Goal: Information Seeking & Learning: Learn about a topic

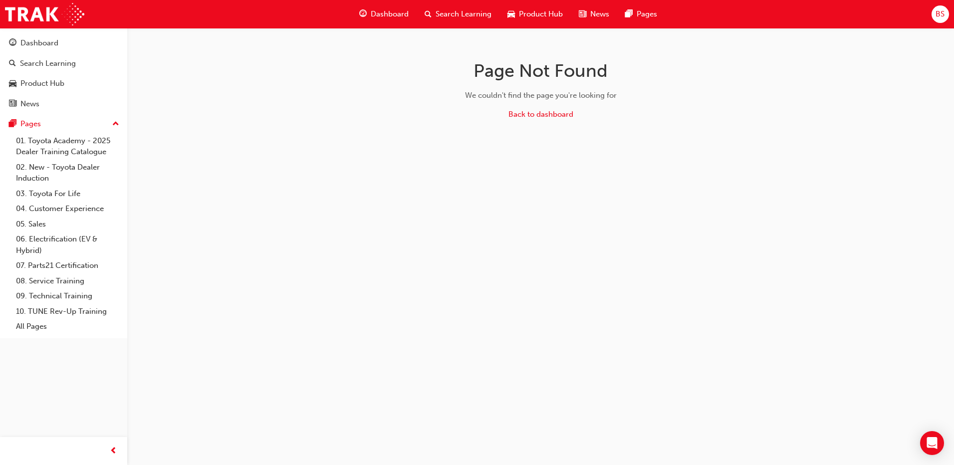
click at [403, 13] on span "Dashboard" at bounding box center [390, 13] width 38 height 11
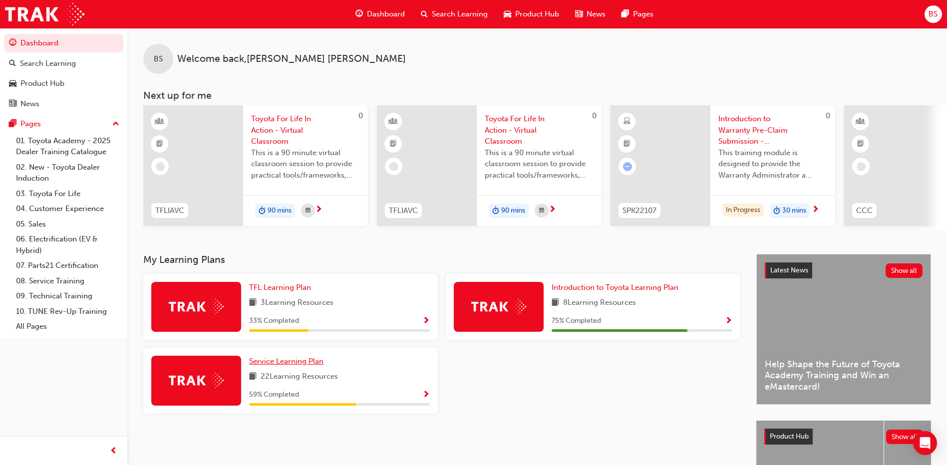
click at [283, 366] on span "Service Learning Plan" at bounding box center [286, 361] width 74 height 9
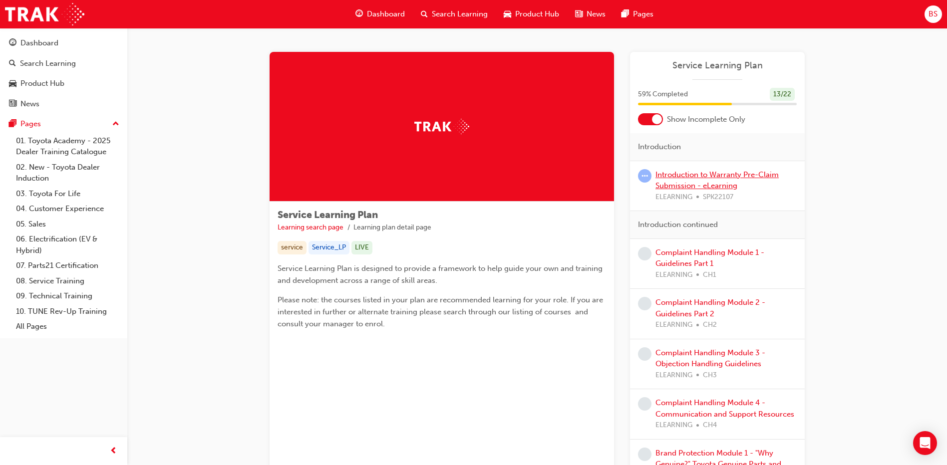
click at [737, 175] on link "Introduction to Warranty Pre-Claim Submission - eLearning" at bounding box center [716, 180] width 123 height 20
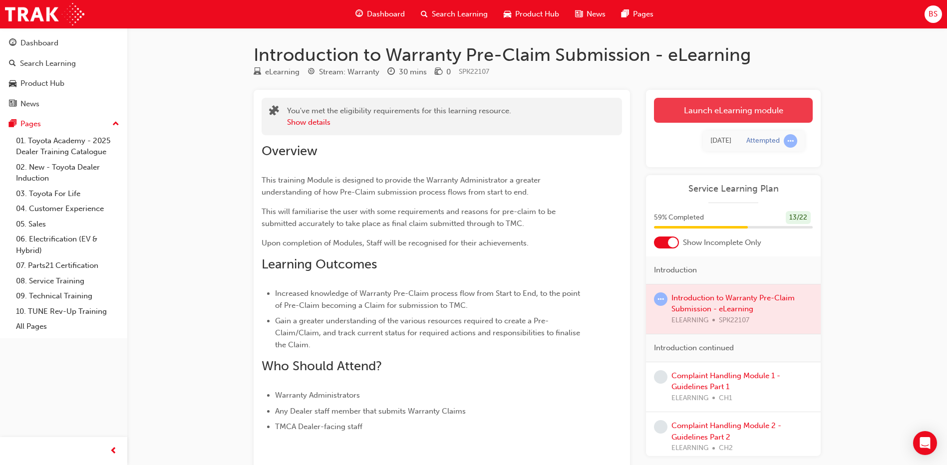
click at [725, 107] on link "Launch eLearning module" at bounding box center [733, 110] width 159 height 25
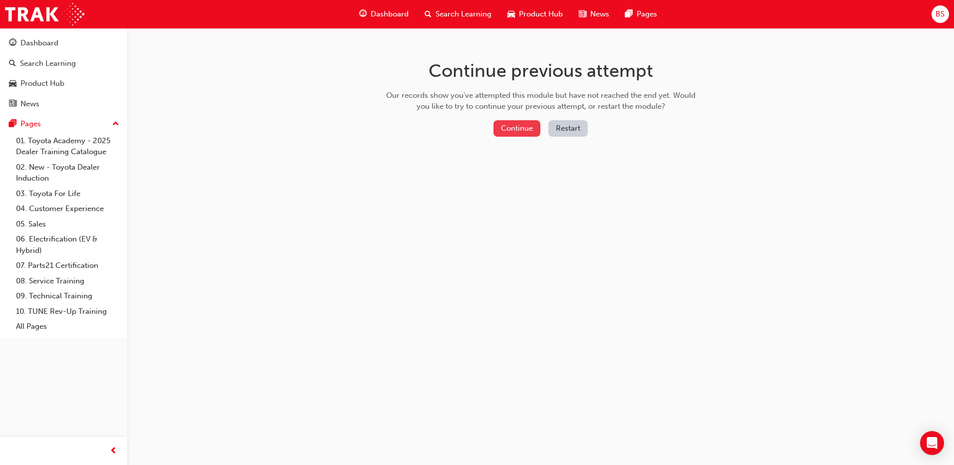
click at [533, 127] on button "Continue" at bounding box center [517, 128] width 47 height 16
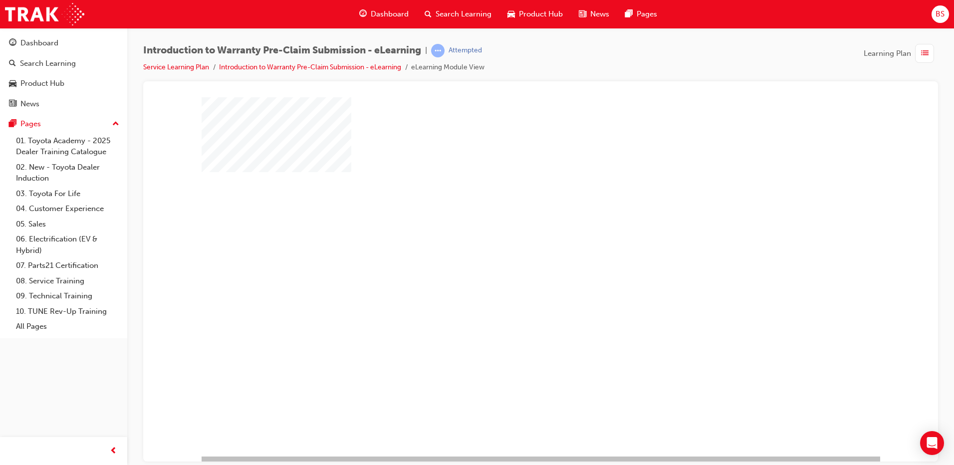
drag, startPoint x: 305, startPoint y: 258, endPoint x: 309, endPoint y: 253, distance: 6.4
click at [305, 258] on div at bounding box center [541, 276] width 679 height 359
click at [512, 248] on div "play" at bounding box center [512, 248] width 0 height 0
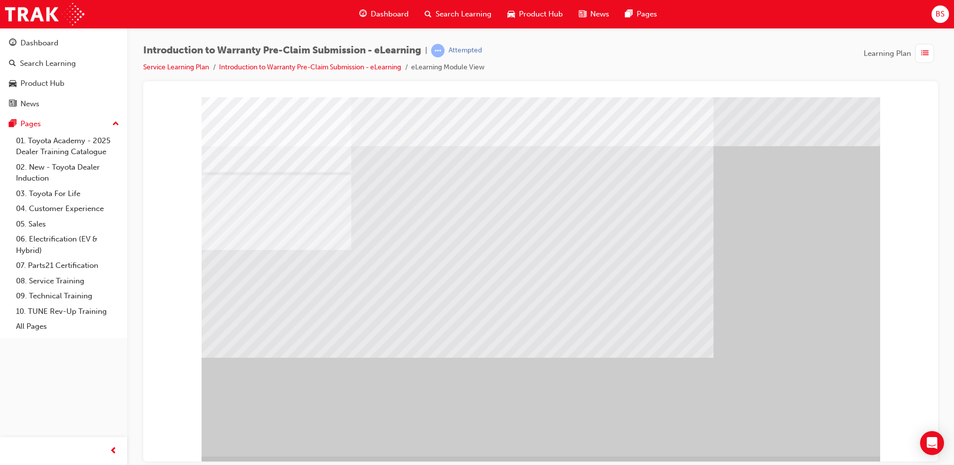
scroll to position [10, 0]
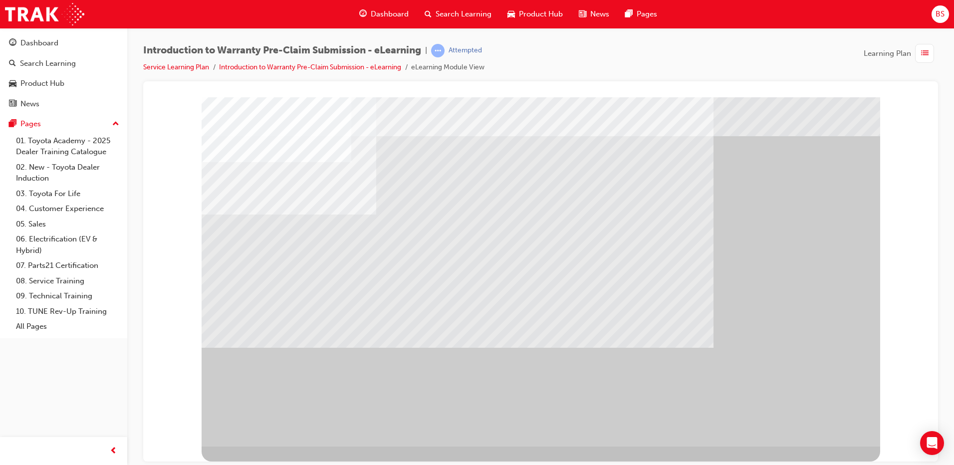
drag, startPoint x: 492, startPoint y: 231, endPoint x: 503, endPoint y: 238, distance: 13.0
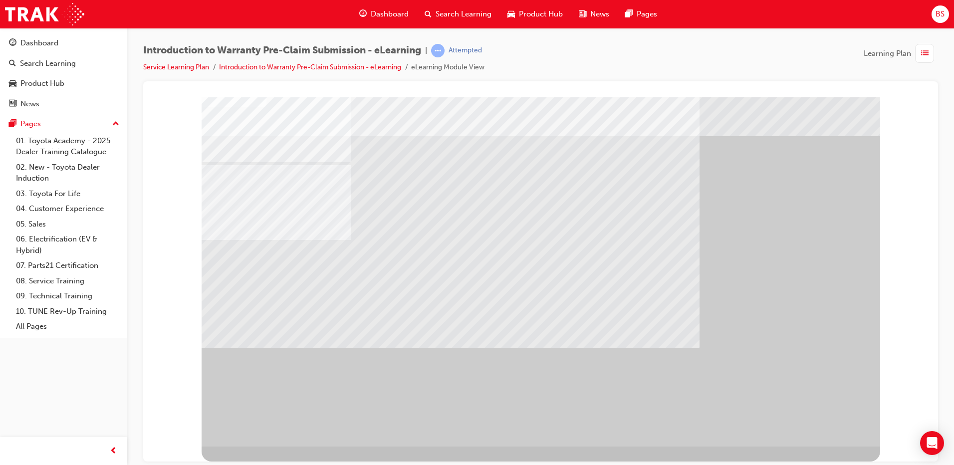
scroll to position [0, 0]
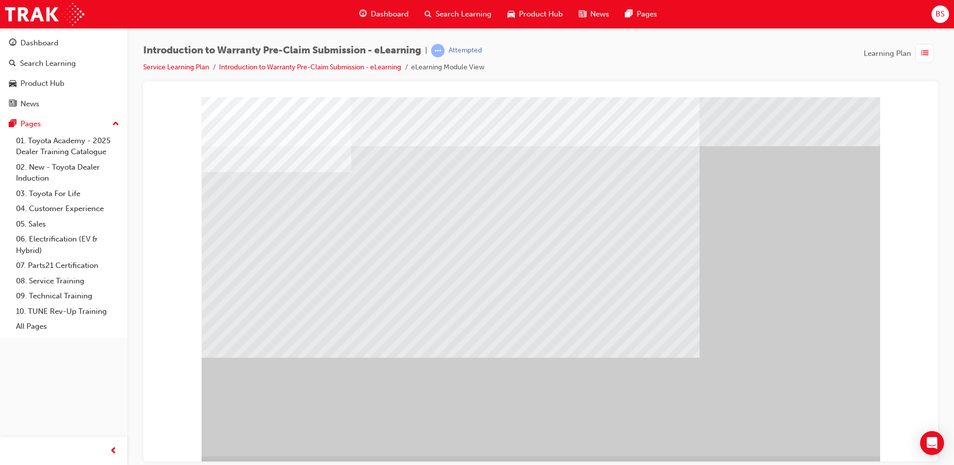
drag, startPoint x: 387, startPoint y: 257, endPoint x: 405, endPoint y: 258, distance: 18.0
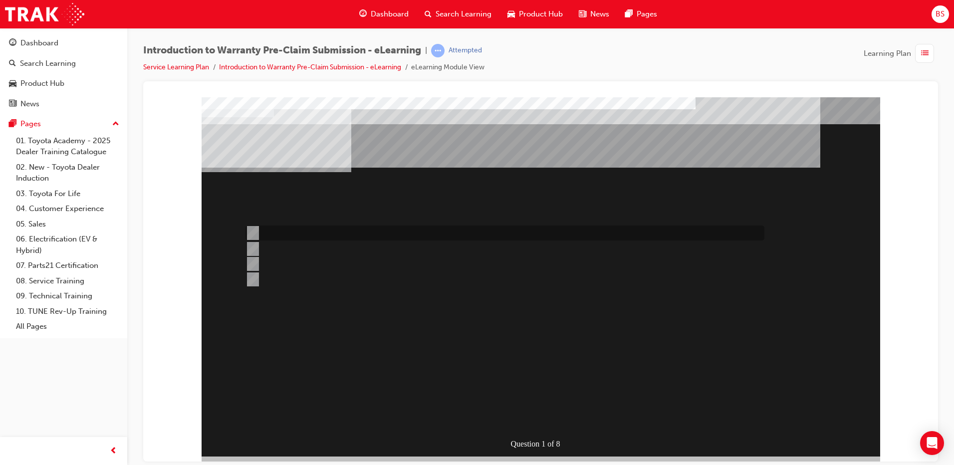
click at [251, 226] on div at bounding box center [502, 233] width 519 height 15
radio input "true"
click at [256, 246] on input "In all cases for claims over $500." at bounding box center [251, 249] width 11 height 11
radio input "true"
click at [253, 262] on input "Only when out of warranty." at bounding box center [251, 264] width 11 height 11
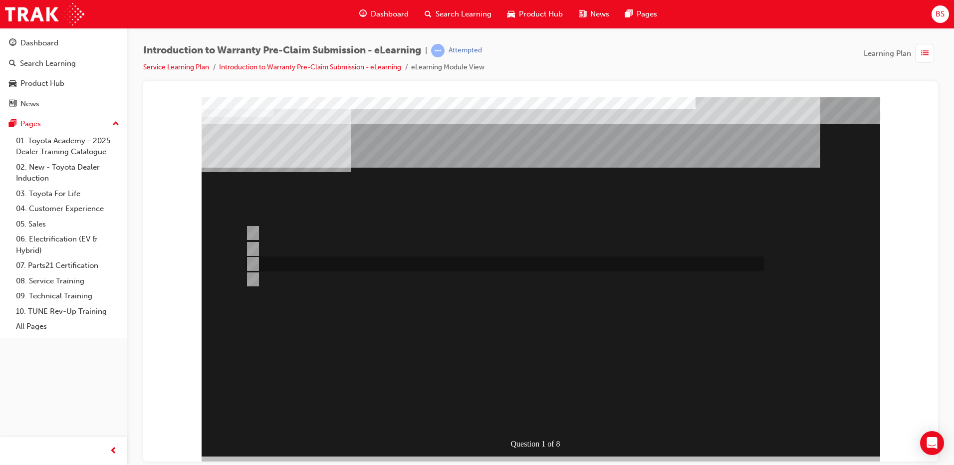
radio input "true"
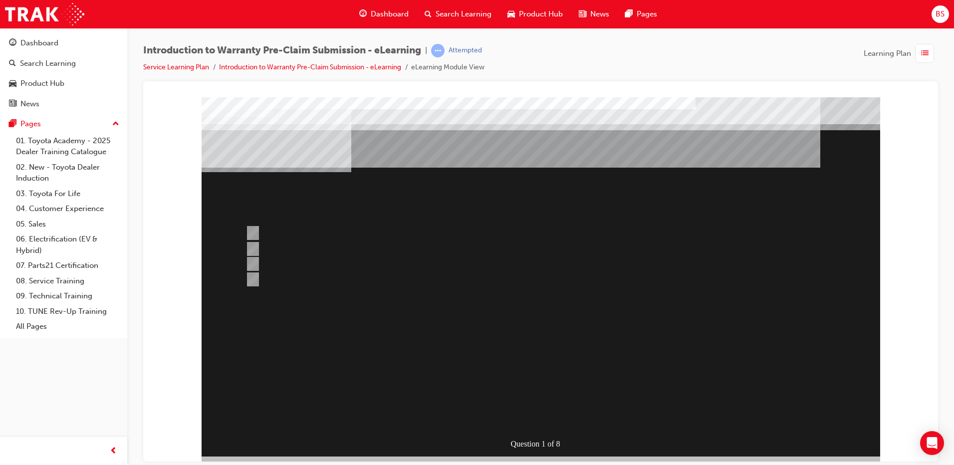
click at [254, 232] on div at bounding box center [541, 276] width 679 height 359
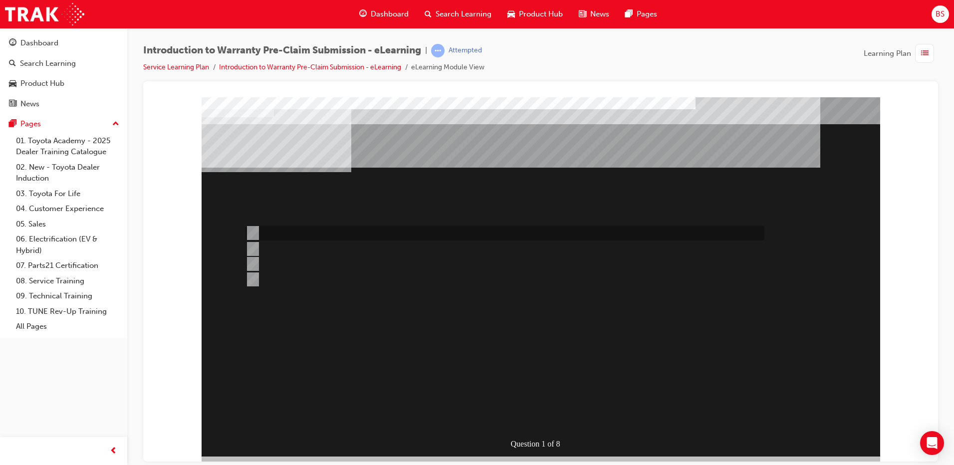
click at [252, 230] on input "Specific repairs as per the WPPM." at bounding box center [251, 233] width 11 height 11
radio input "true"
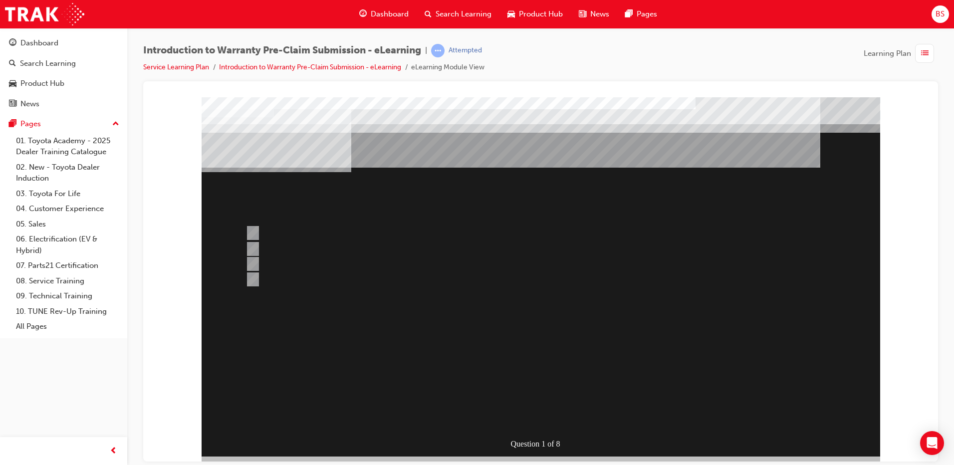
click at [523, 346] on div at bounding box center [541, 276] width 679 height 359
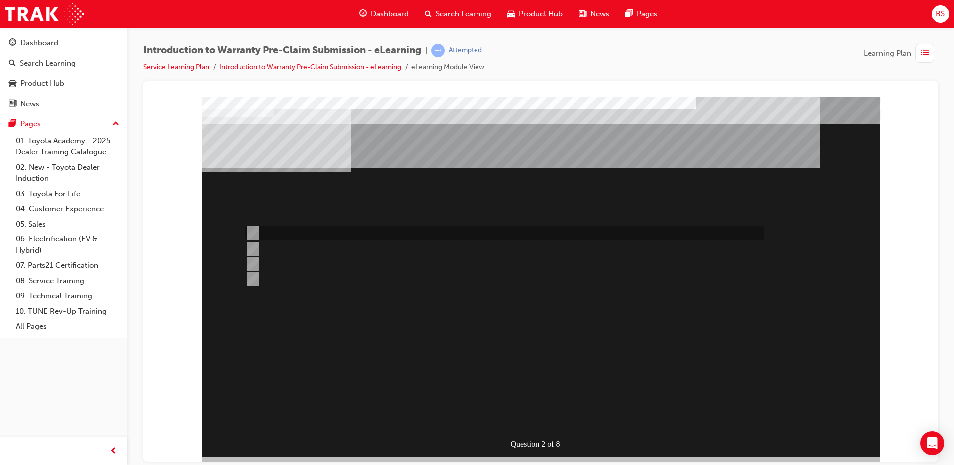
click at [255, 232] on input "The Services for object button." at bounding box center [251, 233] width 11 height 11
radio input "true"
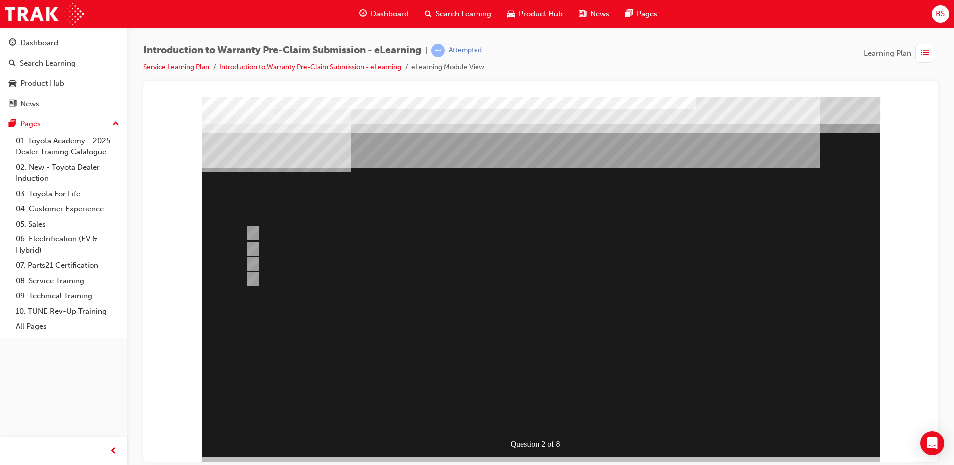
click at [528, 302] on div at bounding box center [541, 276] width 679 height 359
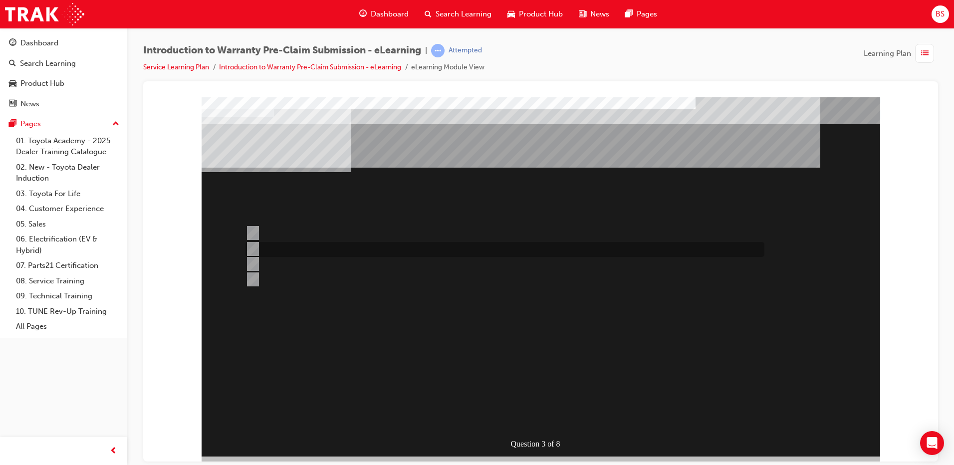
click at [253, 245] on input "1st January, 2019" at bounding box center [251, 249] width 11 height 11
radio input "true"
click at [253, 245] on input "1st January, 2019" at bounding box center [251, 249] width 11 height 11
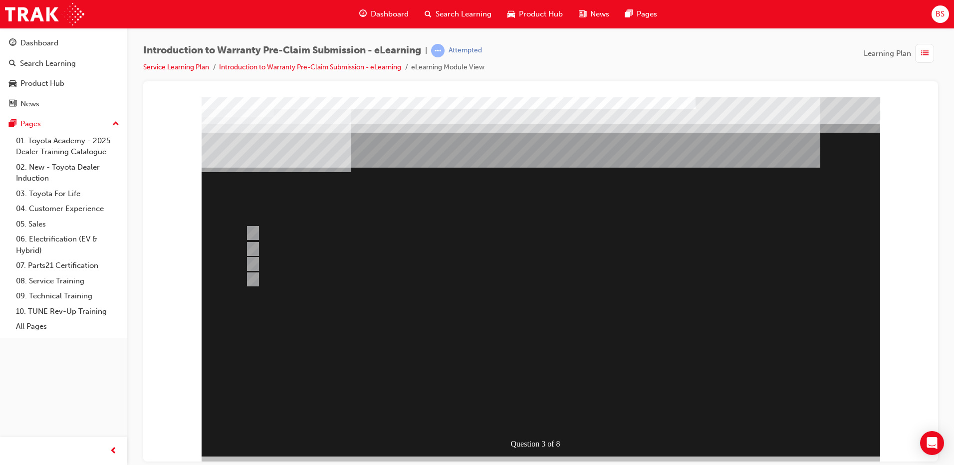
click at [488, 248] on div at bounding box center [541, 276] width 679 height 359
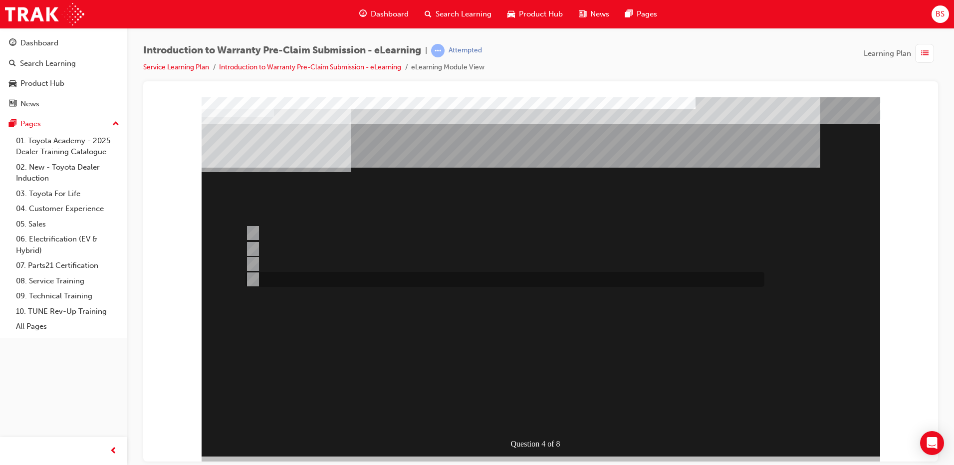
drag, startPoint x: 256, startPoint y: 275, endPoint x: 285, endPoint y: 291, distance: 33.5
click at [256, 276] on input "Until the repair is completed." at bounding box center [251, 279] width 11 height 11
radio input "true"
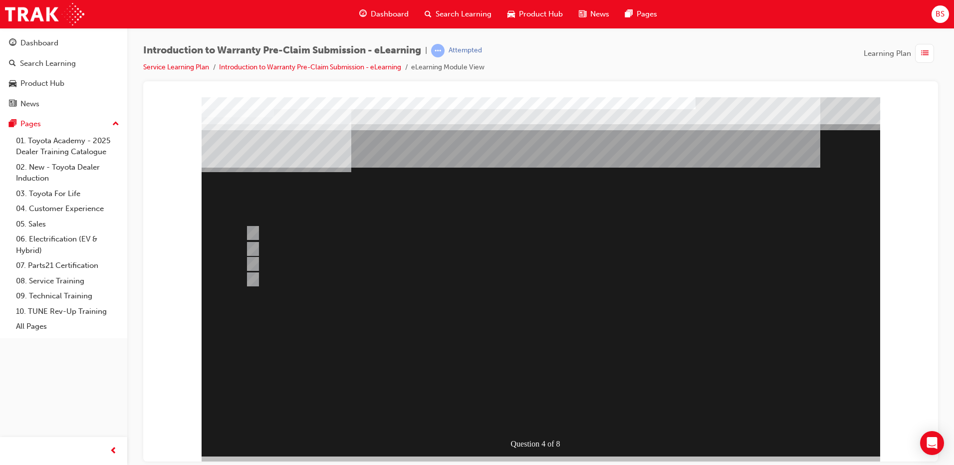
click at [248, 231] on div at bounding box center [541, 276] width 679 height 359
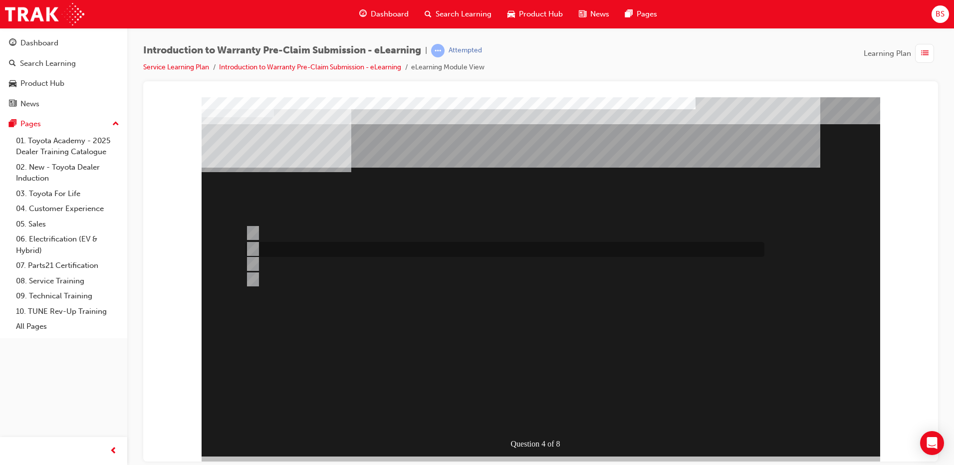
click at [252, 247] on input "Until the part/s are at the Dealership." at bounding box center [251, 249] width 11 height 11
radio input "true"
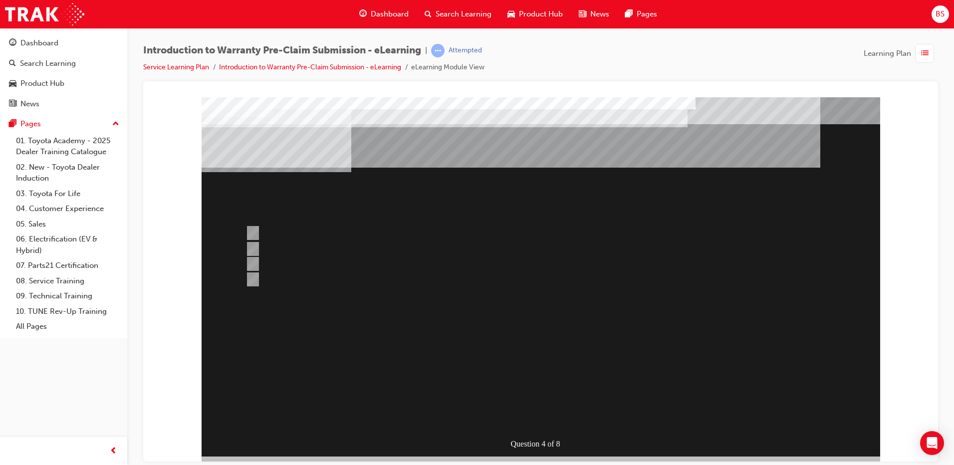
click at [535, 417] on div at bounding box center [541, 276] width 679 height 359
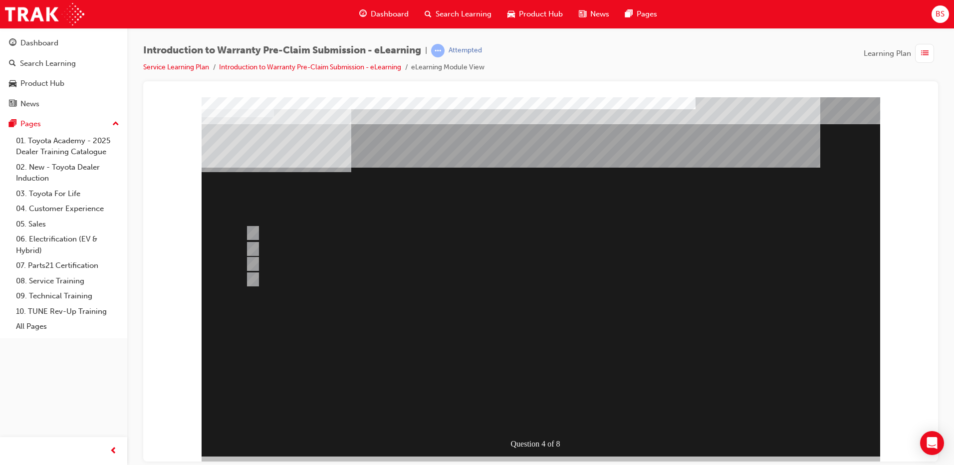
click at [505, 263] on div at bounding box center [502, 264] width 519 height 15
click at [253, 246] on input "Yes, as it is not in your state PDC." at bounding box center [251, 249] width 11 height 11
radio input "true"
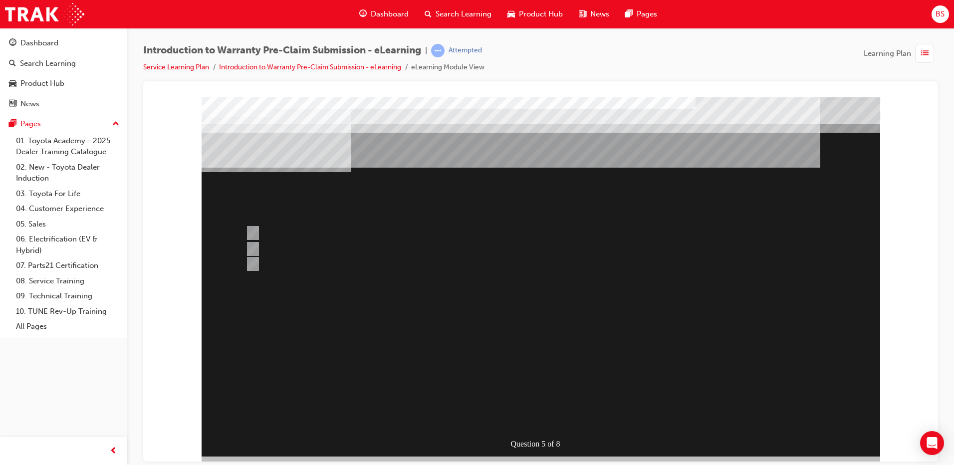
click at [543, 309] on div at bounding box center [541, 276] width 679 height 359
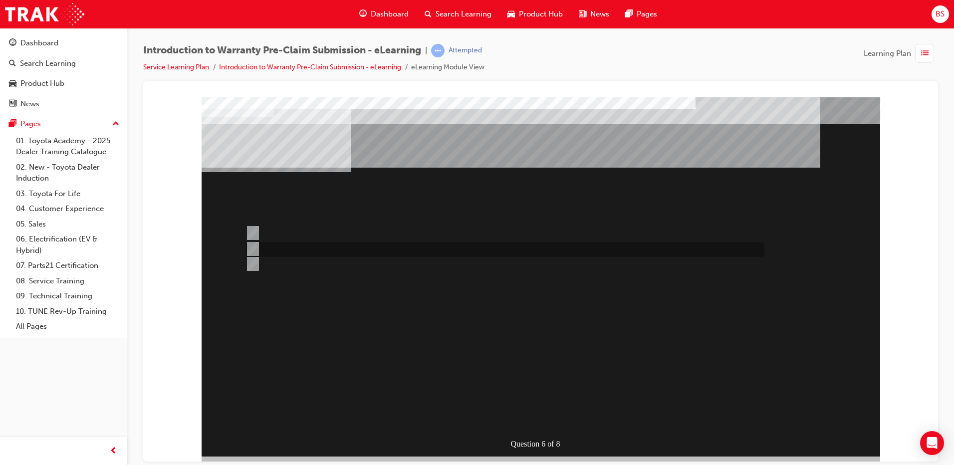
click at [251, 251] on input "In Process Claims Enquiry Worklist." at bounding box center [251, 249] width 11 height 11
radio input "true"
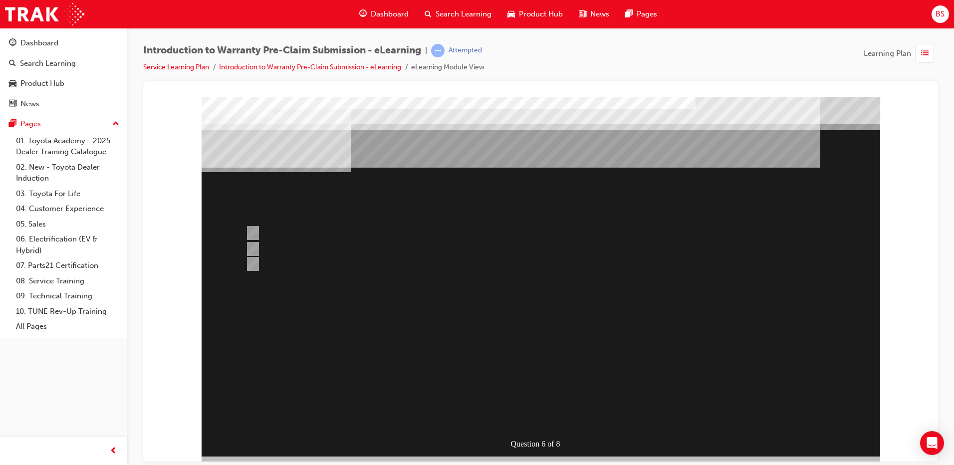
click at [256, 264] on div at bounding box center [541, 276] width 679 height 359
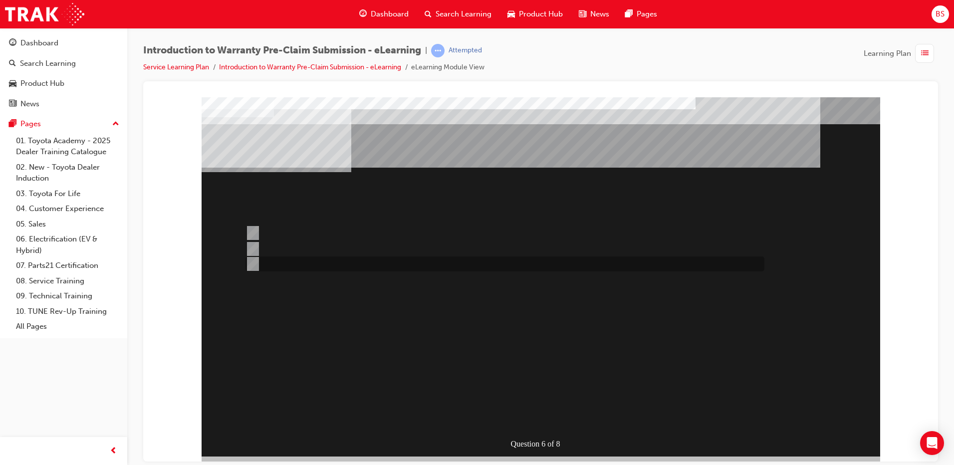
click at [253, 262] on input "Denied Claims Worklist." at bounding box center [251, 264] width 11 height 11
radio input "true"
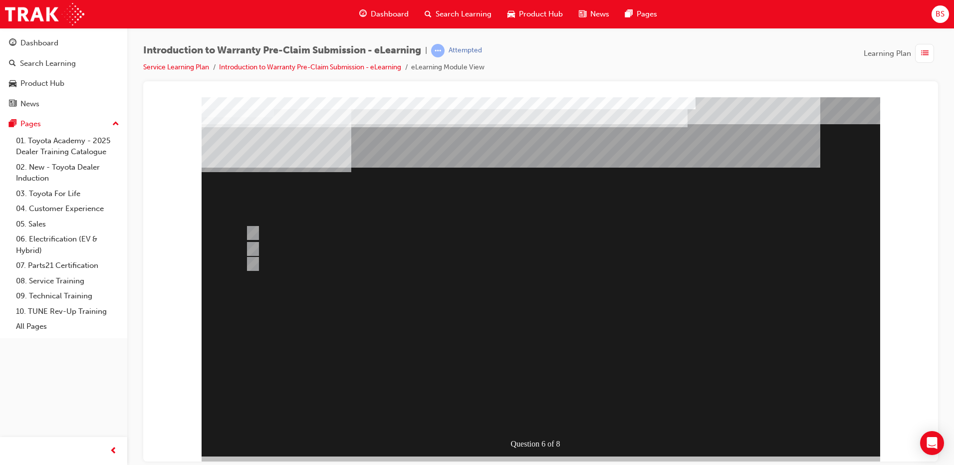
drag, startPoint x: 535, startPoint y: 273, endPoint x: 530, endPoint y: 281, distance: 9.4
click at [531, 280] on div at bounding box center [541, 276] width 679 height 359
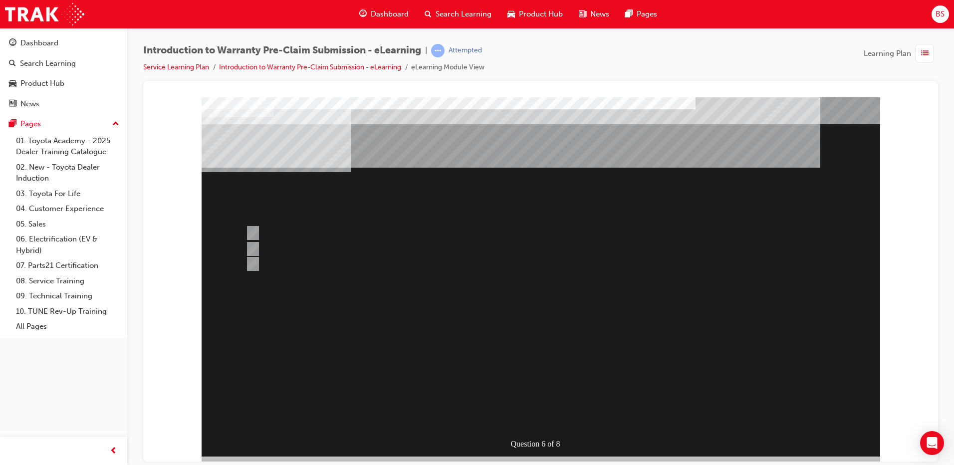
drag, startPoint x: 535, startPoint y: 423, endPoint x: 536, endPoint y: 430, distance: 7.0
click at [543, 381] on div "Question 6 of 8" at bounding box center [541, 276] width 679 height 359
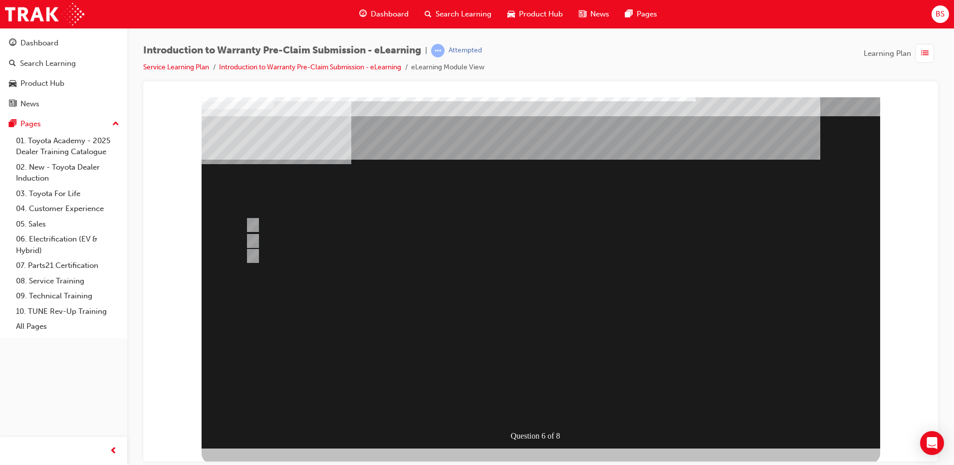
scroll to position [10, 0]
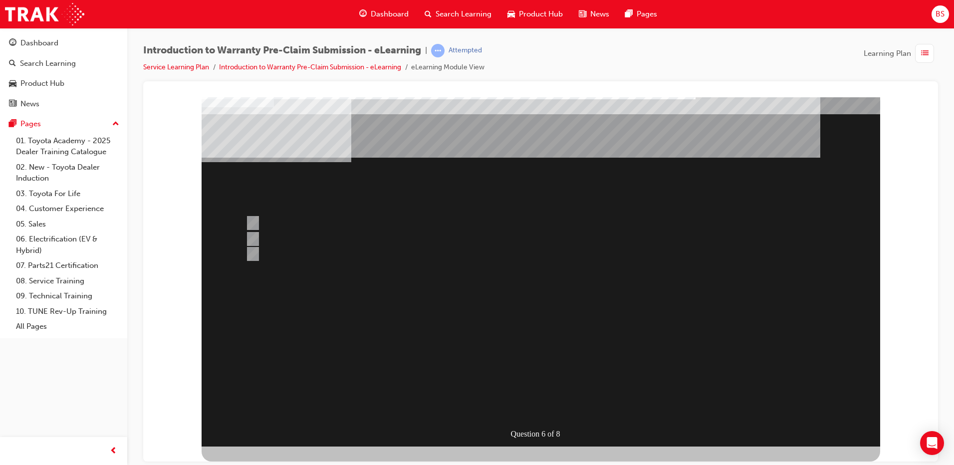
drag, startPoint x: 584, startPoint y: 186, endPoint x: 599, endPoint y: 176, distance: 18.7
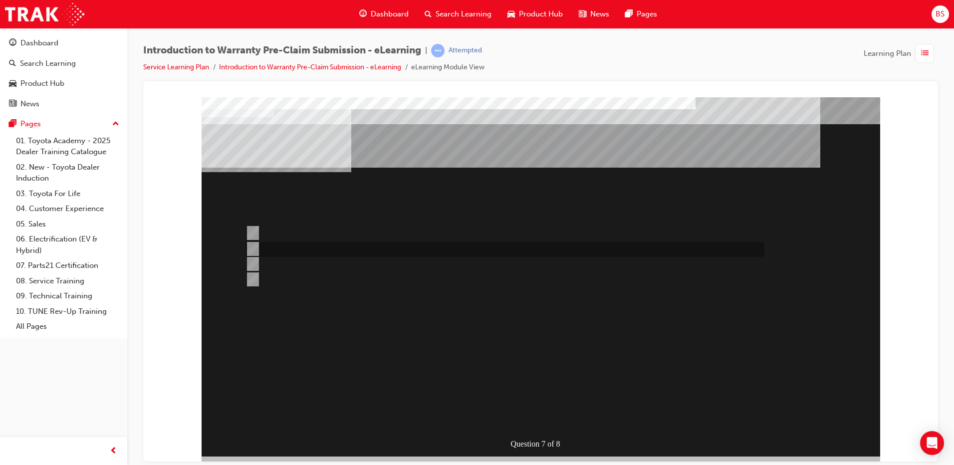
click at [253, 246] on input "Repair Date and KMs." at bounding box center [251, 249] width 11 height 11
radio input "true"
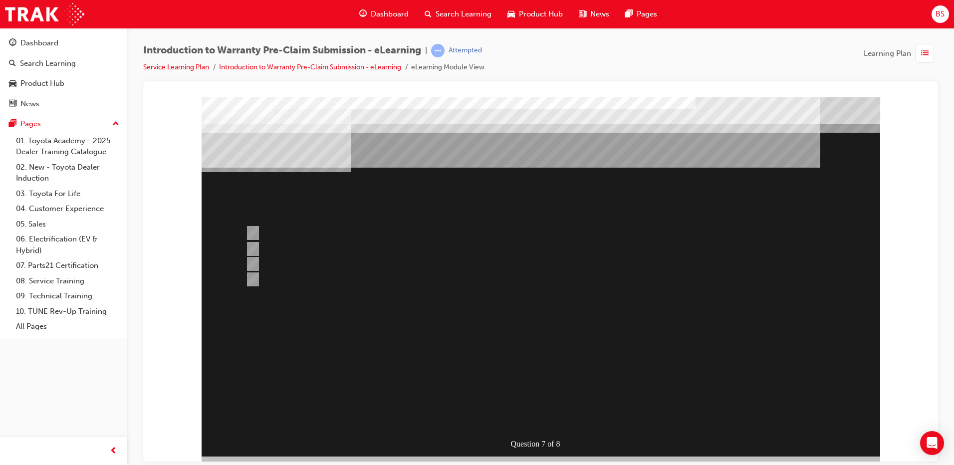
click at [499, 328] on div at bounding box center [541, 276] width 679 height 359
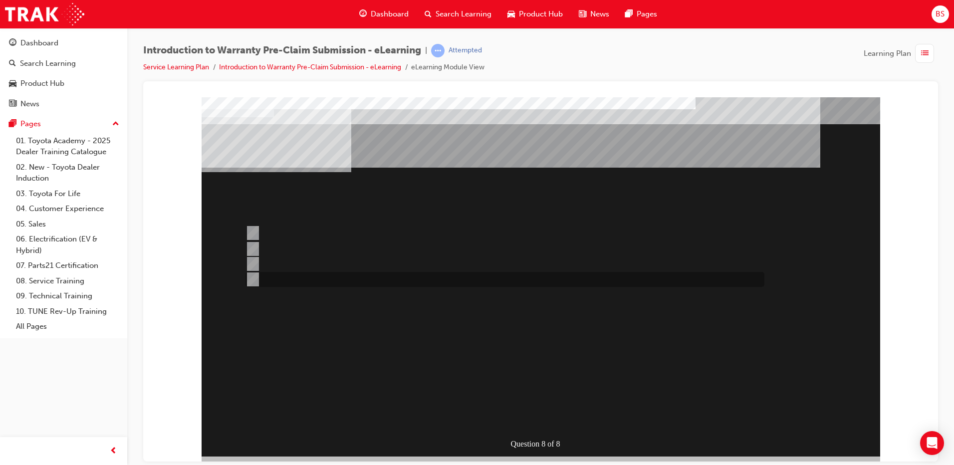
click at [253, 278] on input "Claim Enquires." at bounding box center [251, 279] width 11 height 11
radio input "true"
click at [537, 426] on div "Question 8 of 8" at bounding box center [541, 276] width 679 height 359
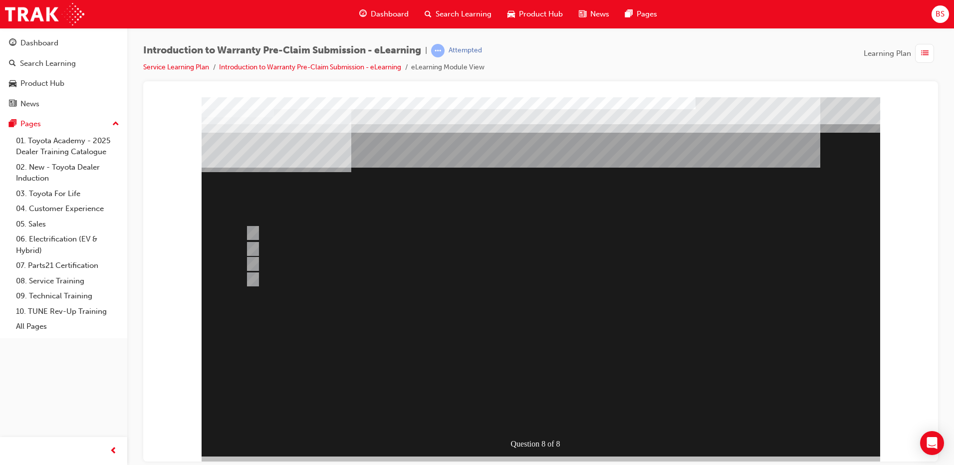
click at [524, 282] on div at bounding box center [541, 276] width 679 height 359
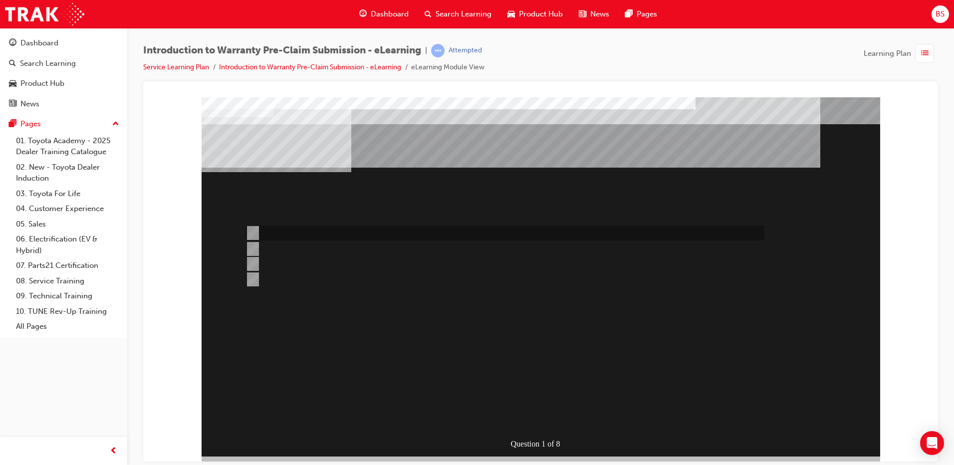
click at [255, 230] on input "Specific repairs as per the WPPM." at bounding box center [251, 233] width 11 height 11
radio input "true"
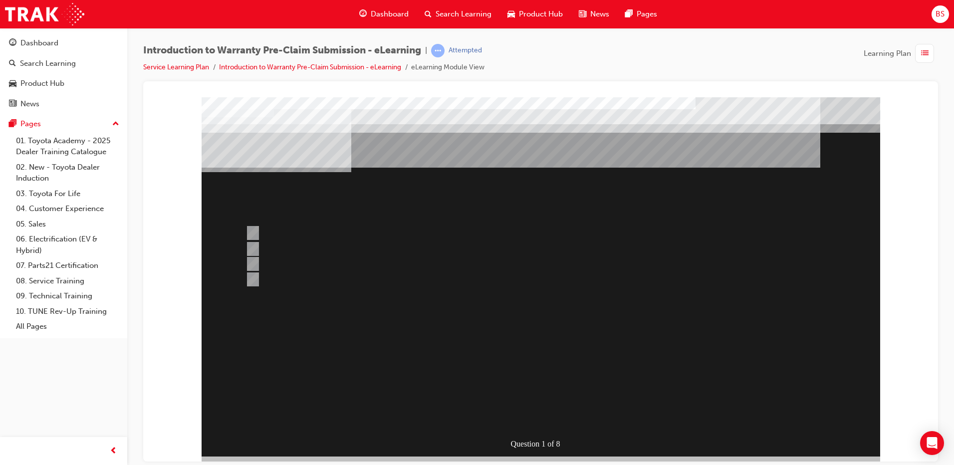
click at [549, 323] on div at bounding box center [541, 276] width 679 height 359
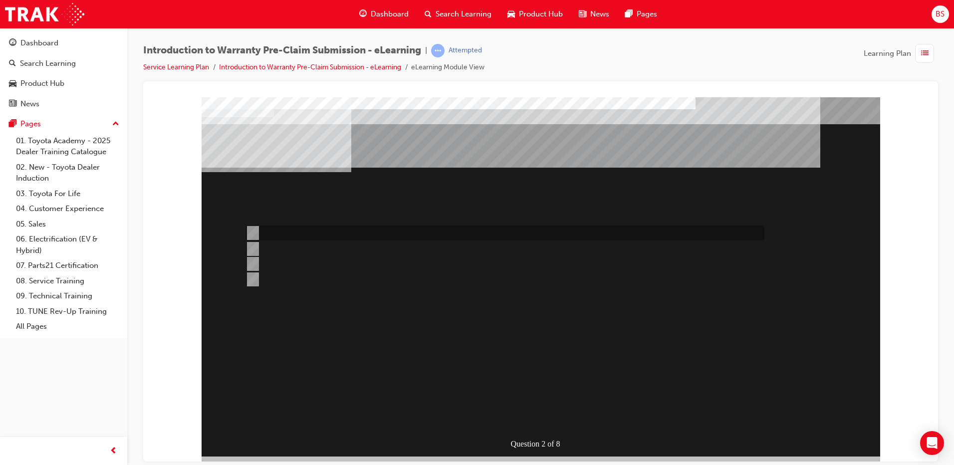
click at [257, 228] on div at bounding box center [502, 233] width 519 height 15
radio input "true"
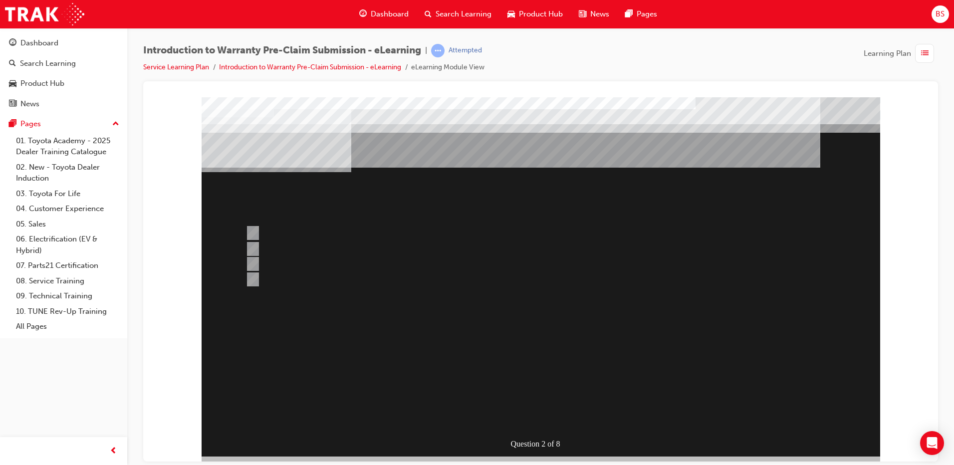
click at [542, 323] on div at bounding box center [541, 276] width 679 height 359
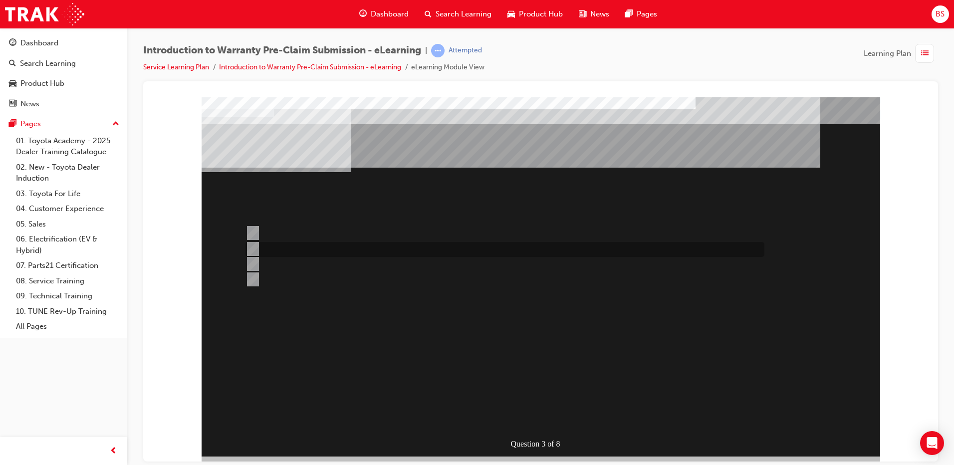
click at [255, 247] on input "1st January, 2019" at bounding box center [251, 249] width 11 height 11
radio input "true"
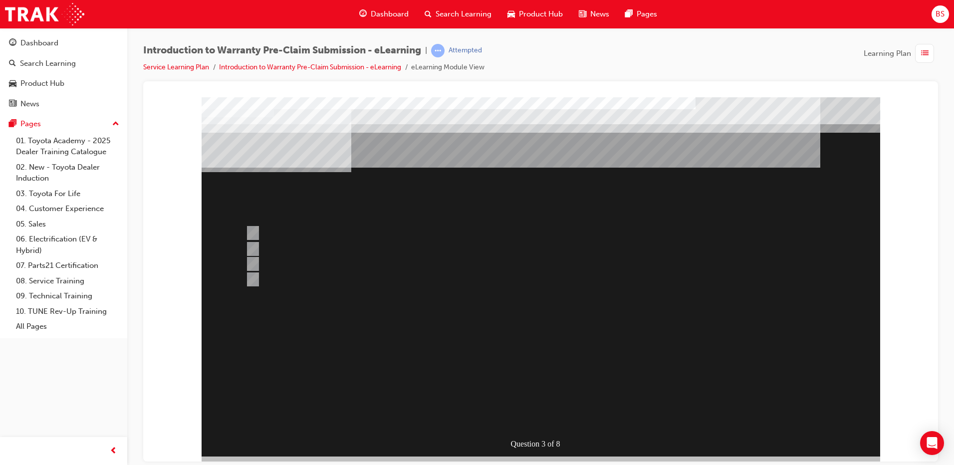
click at [535, 312] on div at bounding box center [541, 276] width 679 height 359
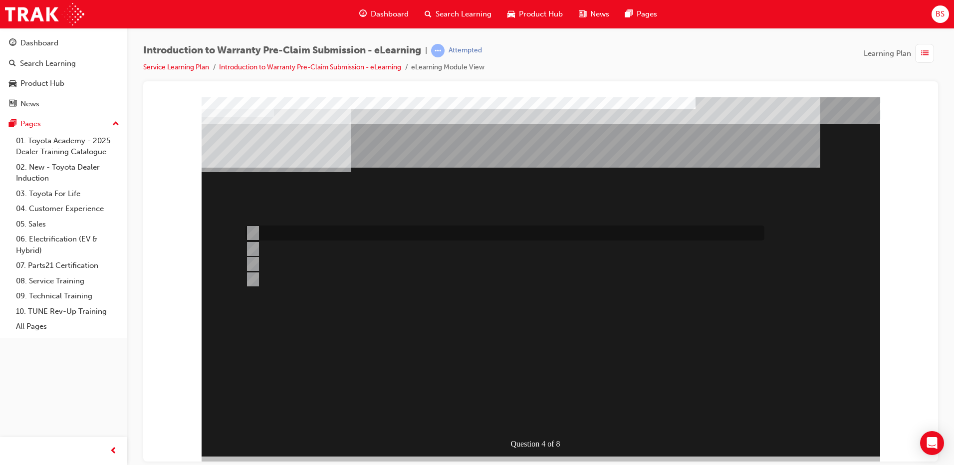
click at [249, 229] on input "7 days maximum as per the WPPM." at bounding box center [251, 233] width 11 height 11
radio input "true"
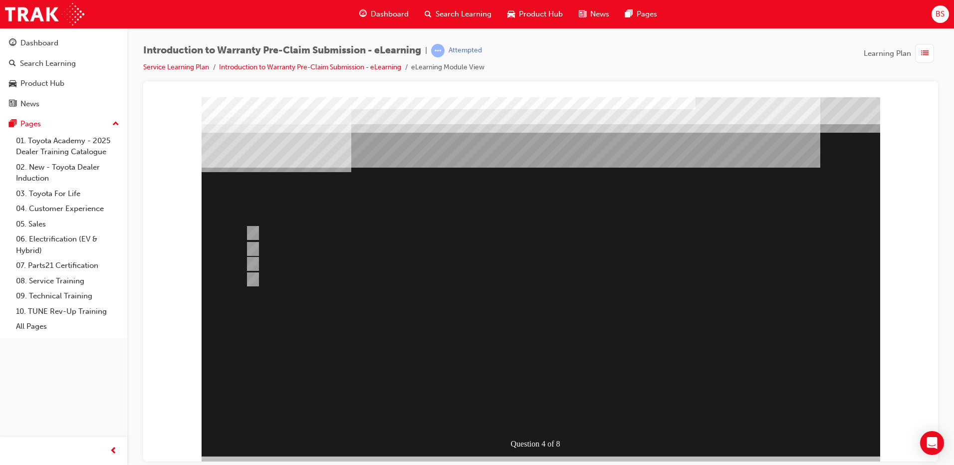
click at [522, 311] on div at bounding box center [541, 276] width 679 height 359
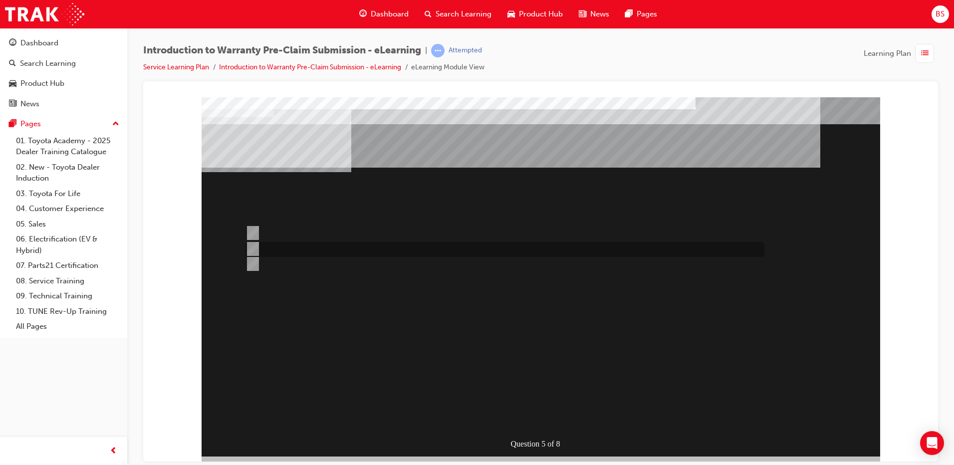
click at [249, 248] on input "Yes, as it is not in your state PDC." at bounding box center [251, 249] width 11 height 11
radio input "true"
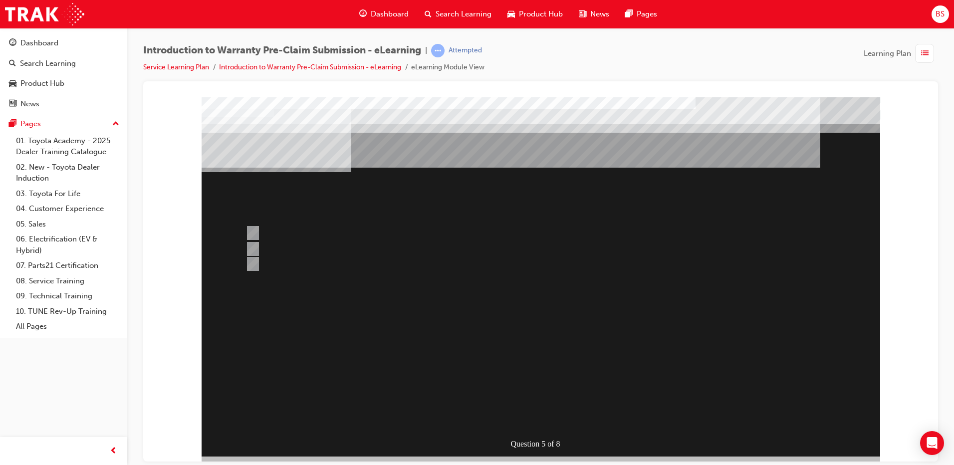
click at [570, 302] on div at bounding box center [541, 276] width 679 height 359
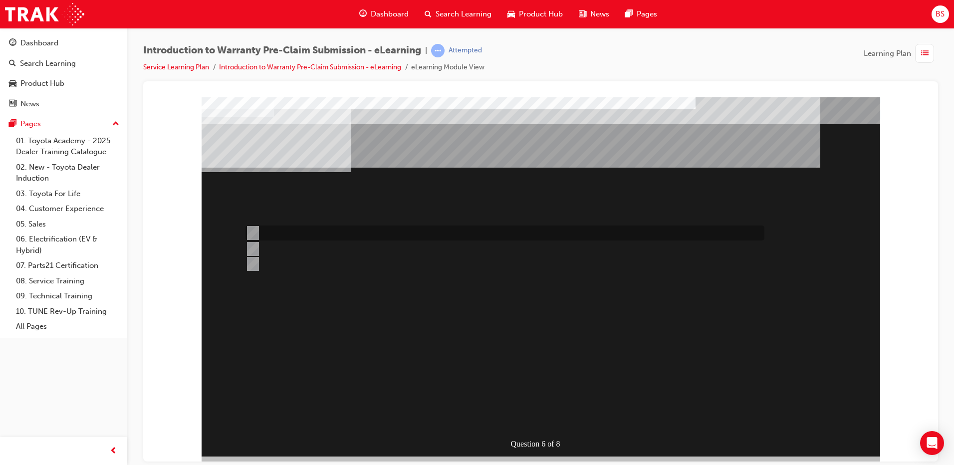
click at [250, 232] on input "Dealer Worklist." at bounding box center [251, 233] width 11 height 11
radio input "true"
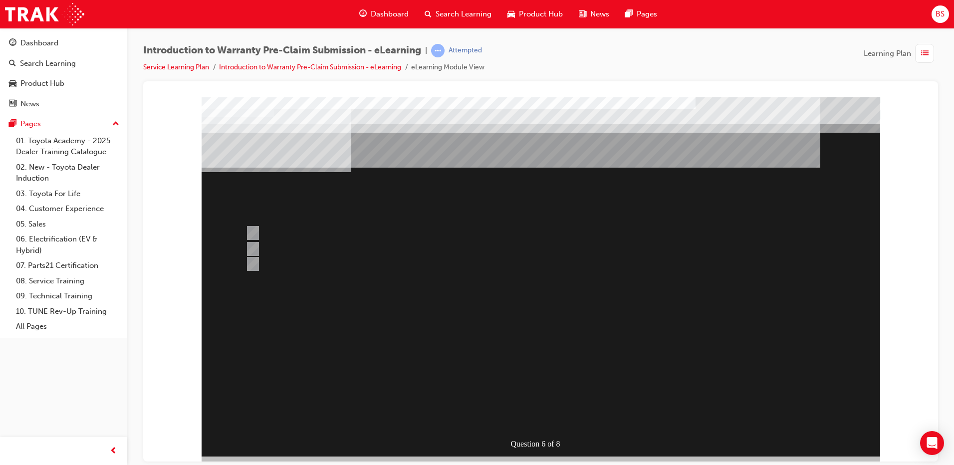
click at [638, 270] on div at bounding box center [541, 276] width 679 height 359
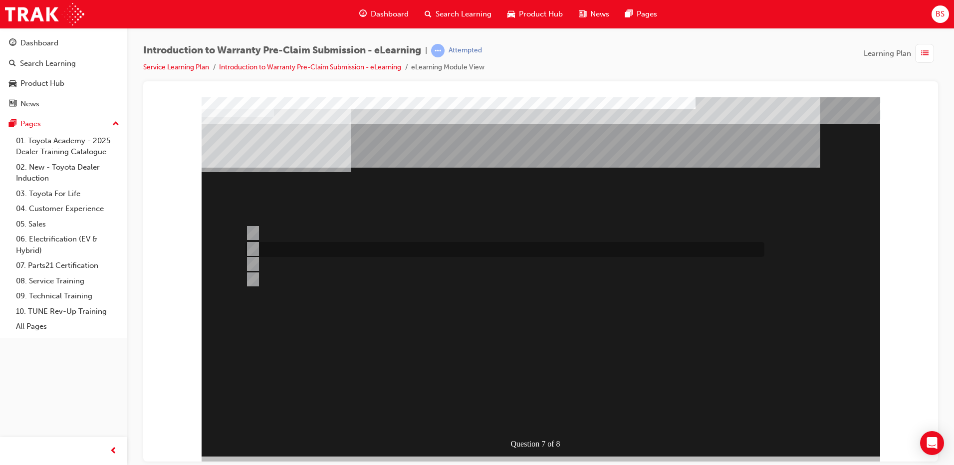
click at [250, 247] on input "Repair Date and KMs." at bounding box center [251, 249] width 11 height 11
radio input "true"
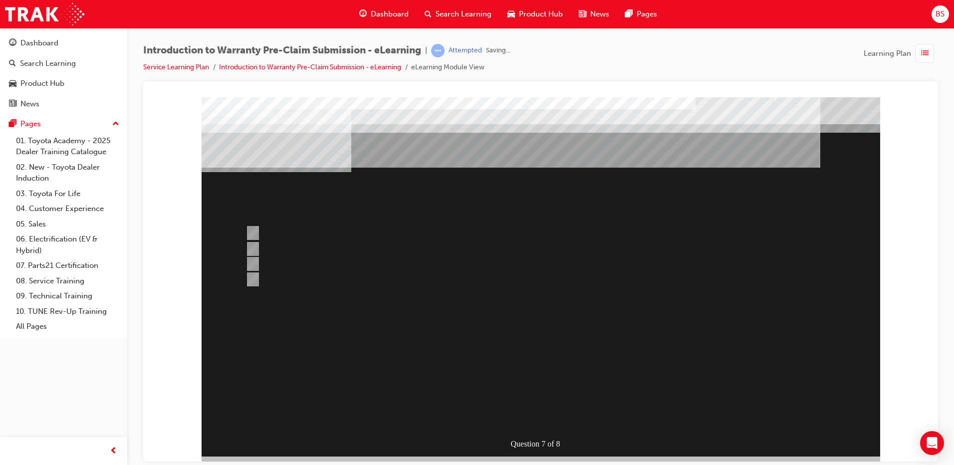
click at [529, 326] on div at bounding box center [541, 276] width 679 height 359
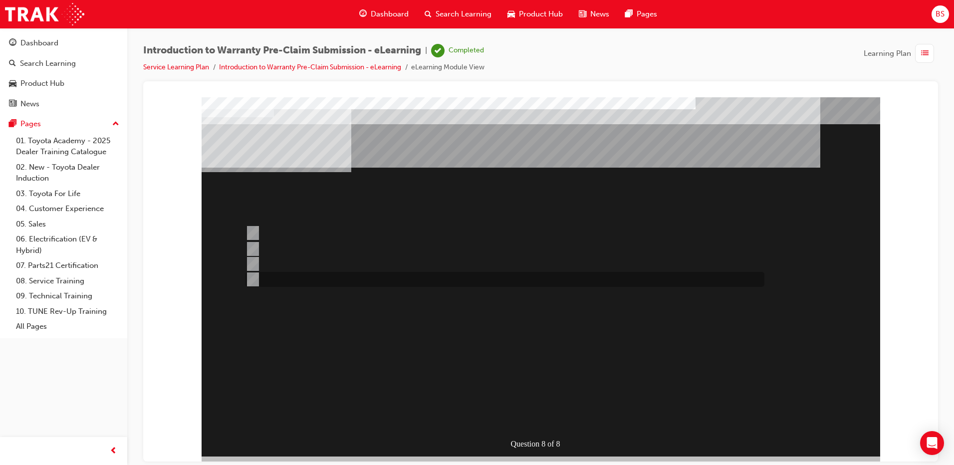
click at [255, 278] on input "Claim Enquires." at bounding box center [251, 279] width 11 height 11
radio input "true"
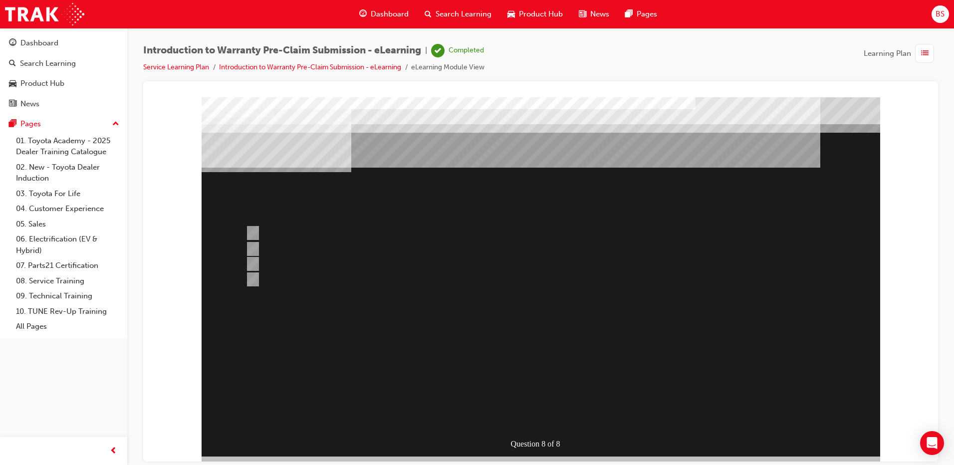
click at [596, 322] on div at bounding box center [541, 276] width 679 height 359
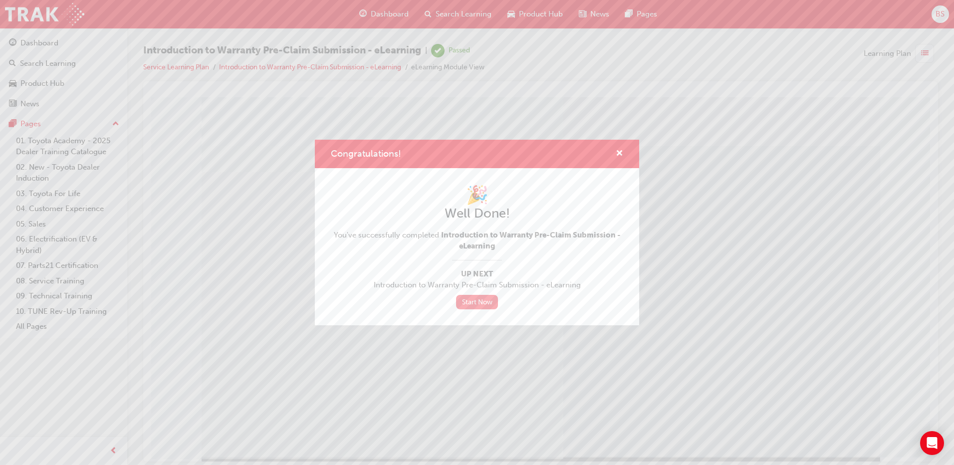
click at [470, 301] on link "Start Now" at bounding box center [477, 302] width 42 height 14
click at [619, 152] on span "cross-icon" at bounding box center [619, 154] width 7 height 9
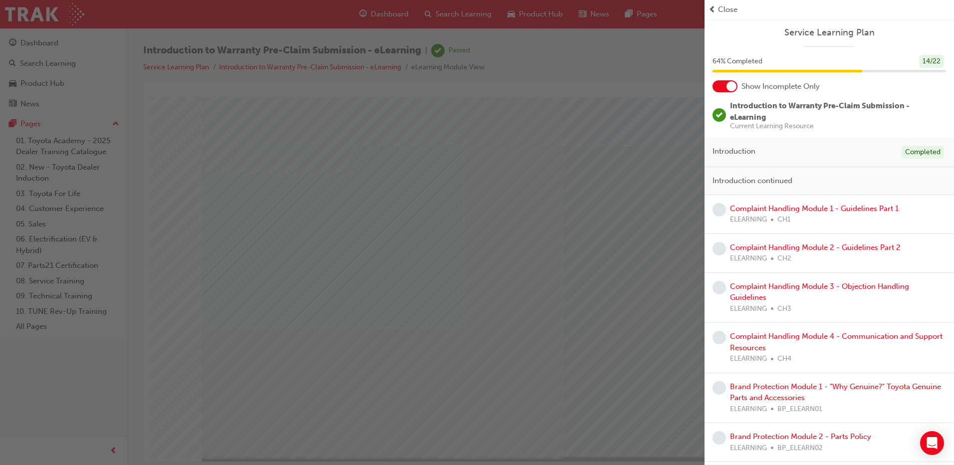
click at [507, 311] on div "button" at bounding box center [352, 232] width 705 height 465
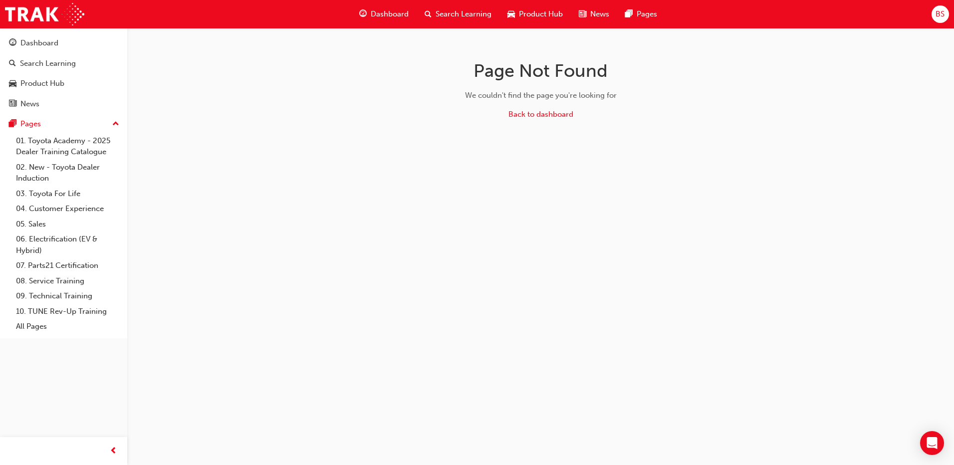
click at [388, 9] on span "Dashboard" at bounding box center [390, 13] width 38 height 11
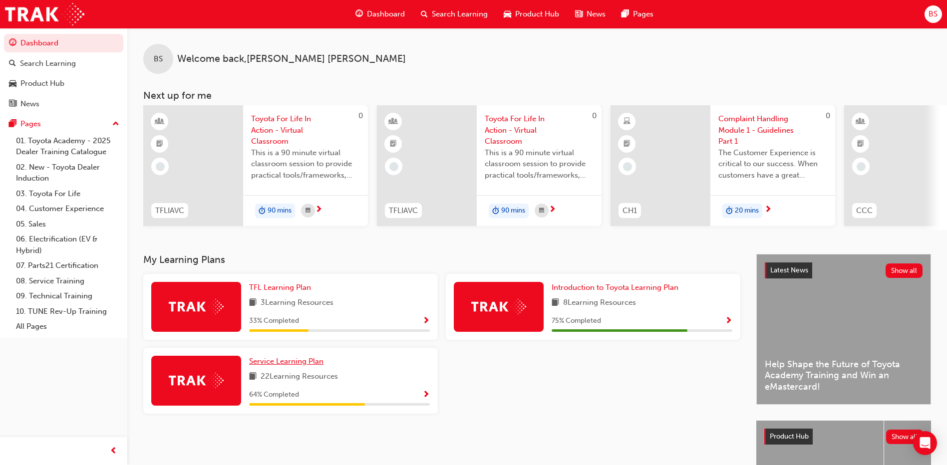
click at [307, 363] on span "Service Learning Plan" at bounding box center [286, 361] width 74 height 9
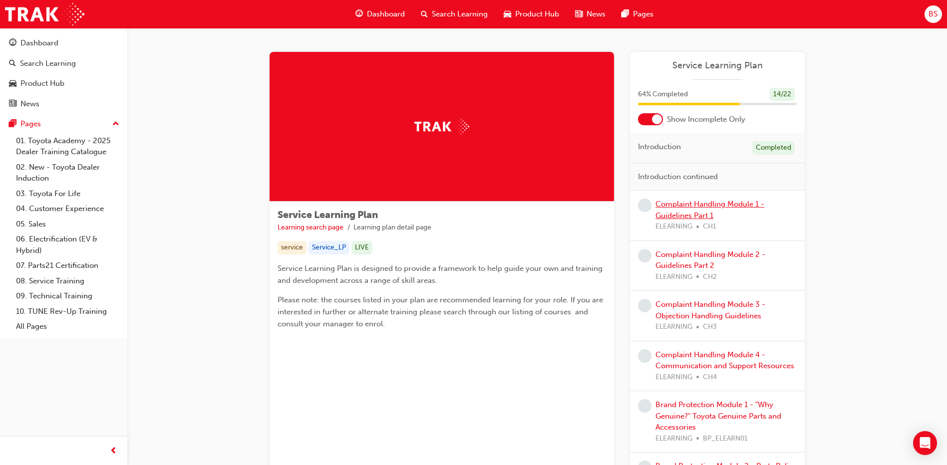
click at [699, 205] on link "Complaint Handling Module 1 - Guidelines Part 1" at bounding box center [709, 210] width 109 height 20
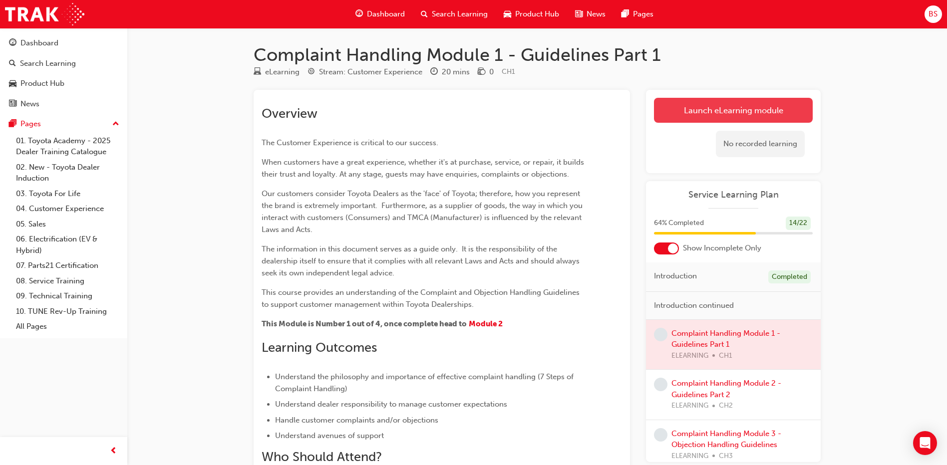
click at [740, 108] on link "Launch eLearning module" at bounding box center [733, 110] width 159 height 25
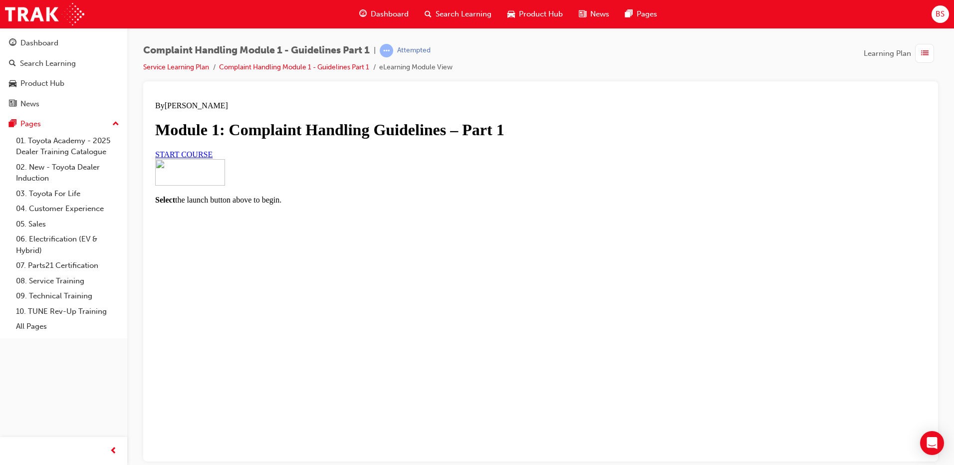
click at [213, 158] on link "START COURSE" at bounding box center [183, 154] width 57 height 8
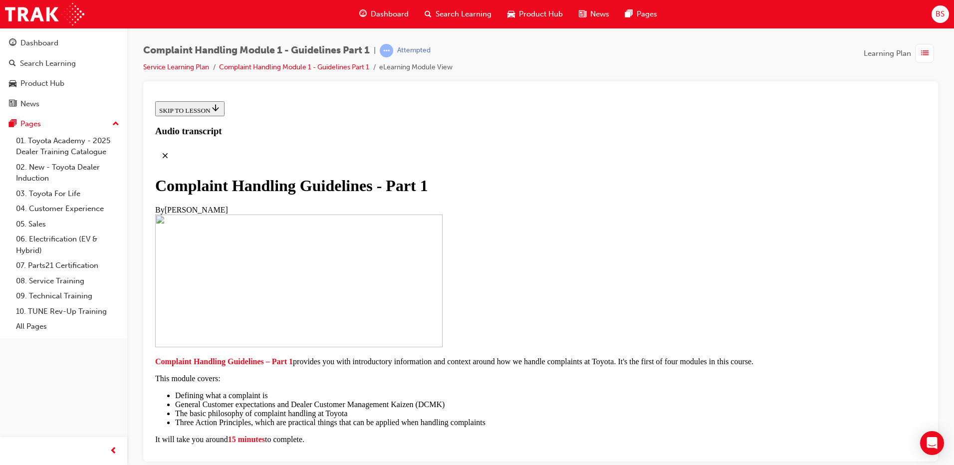
scroll to position [208, 0]
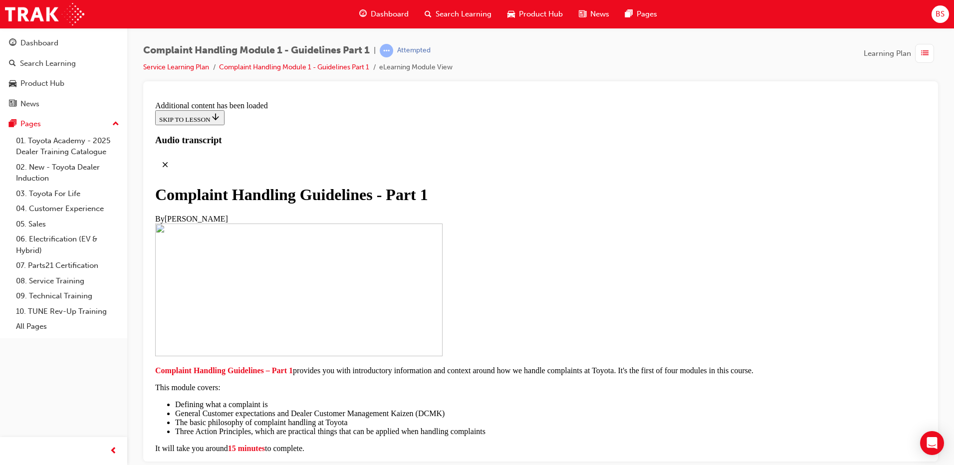
scroll to position [701, 0]
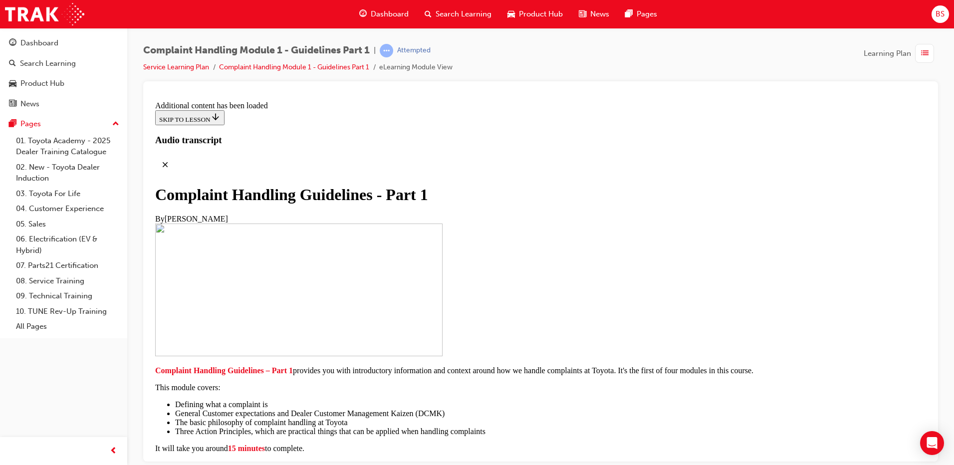
scroll to position [2210, 0]
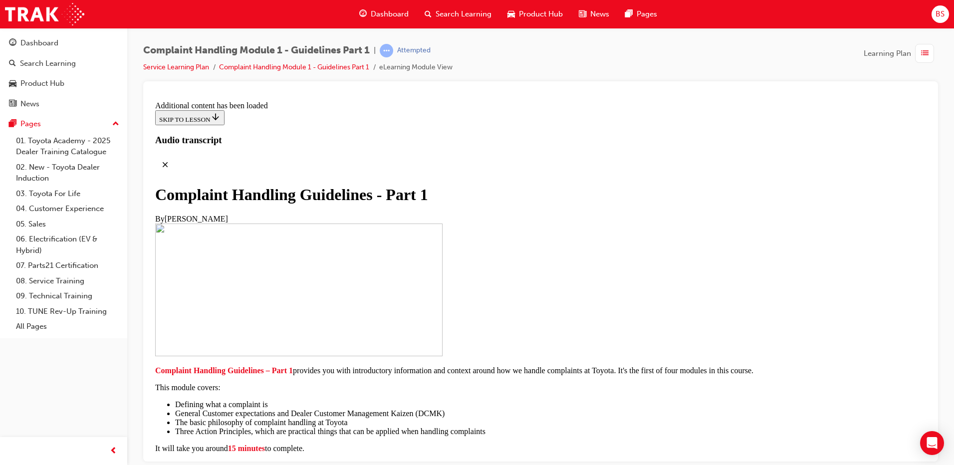
scroll to position [4197, 0]
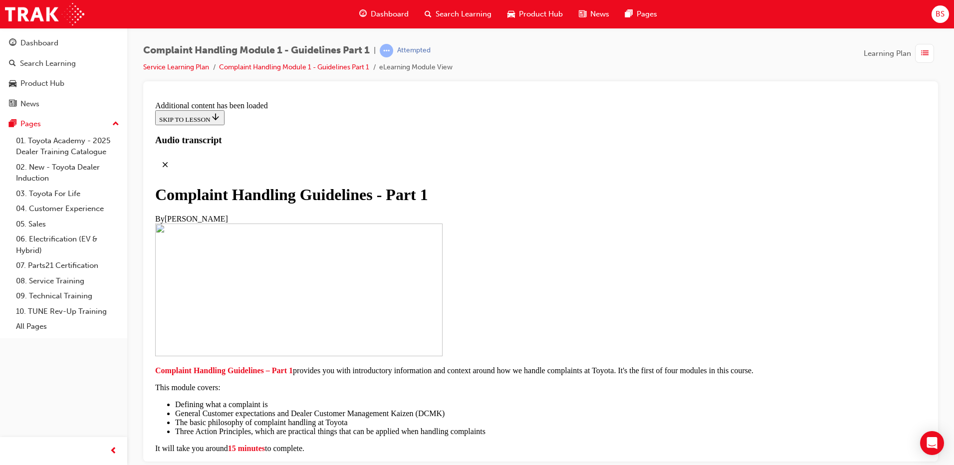
scroll to position [4466, 0]
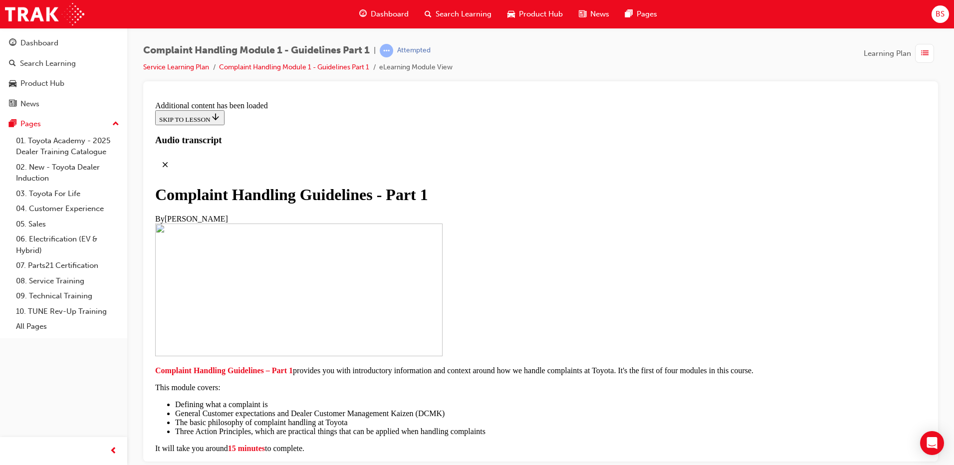
scroll to position [5644, 0]
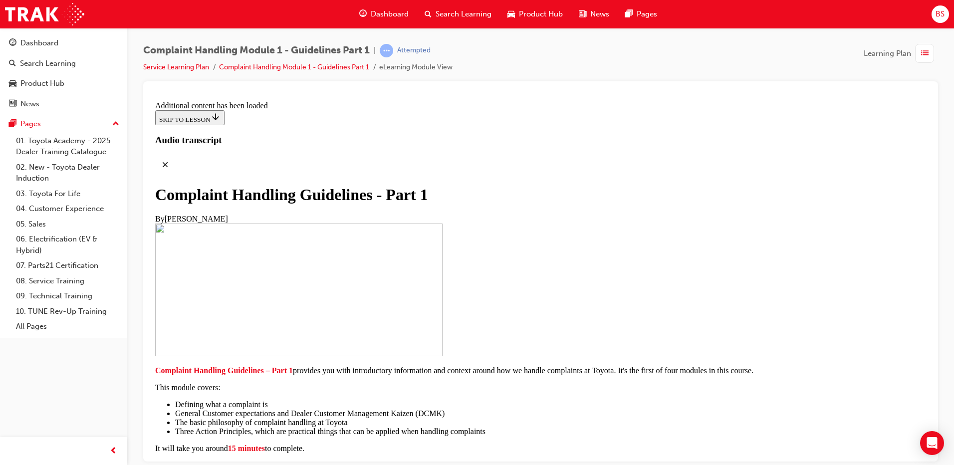
scroll to position [6494, 0]
drag, startPoint x: 338, startPoint y: 261, endPoint x: 327, endPoint y: 244, distance: 19.9
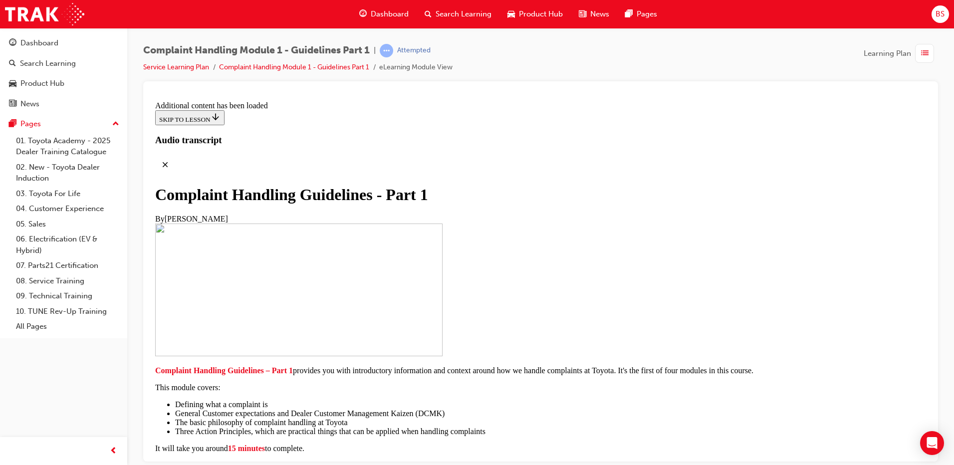
radio input "true"
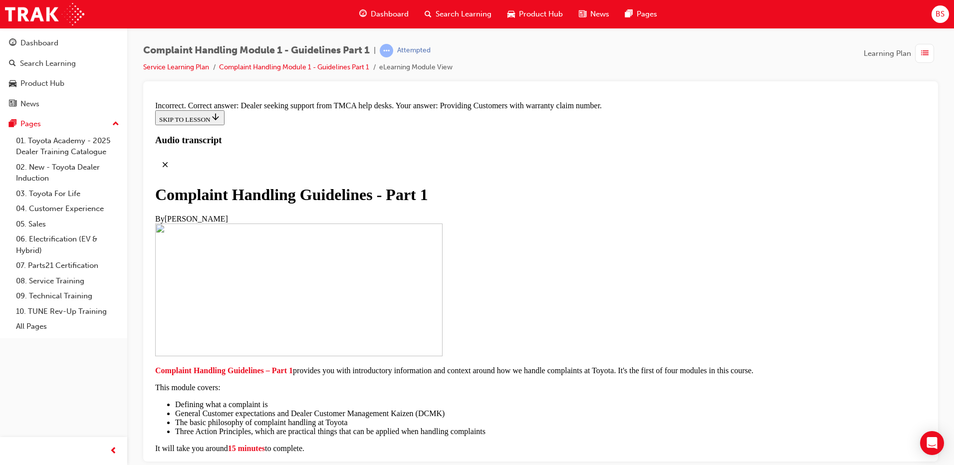
radio input "true"
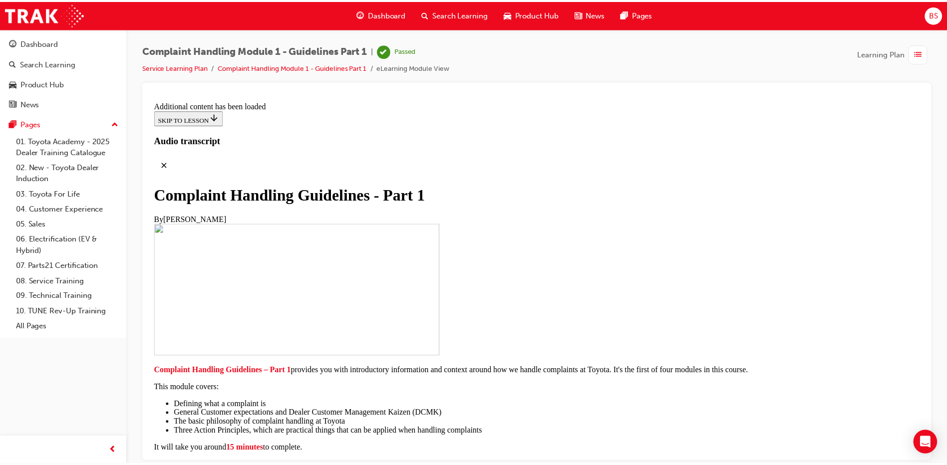
scroll to position [6204, 0]
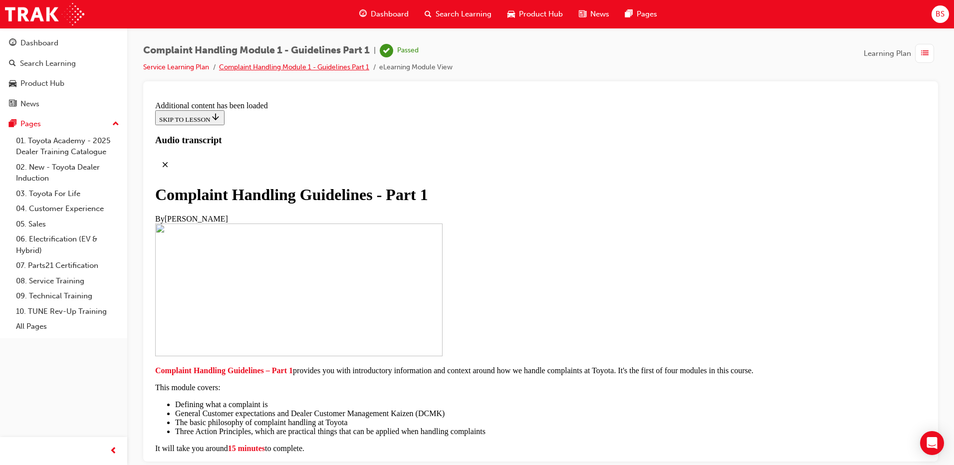
click at [339, 65] on link "Complaint Handling Module 1 - Guidelines Part 1" at bounding box center [294, 67] width 150 height 8
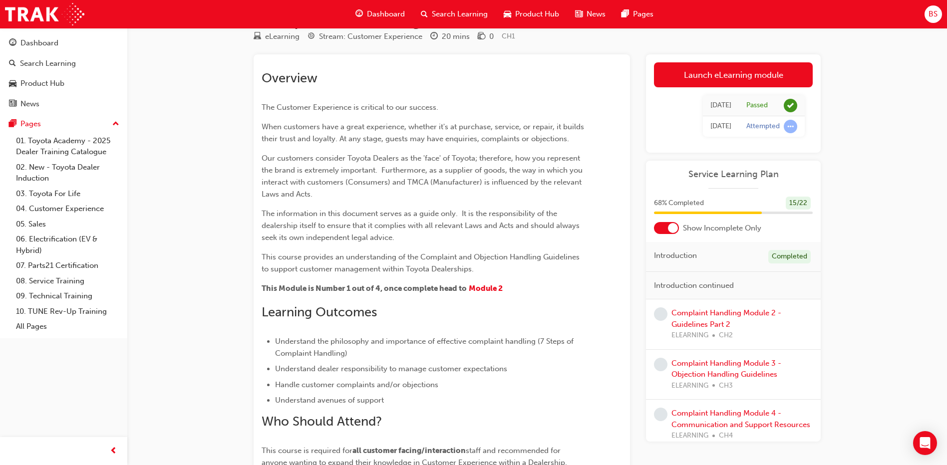
scroll to position [50, 0]
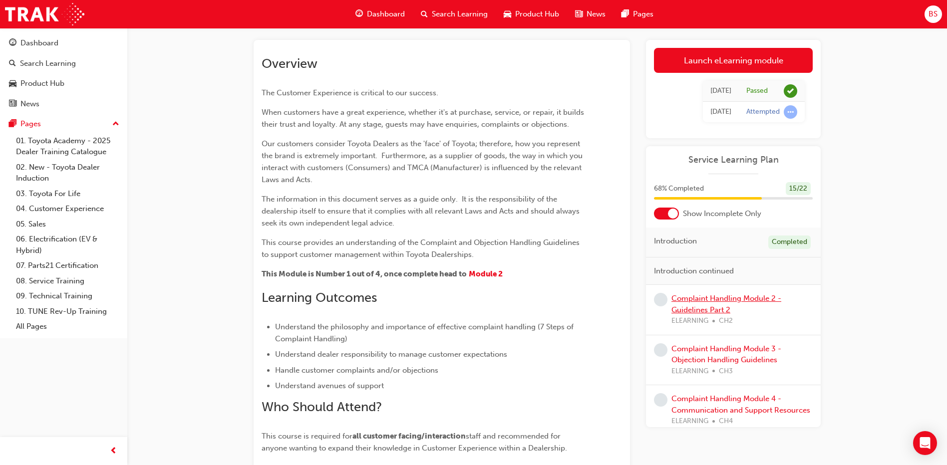
click at [709, 302] on link "Complaint Handling Module 2 - Guidelines Part 2" at bounding box center [726, 304] width 110 height 20
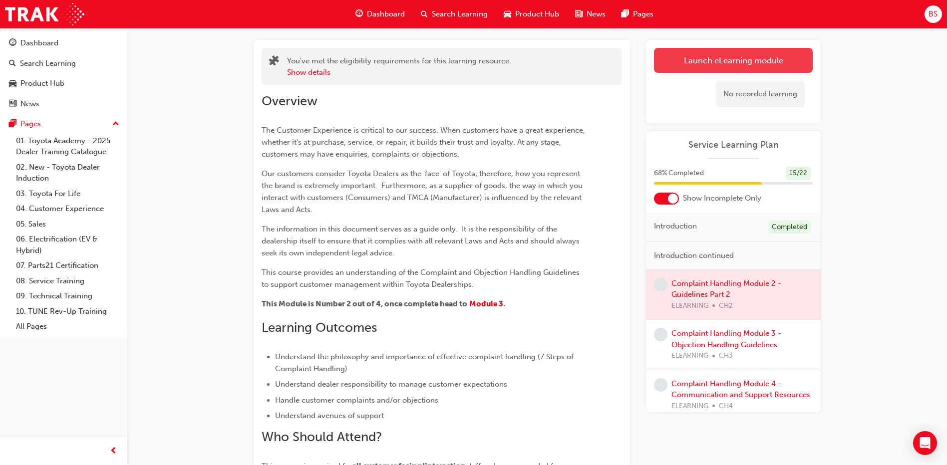
click at [756, 56] on link "Launch eLearning module" at bounding box center [733, 60] width 159 height 25
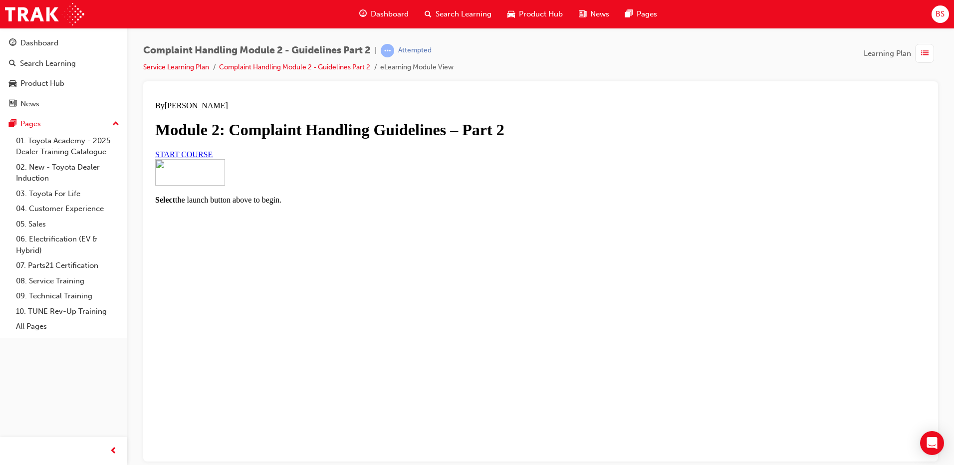
click at [213, 158] on link "START COURSE" at bounding box center [183, 154] width 57 height 8
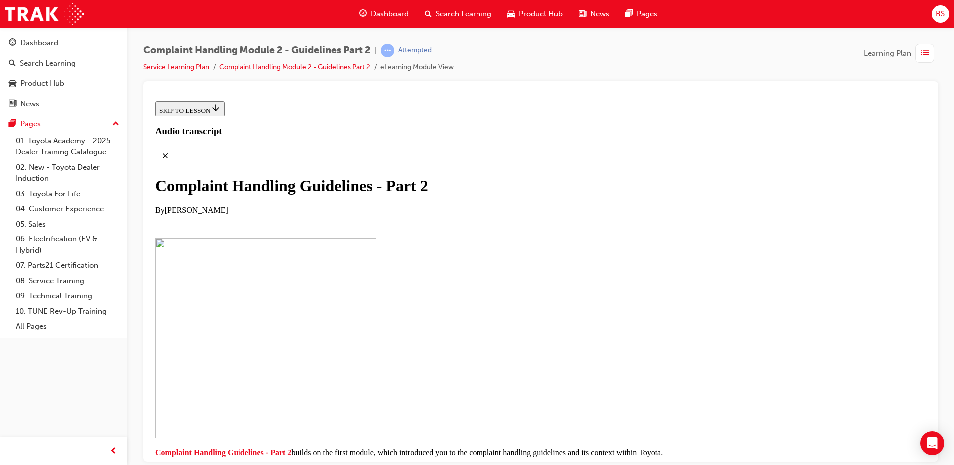
scroll to position [198, 0]
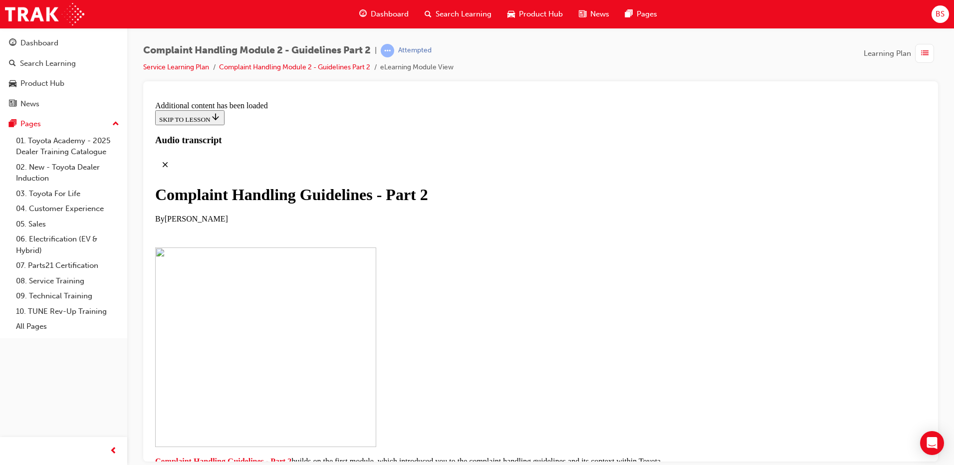
scroll to position [706, 0]
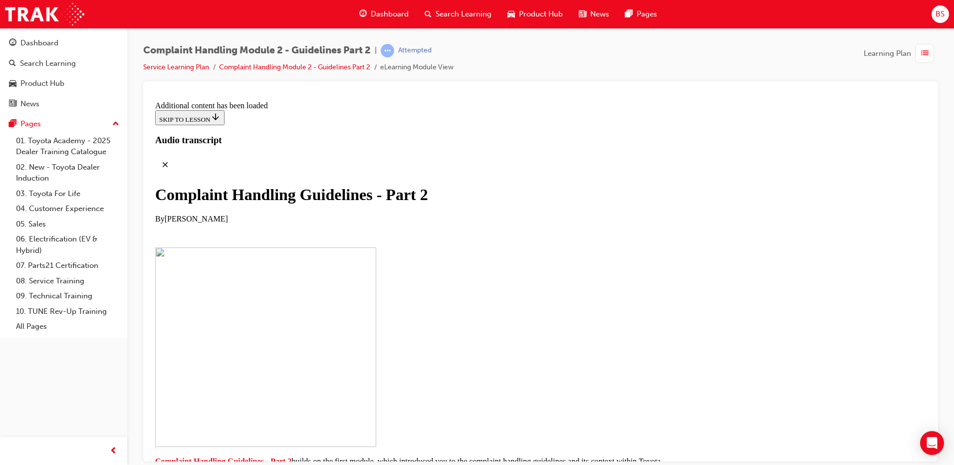
scroll to position [1482, 0]
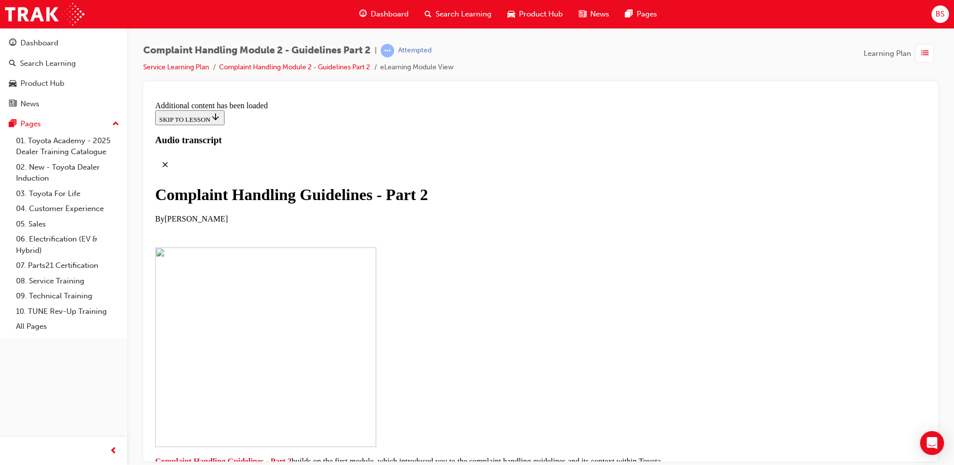
scroll to position [2336, 0]
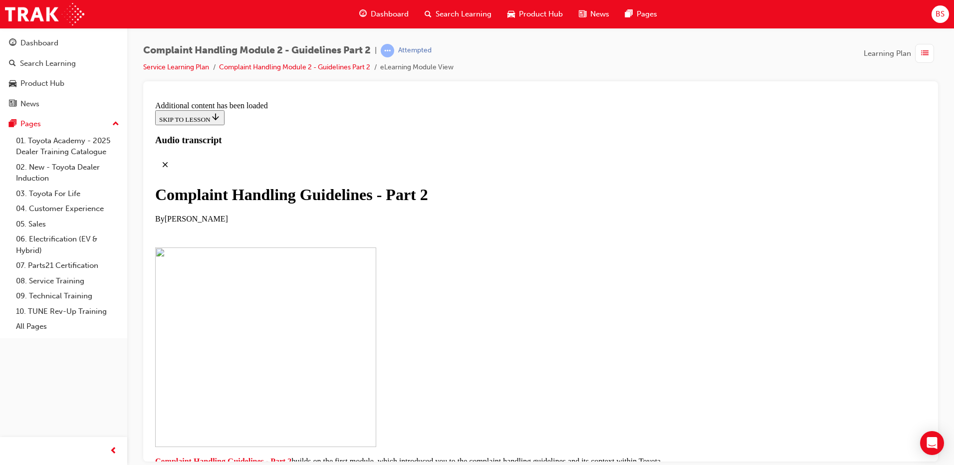
scroll to position [3894, 0]
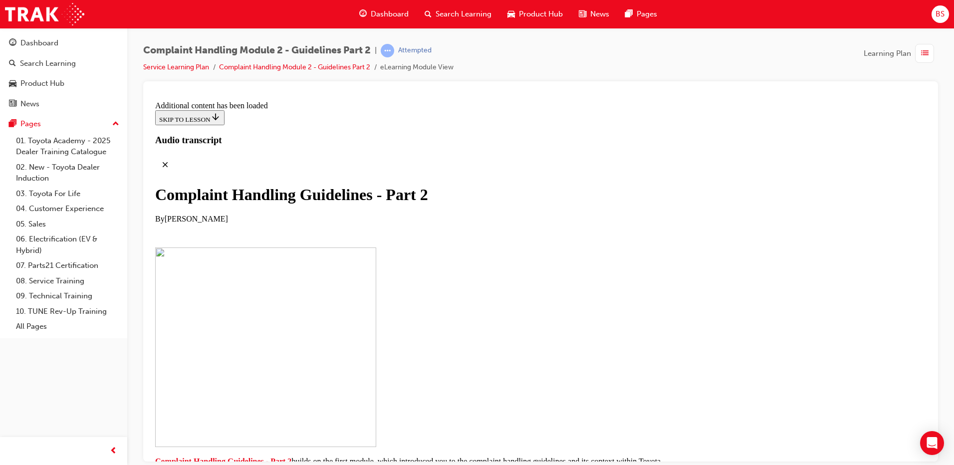
drag, startPoint x: 396, startPoint y: 188, endPoint x: 396, endPoint y: 211, distance: 23.5
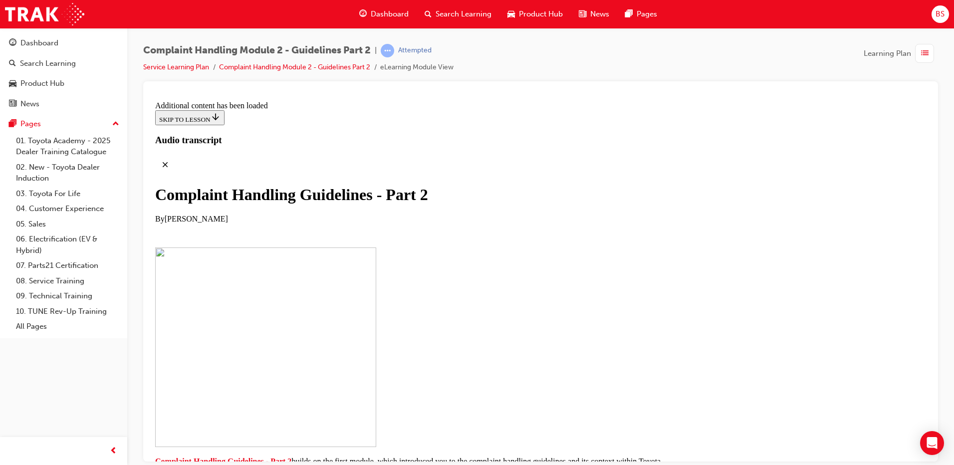
checkbox input "true"
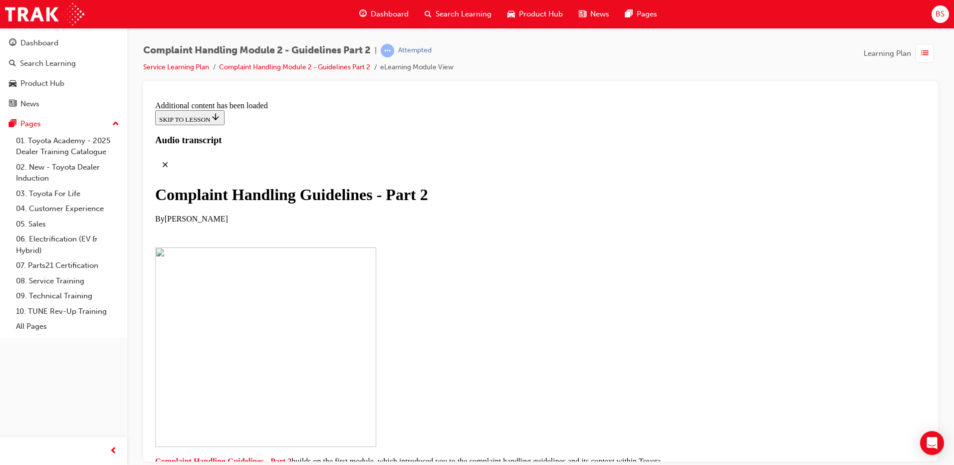
checkbox input "true"
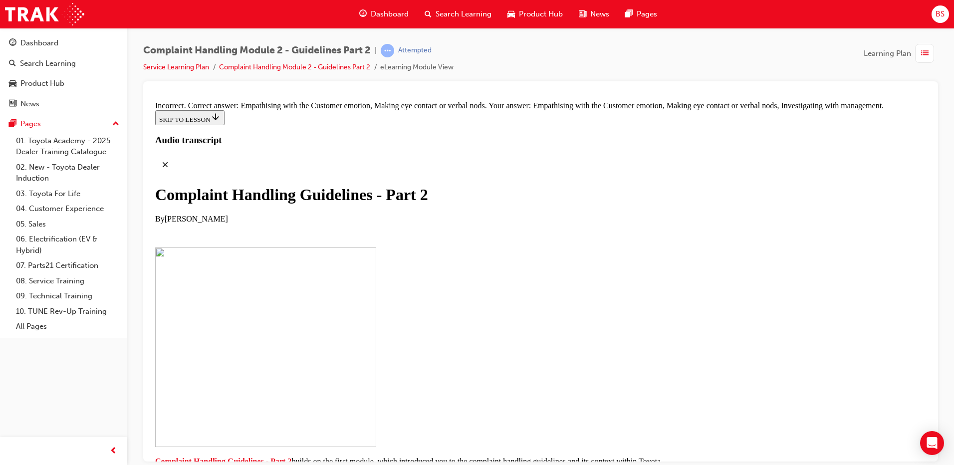
drag, startPoint x: 394, startPoint y: 191, endPoint x: 394, endPoint y: 206, distance: 15.0
checkbox input "false"
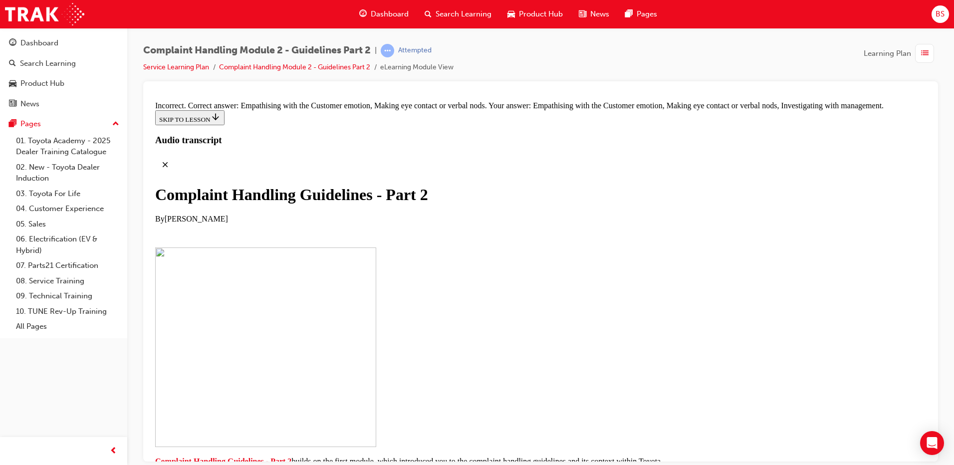
checkbox input "false"
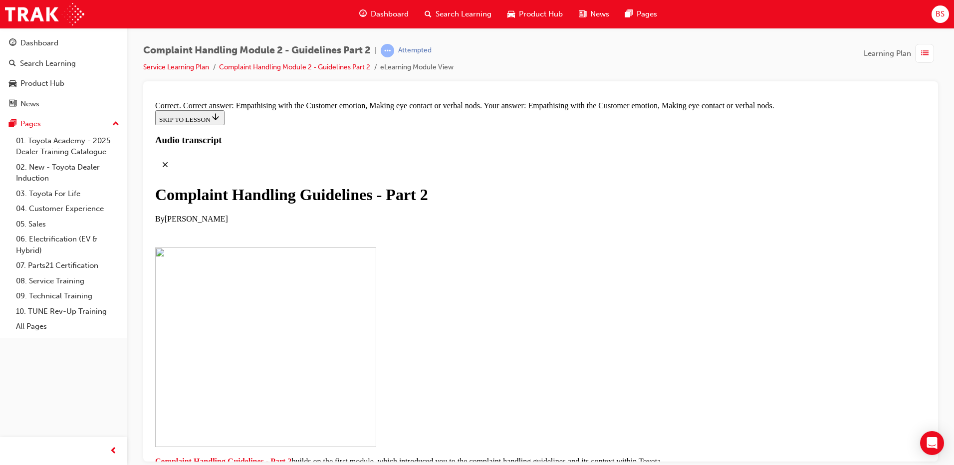
drag, startPoint x: 431, startPoint y: 229, endPoint x: 598, endPoint y: 175, distance: 175.9
drag, startPoint x: 434, startPoint y: 224, endPoint x: 585, endPoint y: 219, distance: 151.3
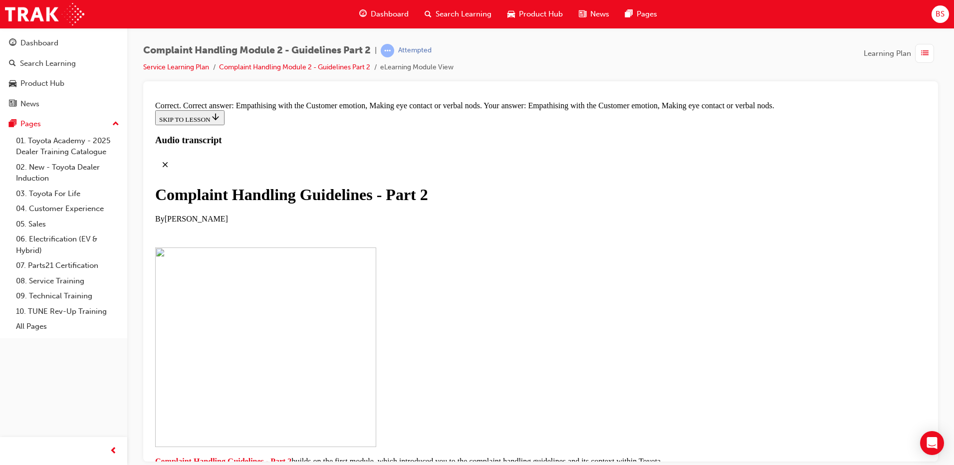
drag, startPoint x: 450, startPoint y: 380, endPoint x: 609, endPoint y: 328, distance: 167.0
drag, startPoint x: 431, startPoint y: 381, endPoint x: 613, endPoint y: 386, distance: 181.8
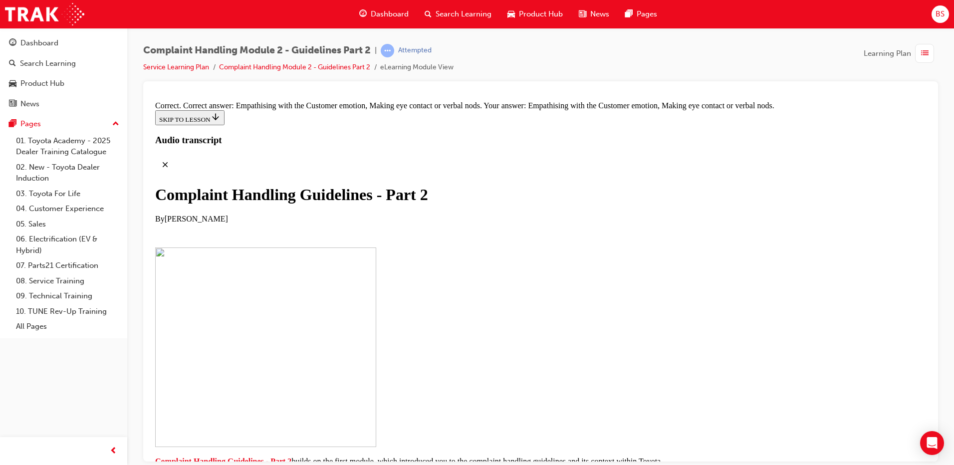
drag, startPoint x: 476, startPoint y: 396, endPoint x: 642, endPoint y: 393, distance: 165.8
drag, startPoint x: 459, startPoint y: 335, endPoint x: 480, endPoint y: 225, distance: 112.8
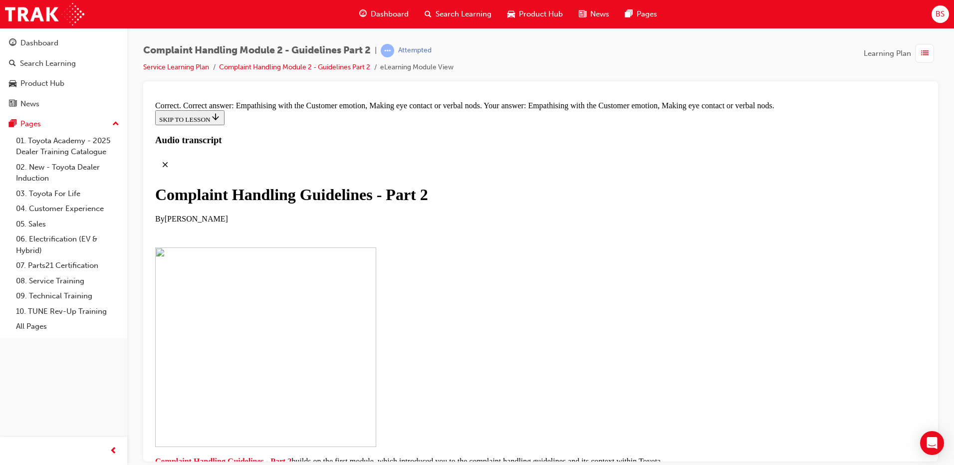
drag, startPoint x: 439, startPoint y: 327, endPoint x: 489, endPoint y: 330, distance: 50.5
drag, startPoint x: 438, startPoint y: 279, endPoint x: 487, endPoint y: 280, distance: 48.9
drag, startPoint x: 441, startPoint y: 230, endPoint x: 492, endPoint y: 226, distance: 51.1
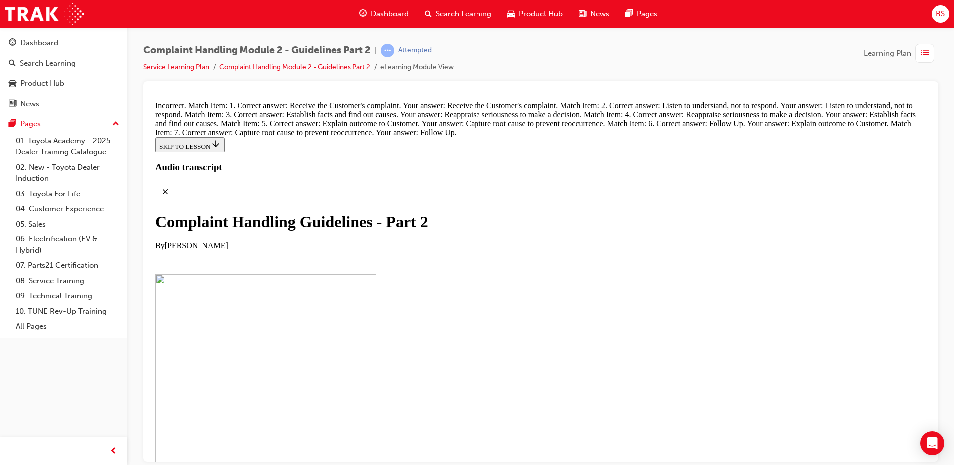
scroll to position [7256, 0]
drag, startPoint x: 458, startPoint y: 286, endPoint x: 454, endPoint y: 298, distance: 13.0
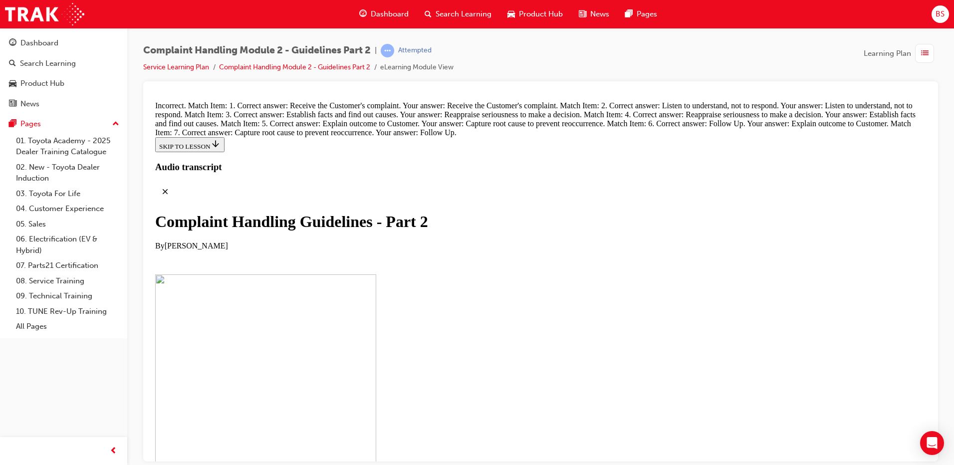
drag, startPoint x: 456, startPoint y: 284, endPoint x: 488, endPoint y: 339, distance: 63.3
drag, startPoint x: 454, startPoint y: 450, endPoint x: 488, endPoint y: 134, distance: 318.3
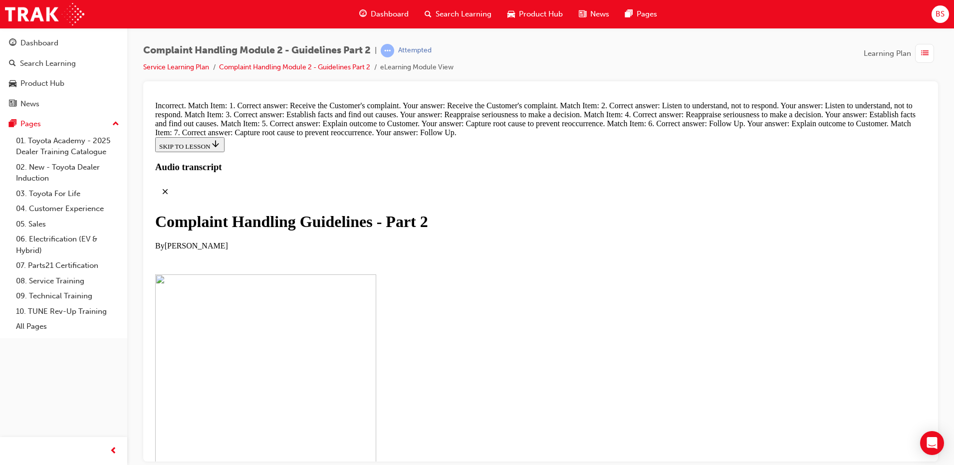
drag, startPoint x: 460, startPoint y: 345, endPoint x: 497, endPoint y: 239, distance: 112.7
drag, startPoint x: 478, startPoint y: 238, endPoint x: 479, endPoint y: 291, distance: 52.4
drag, startPoint x: 467, startPoint y: 340, endPoint x: 500, endPoint y: 232, distance: 112.6
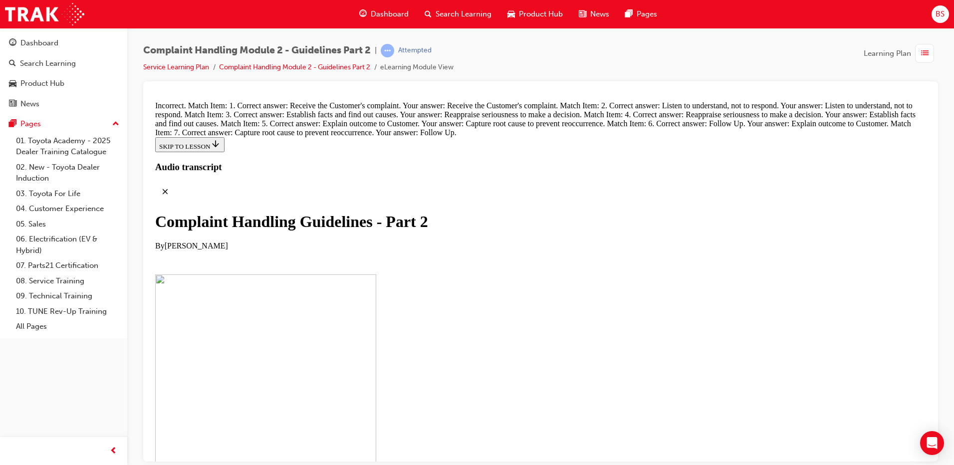
drag, startPoint x: 463, startPoint y: 400, endPoint x: 488, endPoint y: 349, distance: 57.4
drag, startPoint x: 445, startPoint y: 288, endPoint x: 472, endPoint y: 339, distance: 58.3
drag, startPoint x: 432, startPoint y: 297, endPoint x: 460, endPoint y: 294, distance: 28.6
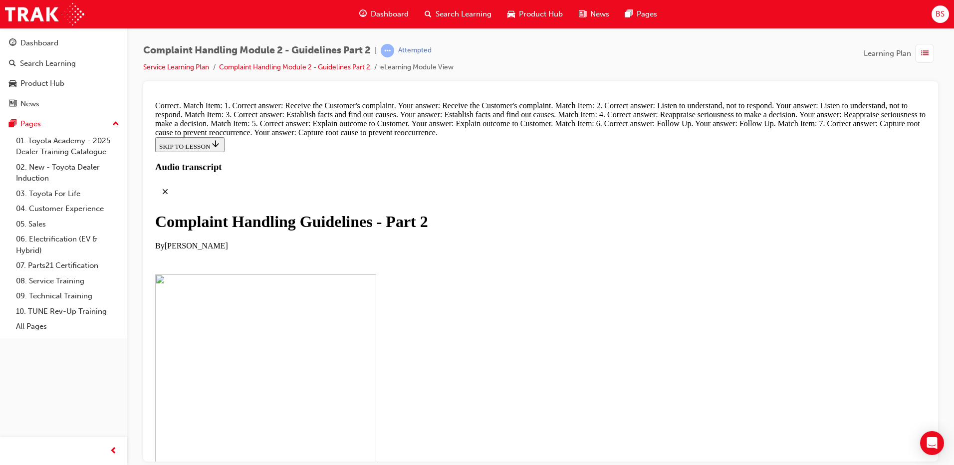
radio input "true"
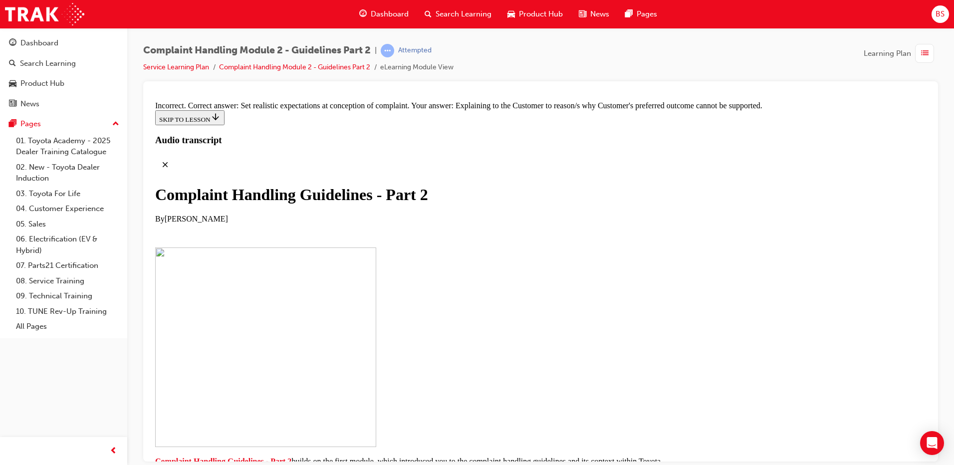
scroll to position [7601, 0]
radio input "true"
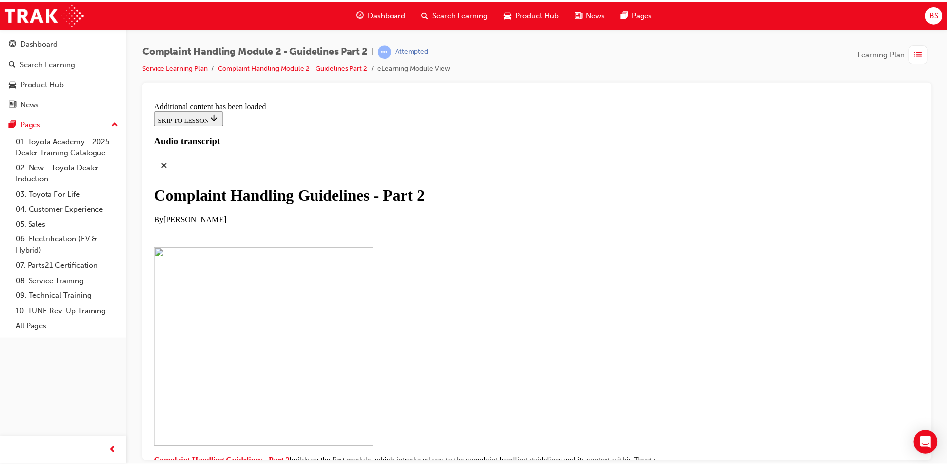
scroll to position [7832, 0]
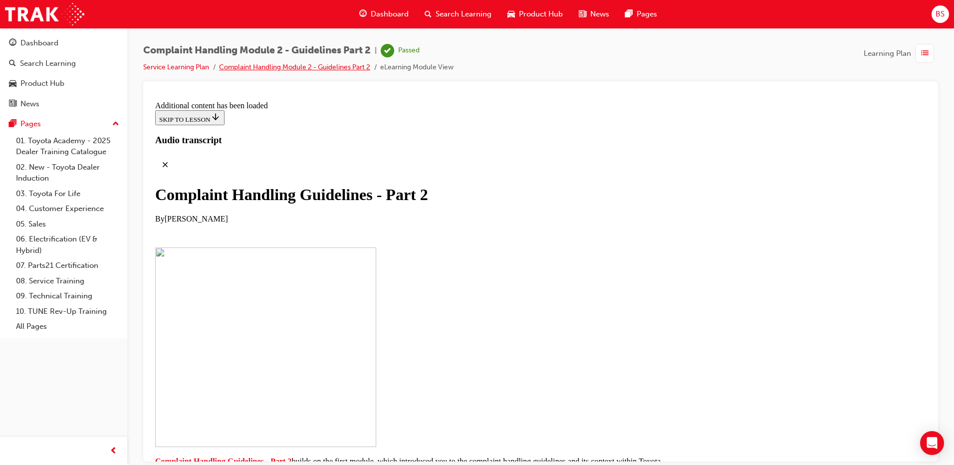
click at [346, 64] on link "Complaint Handling Module 2 - Guidelines Part 2" at bounding box center [294, 67] width 151 height 8
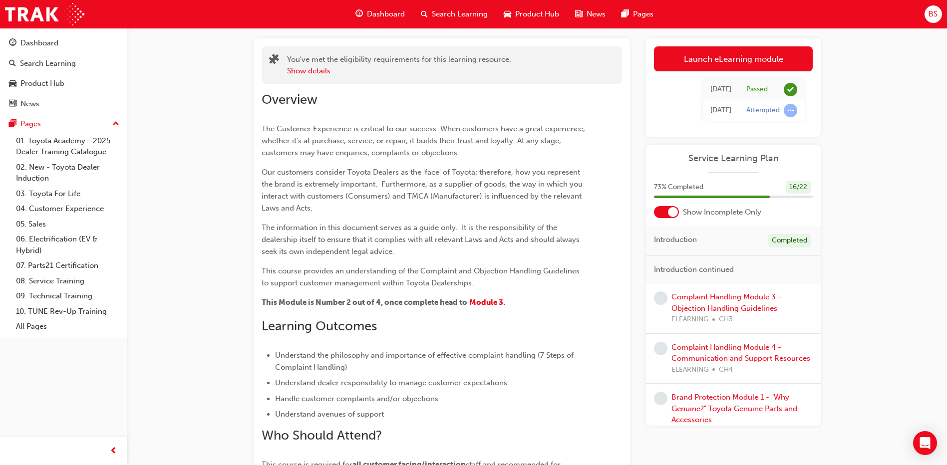
scroll to position [100, 0]
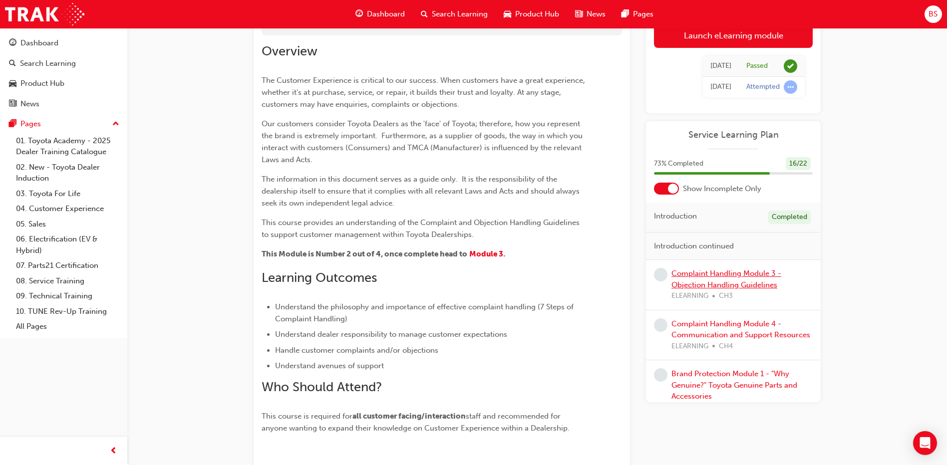
click at [708, 277] on link "Complaint Handling Module 3 - Objection Handling Guidelines" at bounding box center [726, 279] width 110 height 20
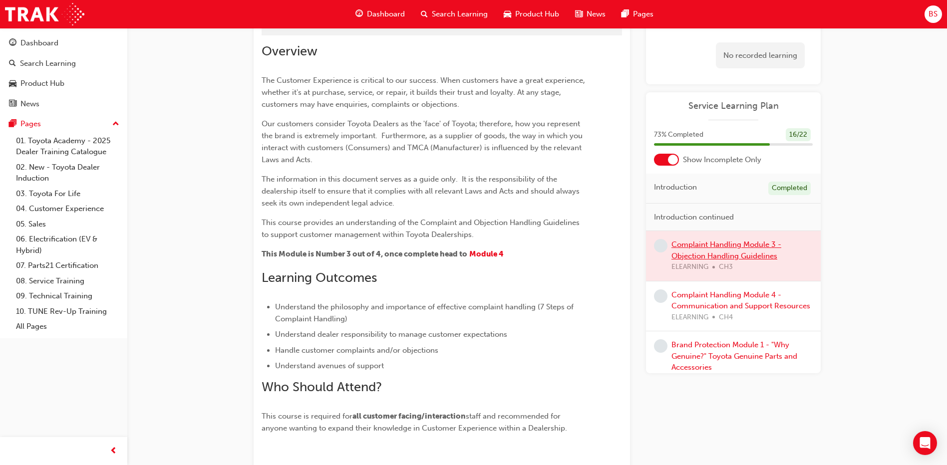
scroll to position [156, 0]
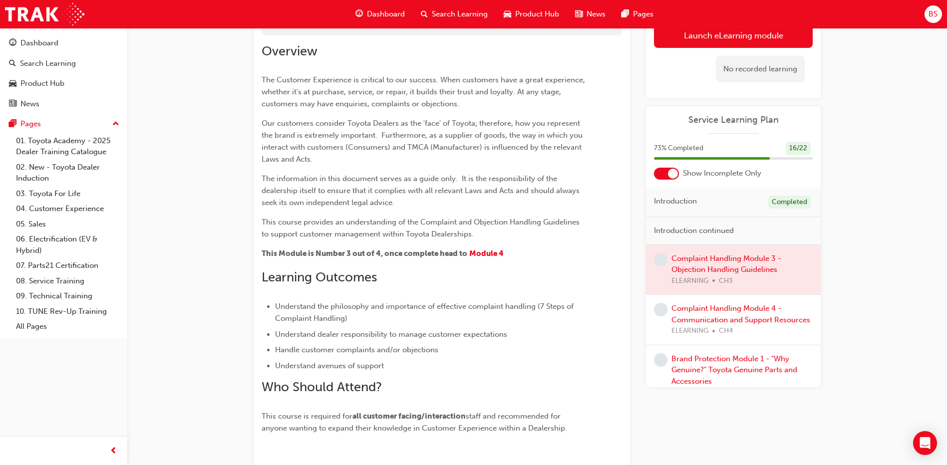
click at [708, 263] on div at bounding box center [733, 270] width 175 height 50
click at [709, 261] on div at bounding box center [733, 270] width 175 height 50
click at [743, 40] on button "Launch eLearning module" at bounding box center [733, 35] width 159 height 25
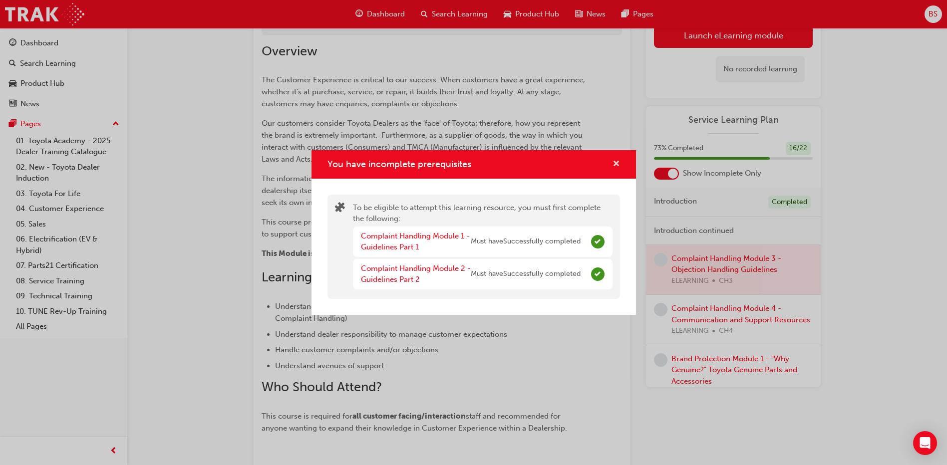
click at [619, 161] on span "cross-icon" at bounding box center [616, 164] width 7 height 9
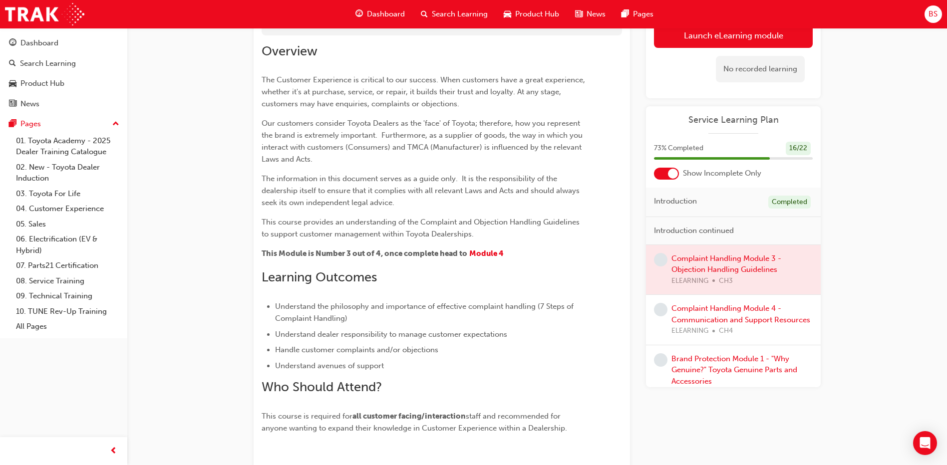
click at [719, 267] on div at bounding box center [733, 270] width 175 height 50
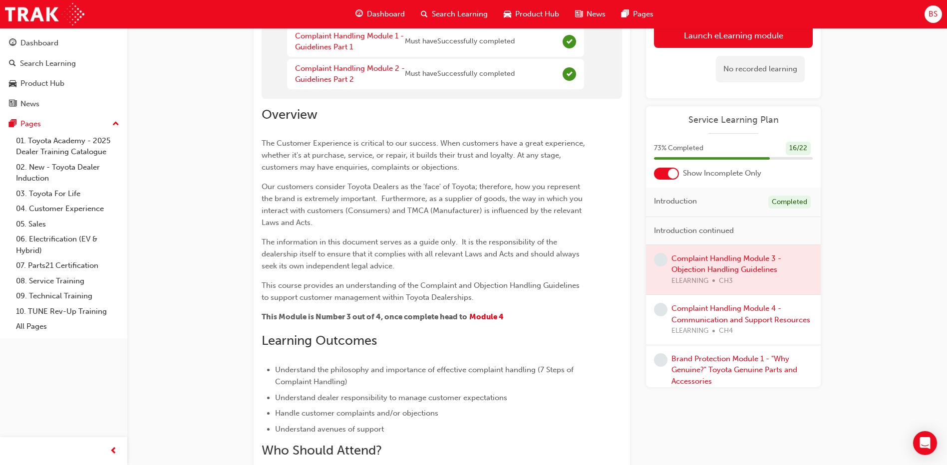
scroll to position [0, 0]
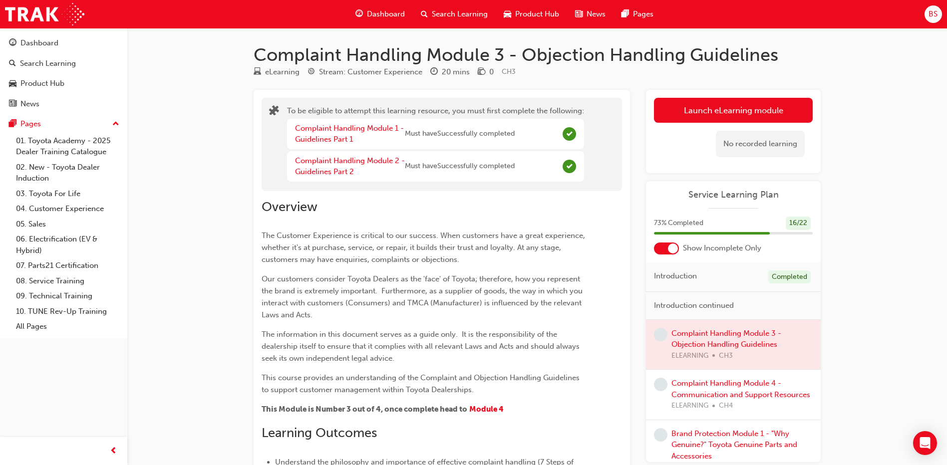
click at [700, 338] on div at bounding box center [733, 345] width 175 height 50
click at [728, 104] on button "Launch eLearning module" at bounding box center [733, 110] width 159 height 25
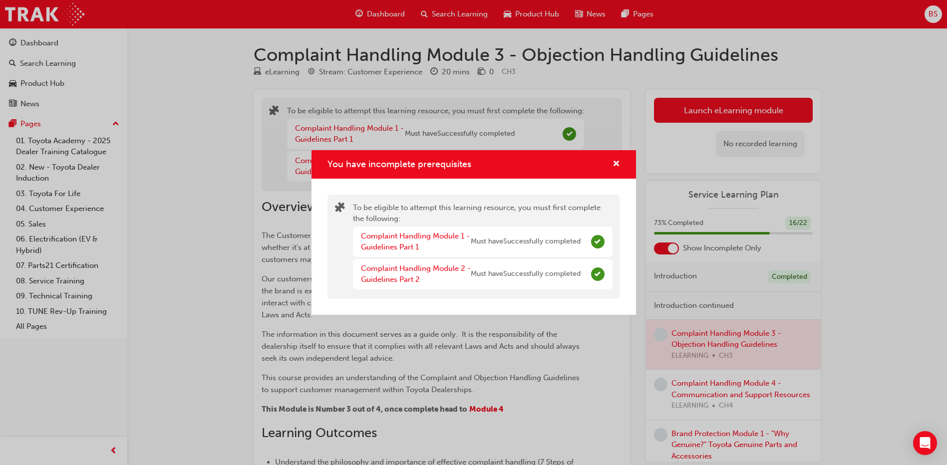
click at [726, 281] on div "You have incomplete prerequisites To be eligible to attempt this learning resou…" at bounding box center [473, 232] width 947 height 465
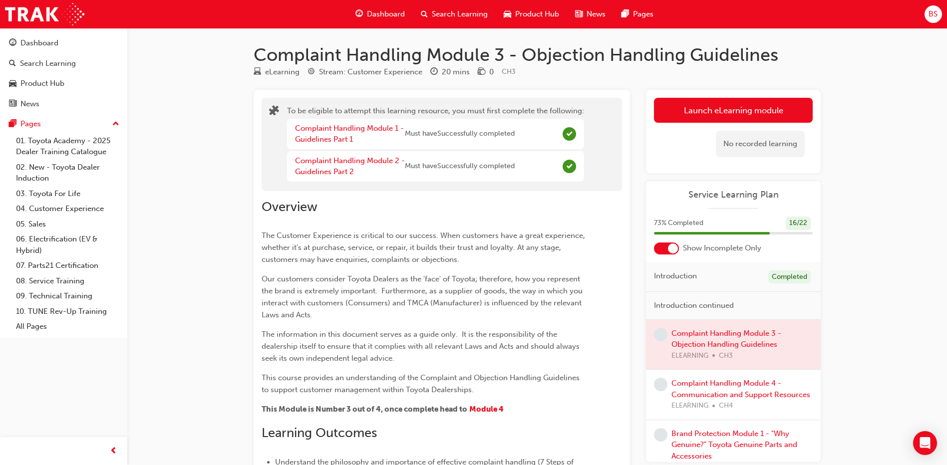
click at [465, 139] on span "Must have Successfully completed" at bounding box center [460, 133] width 110 height 11
click at [469, 166] on span "Must have Successfully completed" at bounding box center [460, 166] width 110 height 11
click at [547, 169] on div "Complaint Handling Module 2 - Guidelines Part 2 Must have Successfully completed" at bounding box center [435, 166] width 297 height 30
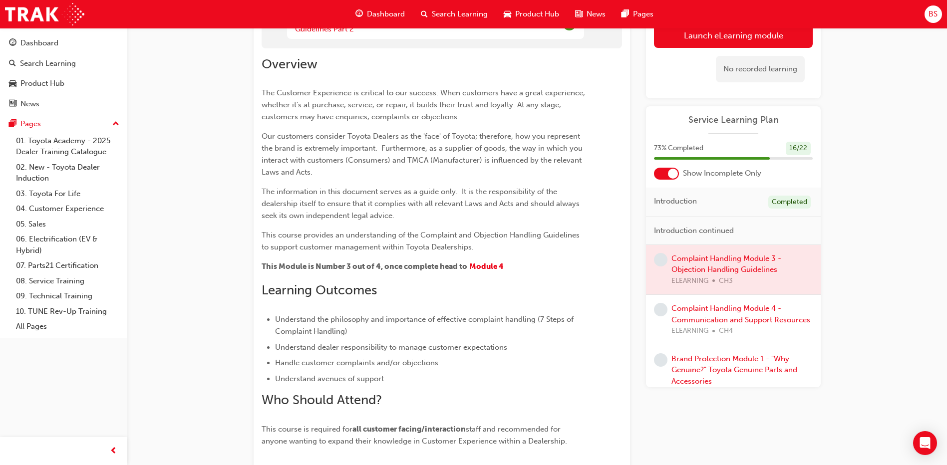
scroll to position [150, 0]
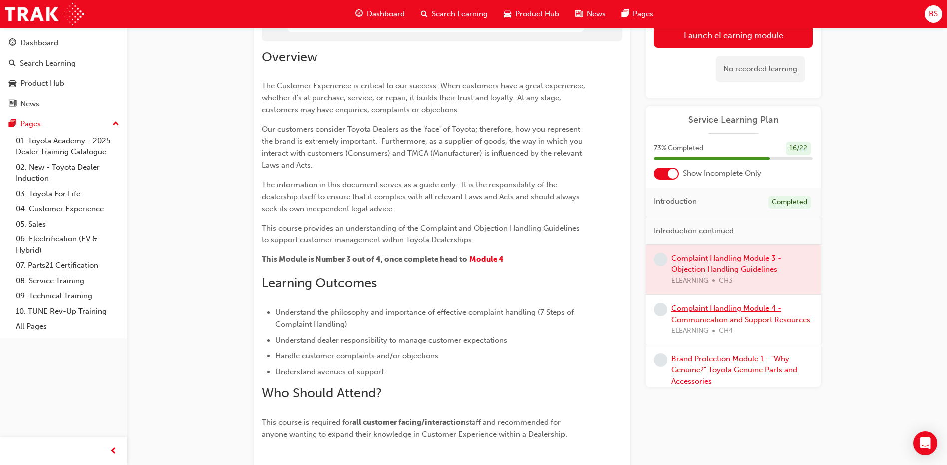
click at [716, 313] on link "Complaint Handling Module 4 - Communication and Support Resources" at bounding box center [740, 314] width 139 height 20
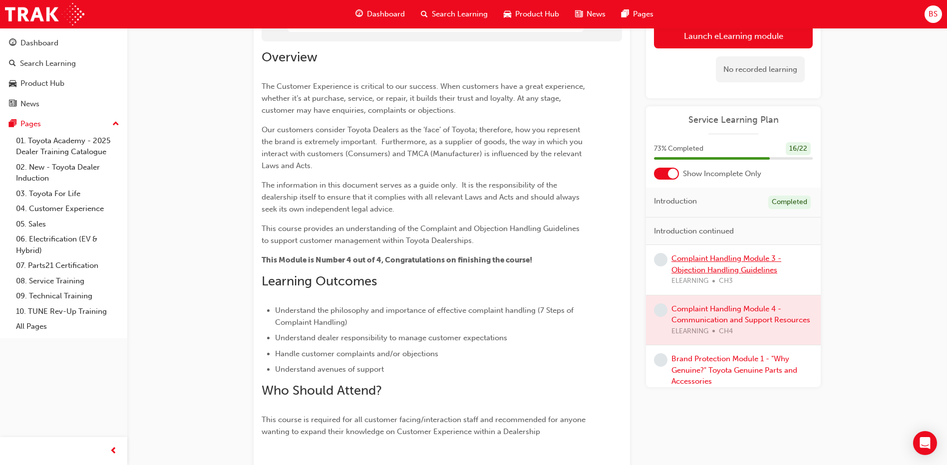
click at [736, 256] on link "Complaint Handling Module 3 - Objection Handling Guidelines" at bounding box center [726, 264] width 110 height 20
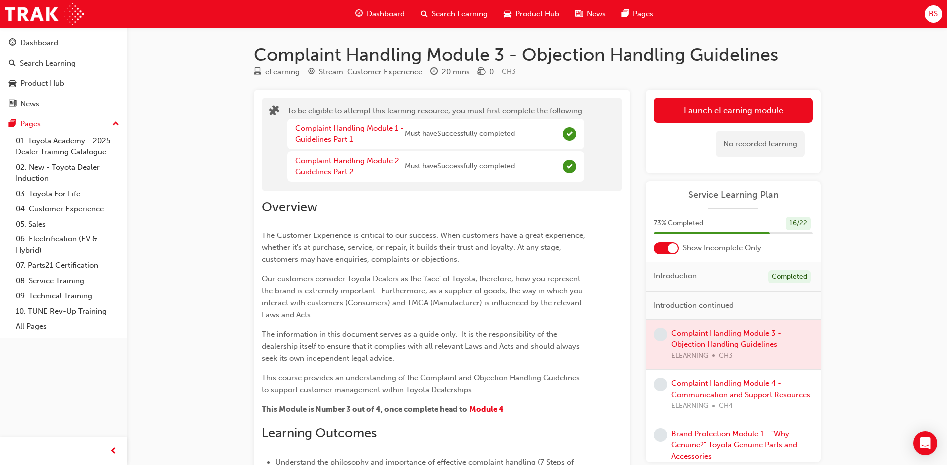
click at [499, 134] on span "Must have Successfully completed" at bounding box center [460, 133] width 110 height 11
click at [671, 245] on div at bounding box center [673, 249] width 10 height 10
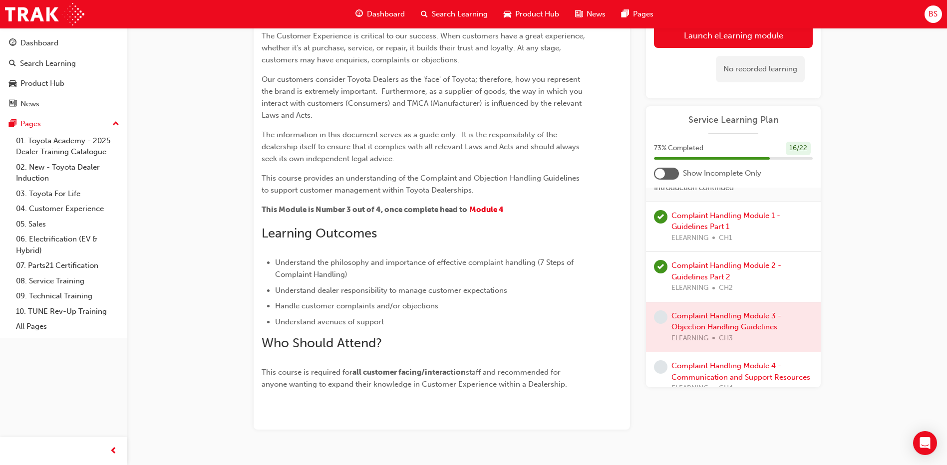
scroll to position [649, 0]
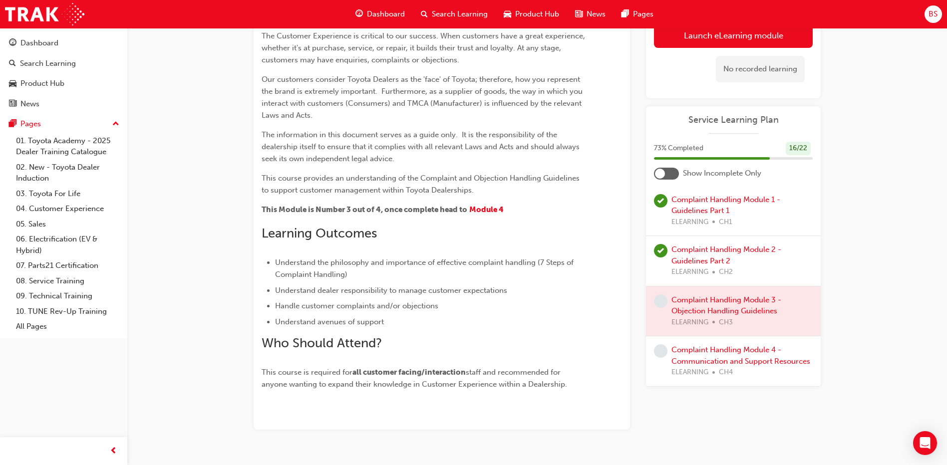
click at [703, 303] on div at bounding box center [733, 312] width 175 height 50
click at [707, 303] on div at bounding box center [733, 312] width 175 height 50
click at [710, 297] on div at bounding box center [733, 312] width 175 height 50
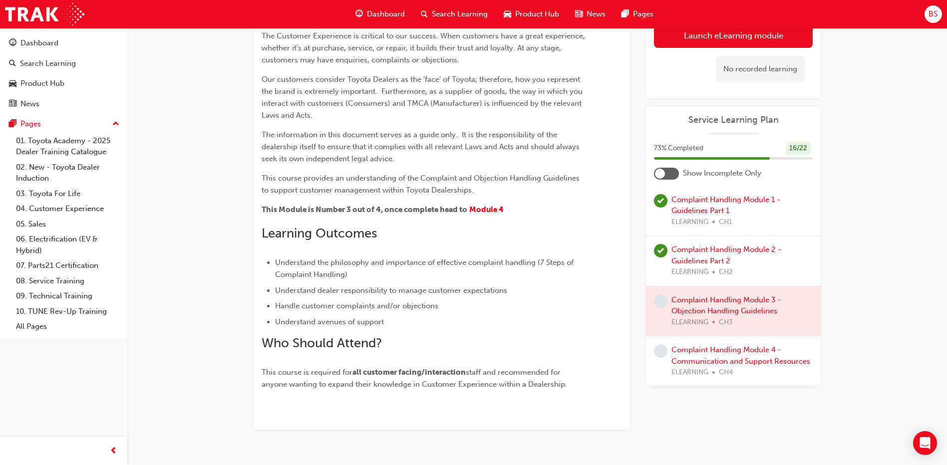
click at [719, 304] on div at bounding box center [733, 312] width 175 height 50
click at [694, 254] on div "Complaint Handling Module 2 - Guidelines Part 2 ELEARNING CH2" at bounding box center [741, 261] width 141 height 34
click at [699, 260] on link "Complaint Handling Module 2 - Guidelines Part 2" at bounding box center [726, 255] width 110 height 20
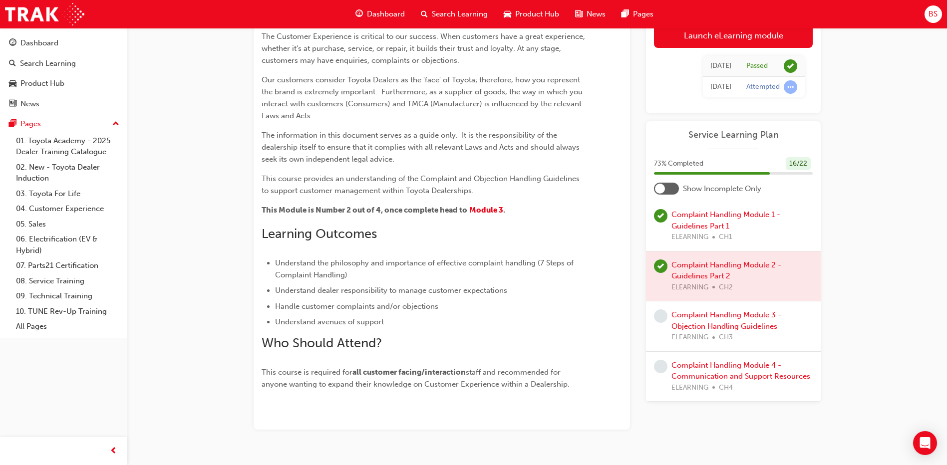
click at [701, 269] on div at bounding box center [733, 277] width 175 height 50
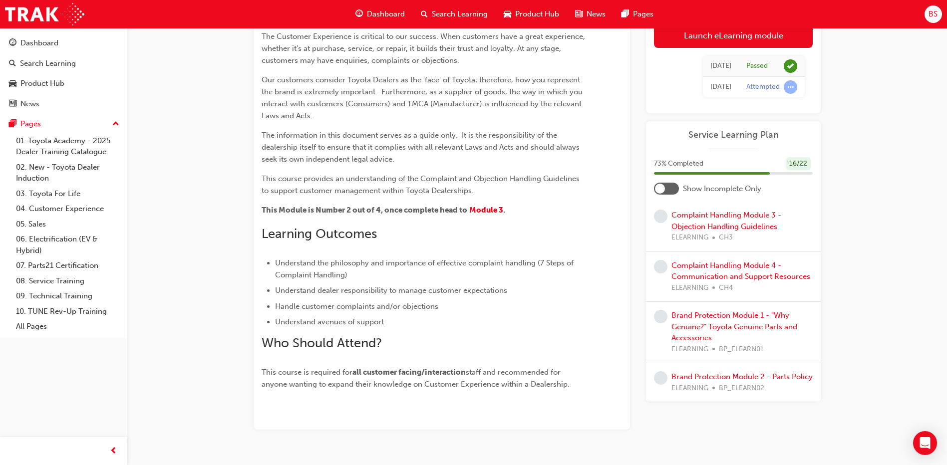
scroll to position [699, 0]
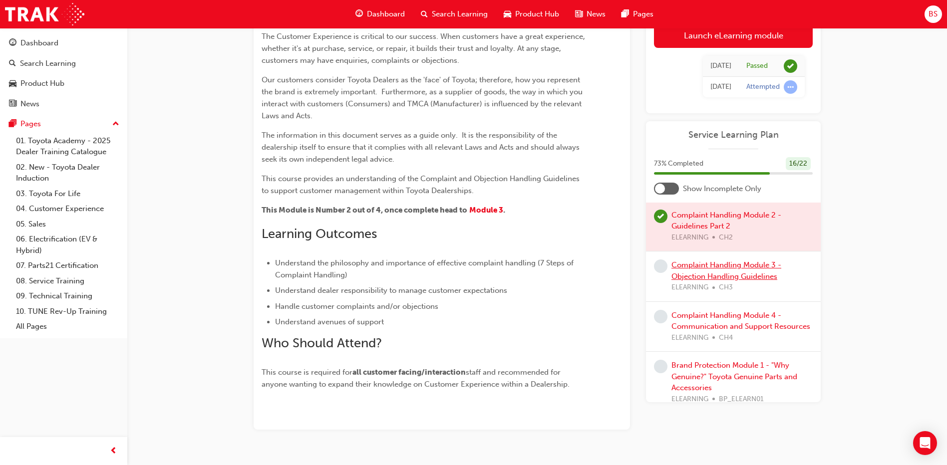
click at [713, 273] on link "Complaint Handling Module 3 - Objection Handling Guidelines" at bounding box center [726, 271] width 110 height 20
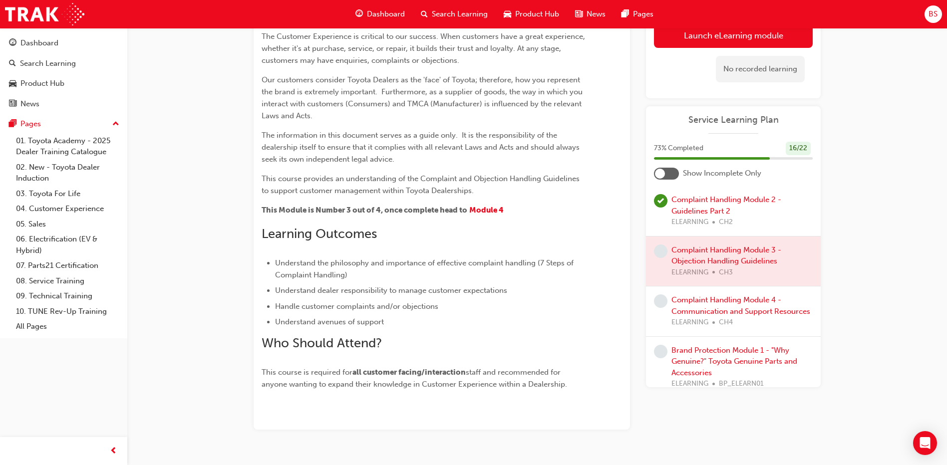
click at [729, 261] on div at bounding box center [733, 262] width 175 height 50
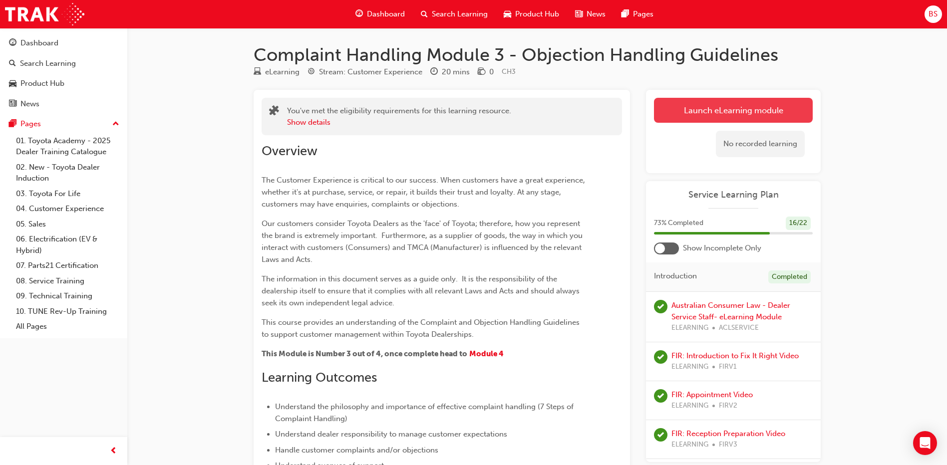
click at [724, 107] on link "Launch eLearning module" at bounding box center [733, 110] width 159 height 25
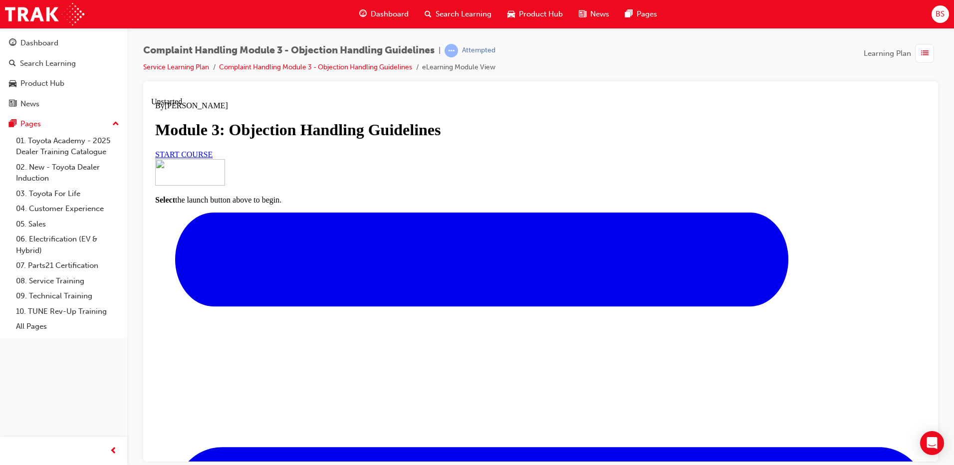
scroll to position [79, 0]
click at [213, 158] on link "START COURSE" at bounding box center [183, 154] width 57 height 8
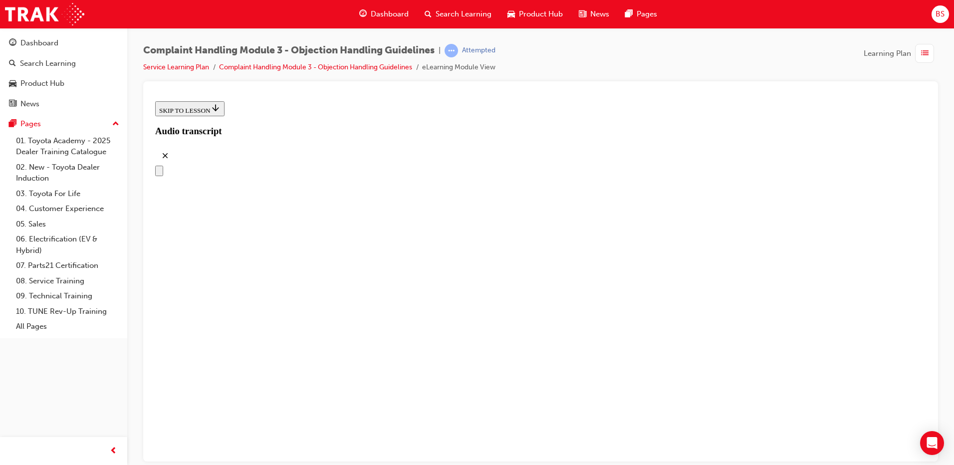
scroll to position [135, 0]
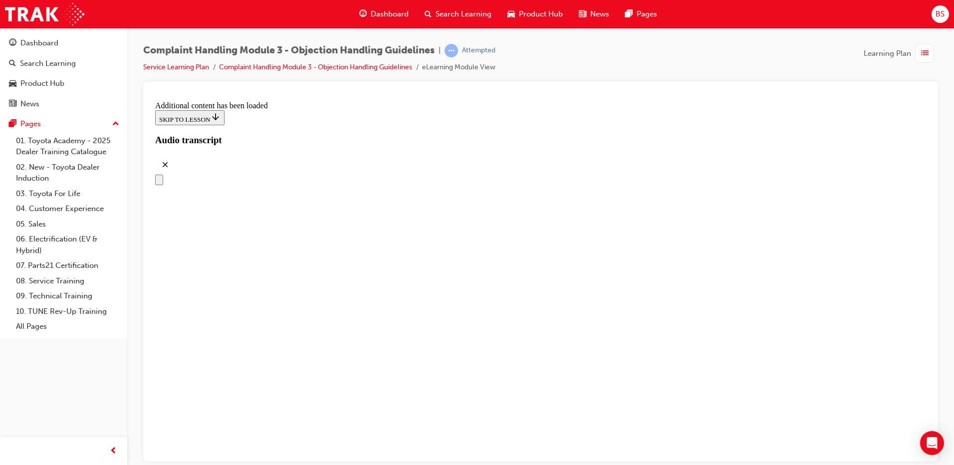
scroll to position [2967, 0]
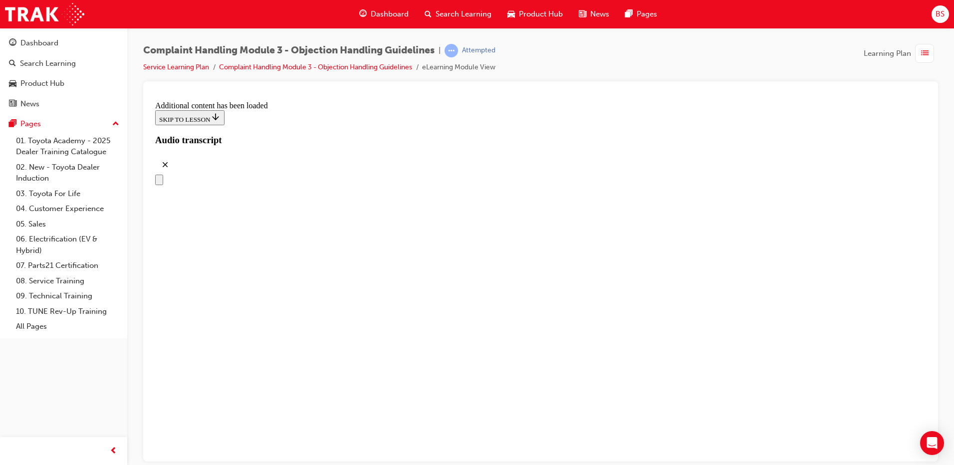
drag, startPoint x: 437, startPoint y: 167, endPoint x: 464, endPoint y: 373, distance: 208.5
drag, startPoint x: 448, startPoint y: 312, endPoint x: 481, endPoint y: 204, distance: 112.7
drag, startPoint x: 462, startPoint y: 163, endPoint x: 488, endPoint y: 165, distance: 25.5
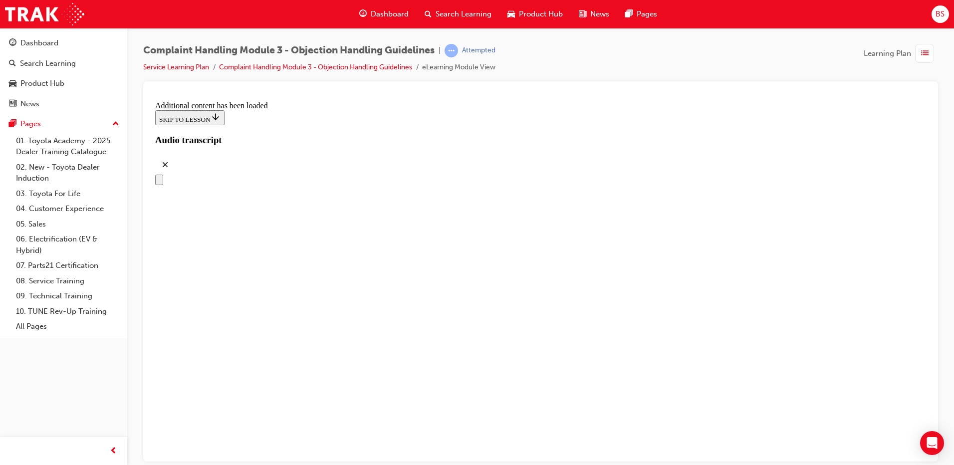
drag, startPoint x: 457, startPoint y: 261, endPoint x: 483, endPoint y: 259, distance: 25.5
drag, startPoint x: 458, startPoint y: 308, endPoint x: 490, endPoint y: 310, distance: 32.5
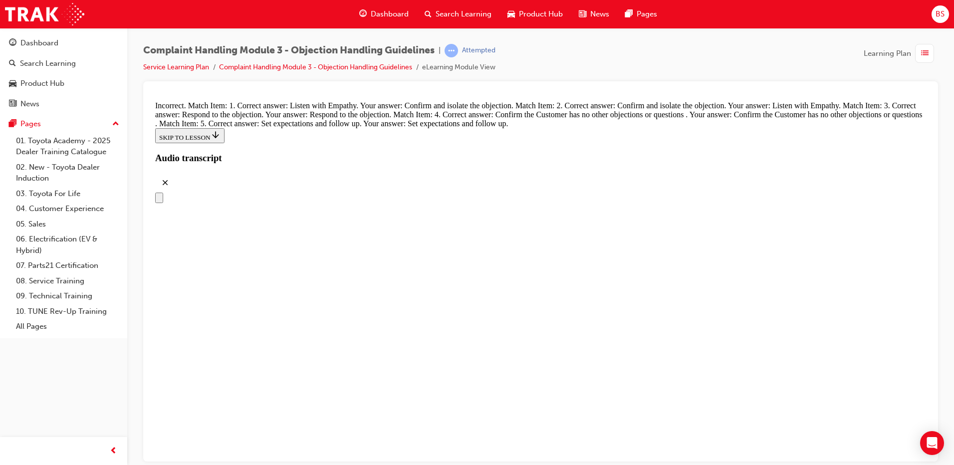
scroll to position [3939, 0]
drag, startPoint x: 470, startPoint y: 305, endPoint x: 504, endPoint y: 255, distance: 59.7
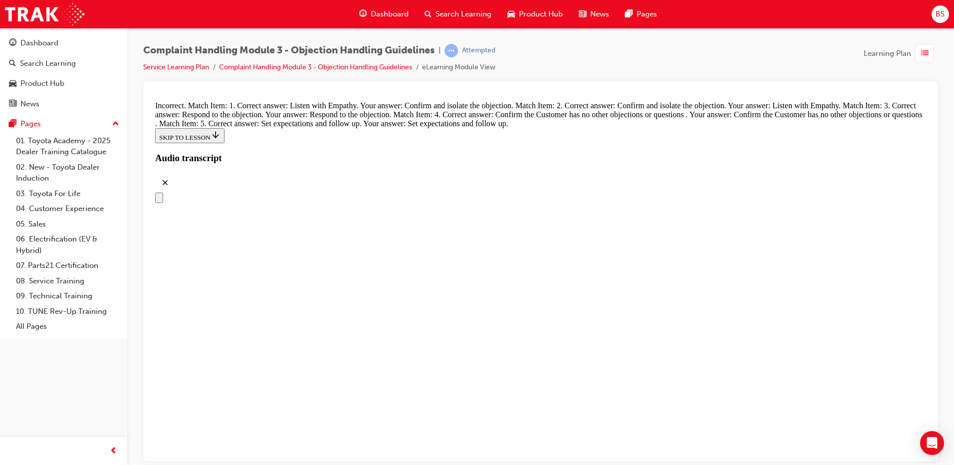
drag, startPoint x: 453, startPoint y: 312, endPoint x: 480, endPoint y: 312, distance: 27.5
drag, startPoint x: 473, startPoint y: 364, endPoint x: 507, endPoint y: 304, distance: 69.3
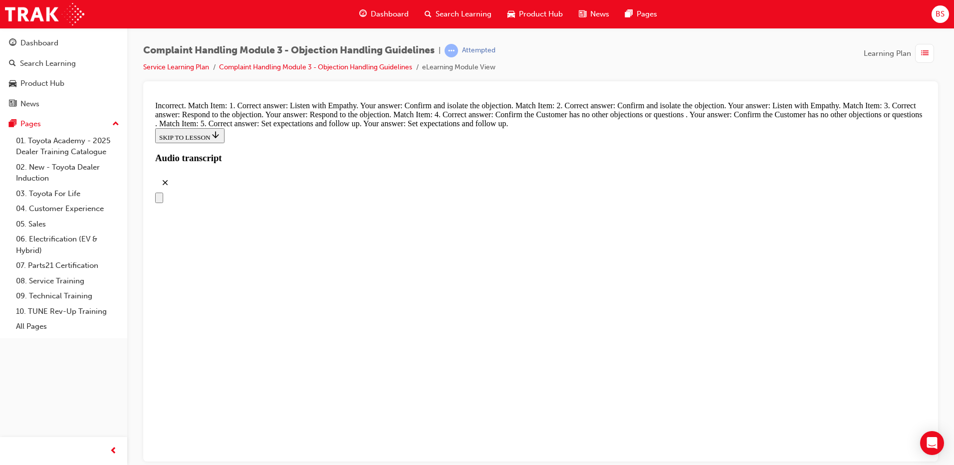
drag, startPoint x: 466, startPoint y: 364, endPoint x: 483, endPoint y: 423, distance: 60.7
drag, startPoint x: 475, startPoint y: 361, endPoint x: 509, endPoint y: 412, distance: 61.6
drag, startPoint x: 458, startPoint y: 349, endPoint x: 481, endPoint y: 349, distance: 23.0
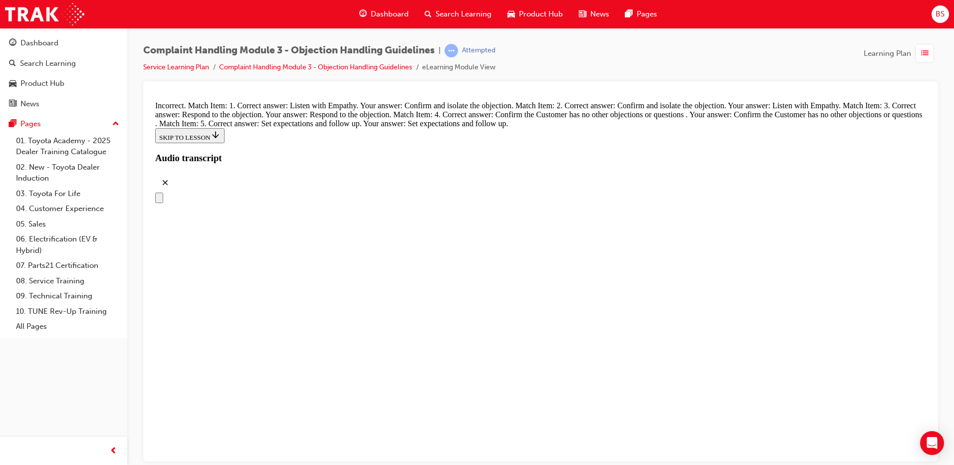
scroll to position [3975, 0]
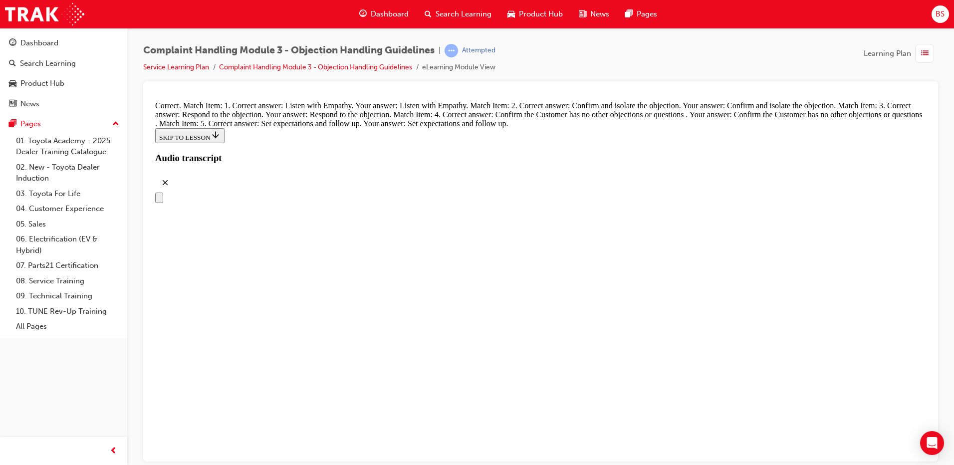
radio input "true"
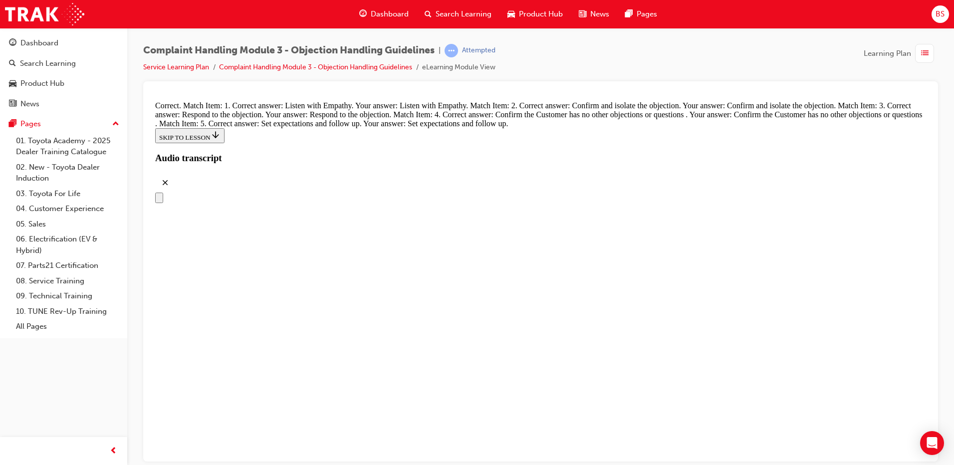
radio input "true"
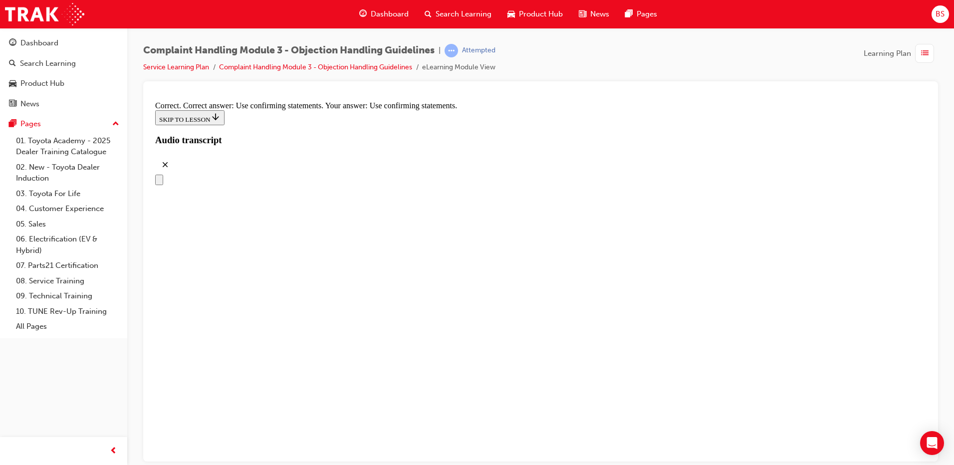
scroll to position [4624, 0]
radio input "true"
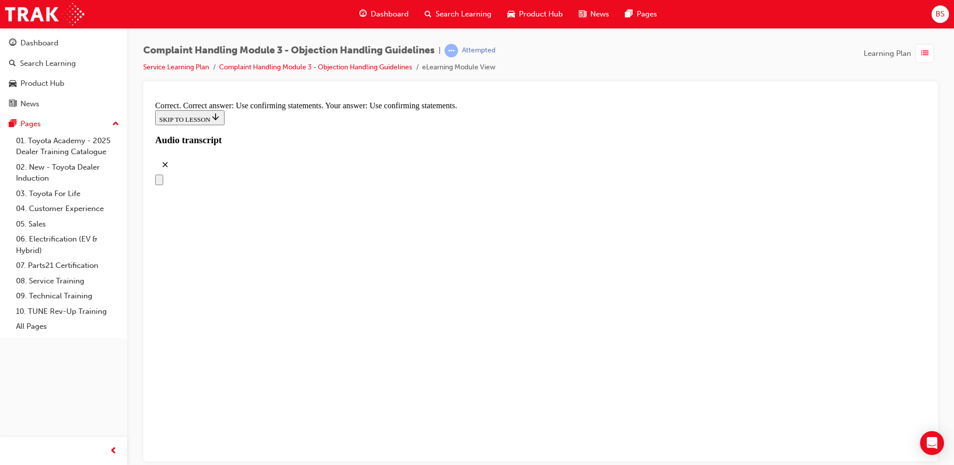
checkbox input "true"
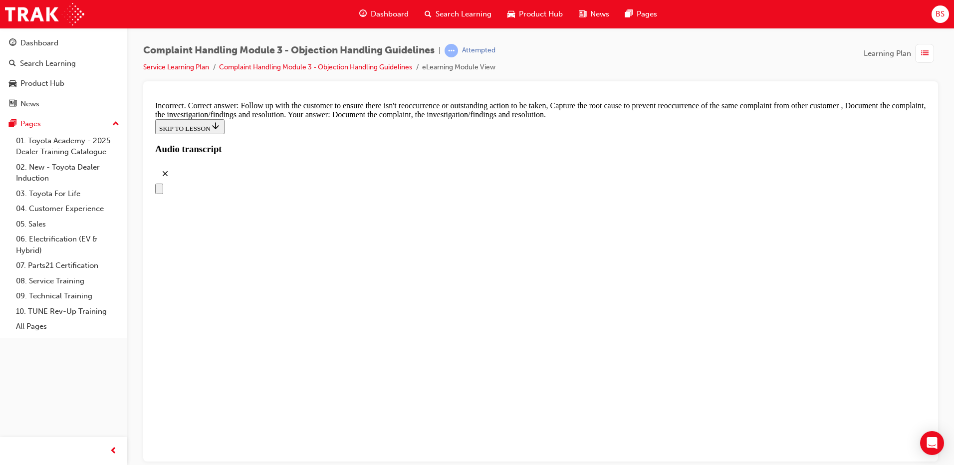
scroll to position [5173, 0]
checkbox input "true"
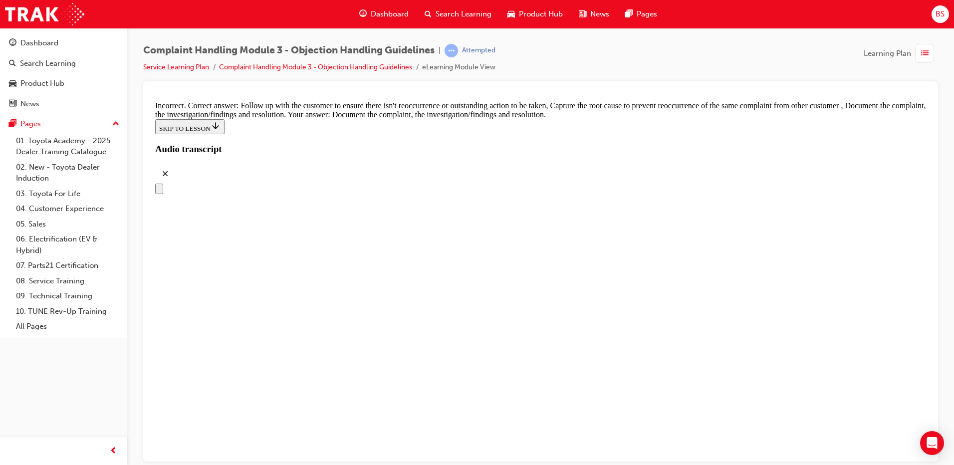
drag, startPoint x: 397, startPoint y: 178, endPoint x: 403, endPoint y: 207, distance: 29.6
checkbox input "true"
drag, startPoint x: 396, startPoint y: 227, endPoint x: 407, endPoint y: 239, distance: 16.2
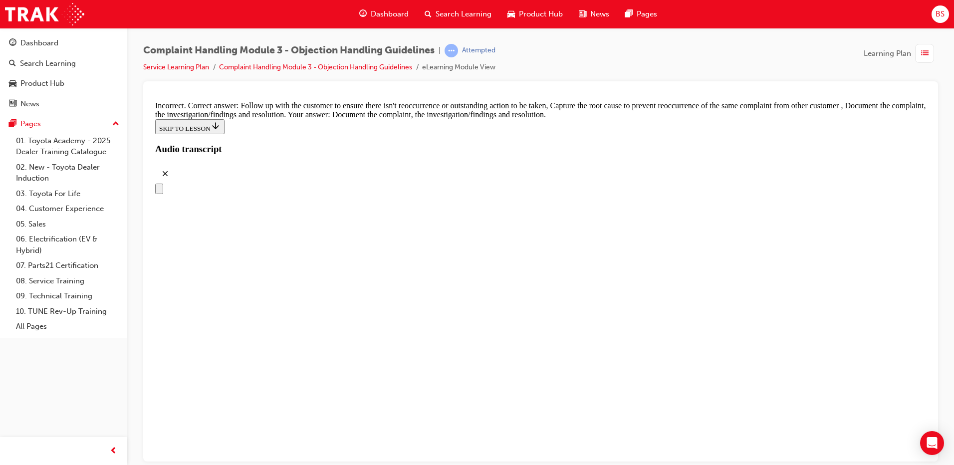
checkbox input "false"
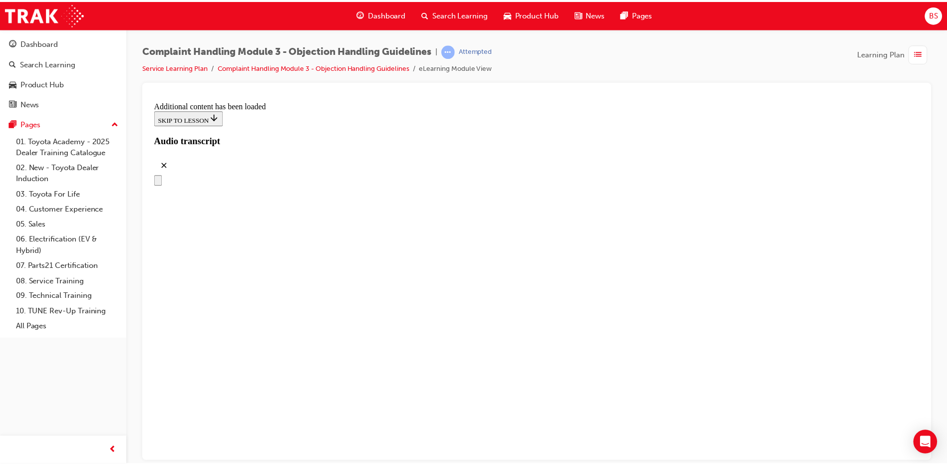
scroll to position [5641, 0]
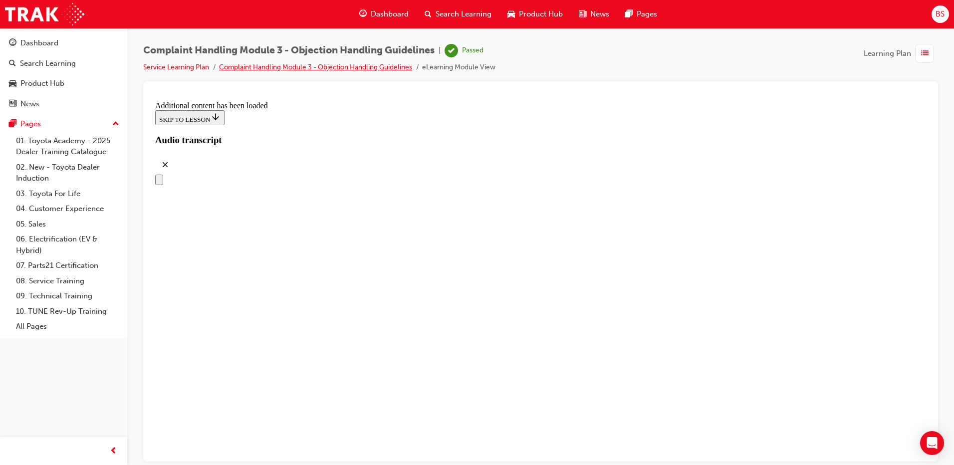
click at [408, 63] on link "Complaint Handling Module 3 - Objection Handling Guidelines" at bounding box center [315, 67] width 193 height 8
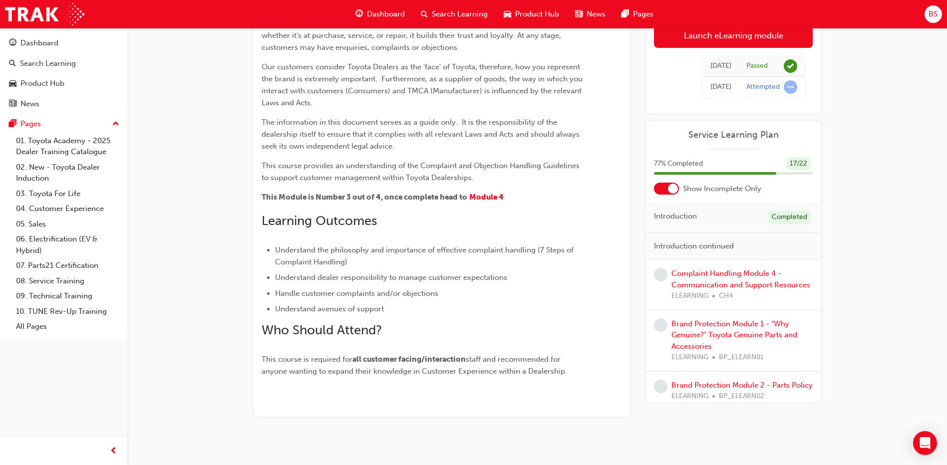
scroll to position [165, 0]
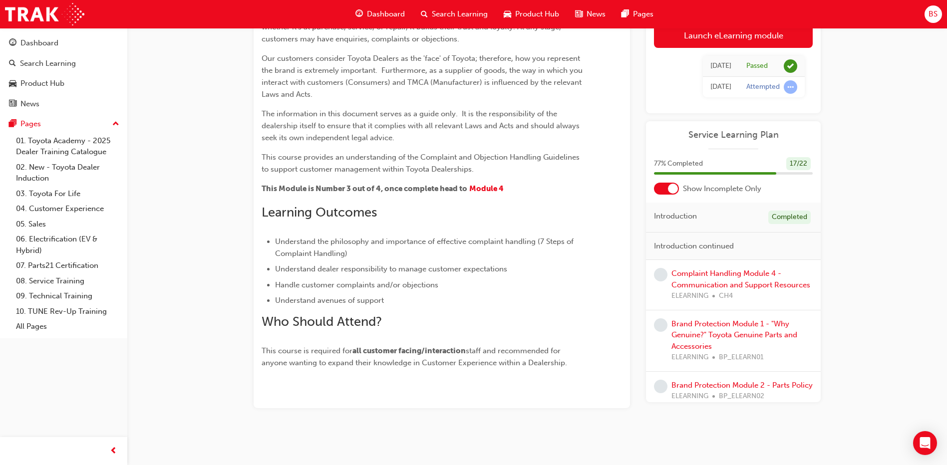
click at [671, 191] on div at bounding box center [673, 189] width 10 height 10
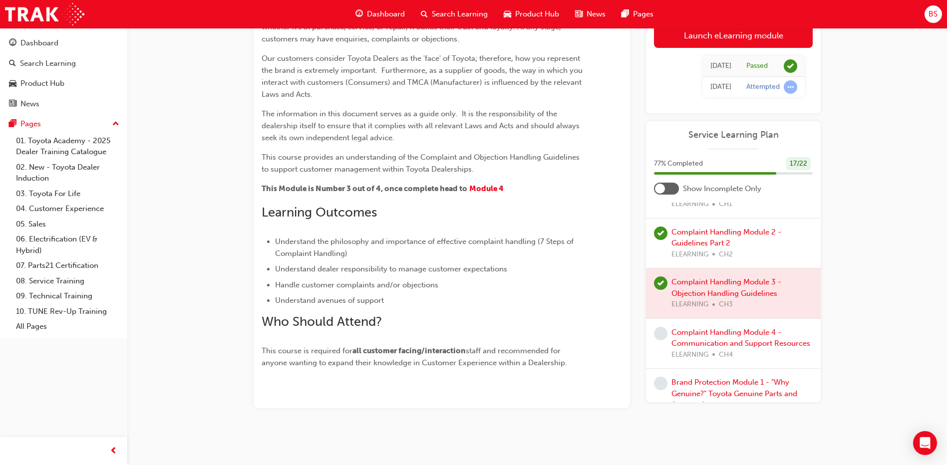
scroll to position [649, 0]
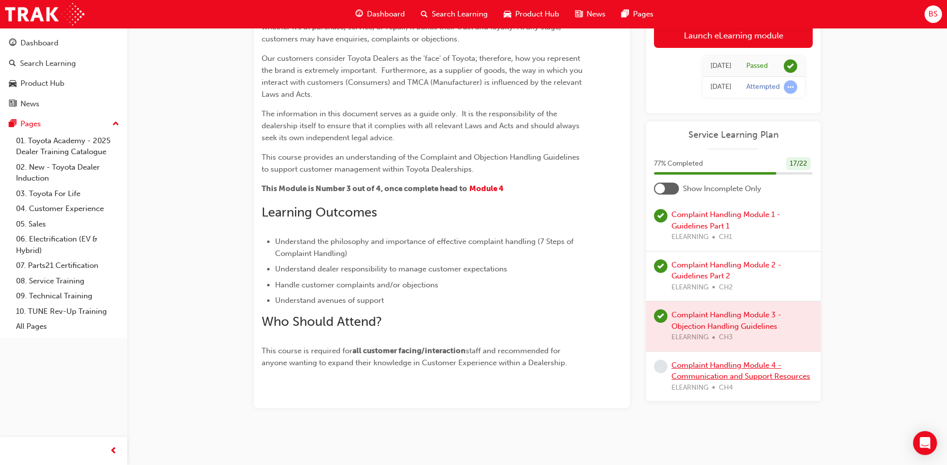
click at [713, 366] on link "Complaint Handling Module 4 - Communication and Support Resources" at bounding box center [740, 371] width 139 height 20
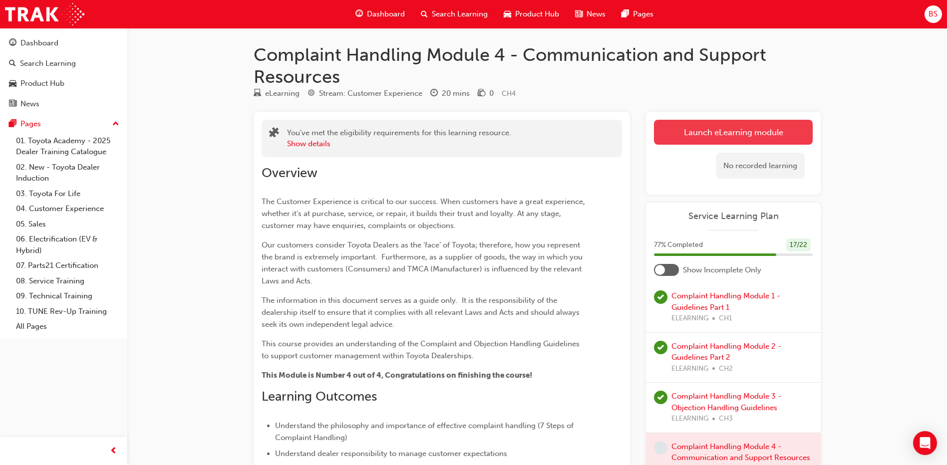
click at [719, 130] on link "Launch eLearning module" at bounding box center [733, 132] width 159 height 25
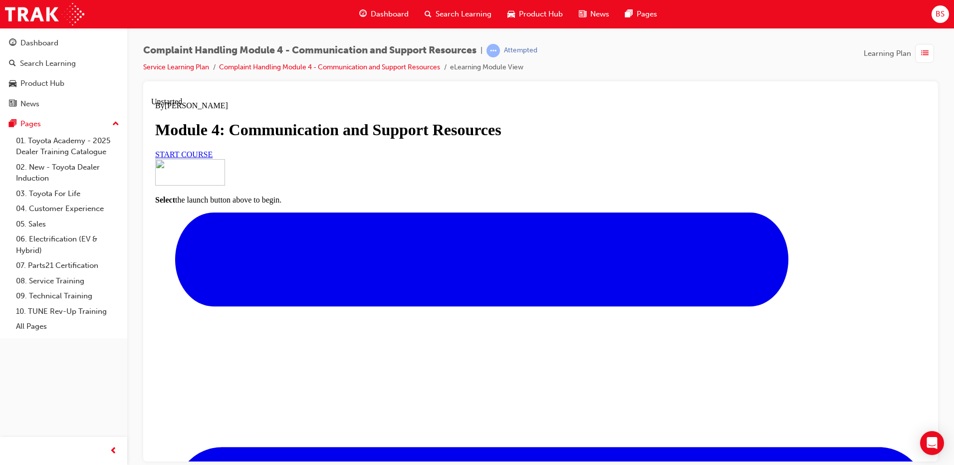
click at [213, 158] on span "START COURSE" at bounding box center [183, 154] width 57 height 8
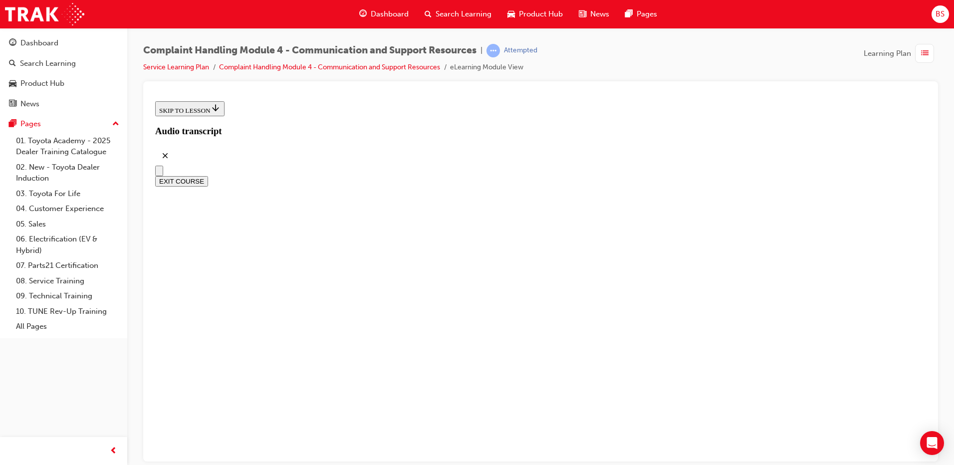
scroll to position [250, 0]
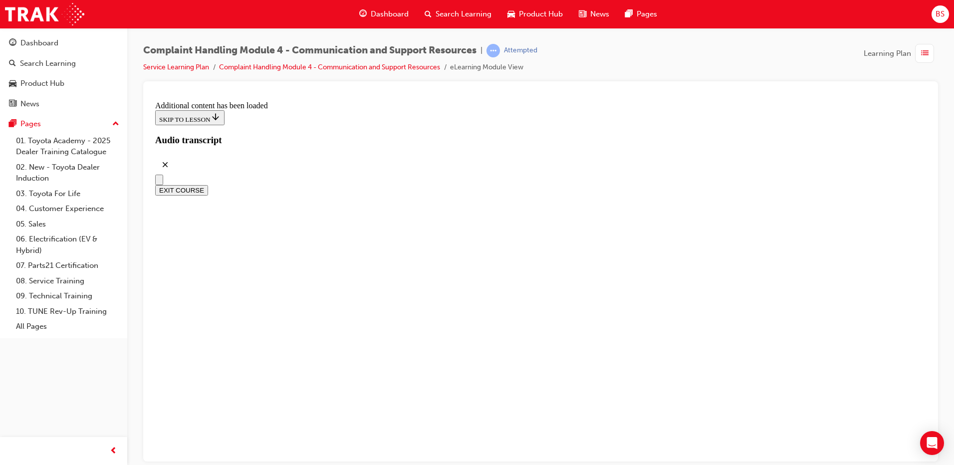
scroll to position [6090, 0]
radio input "true"
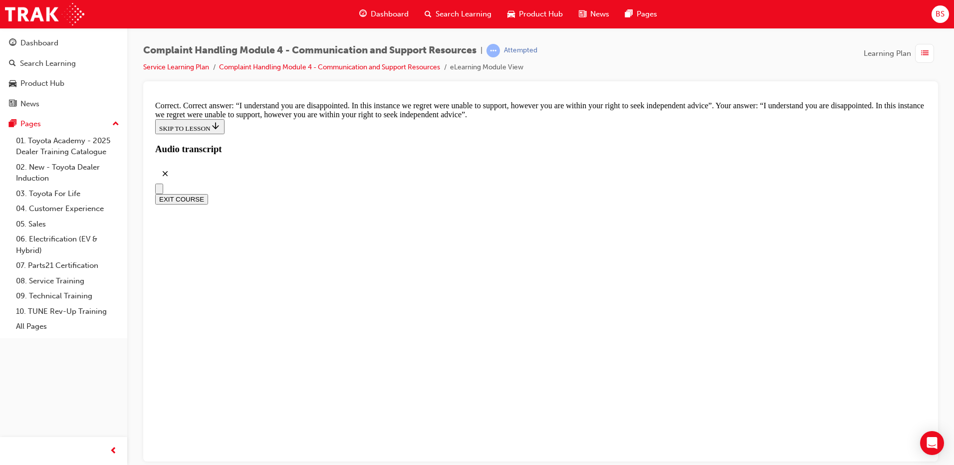
scroll to position [6490, 0]
checkbox input "true"
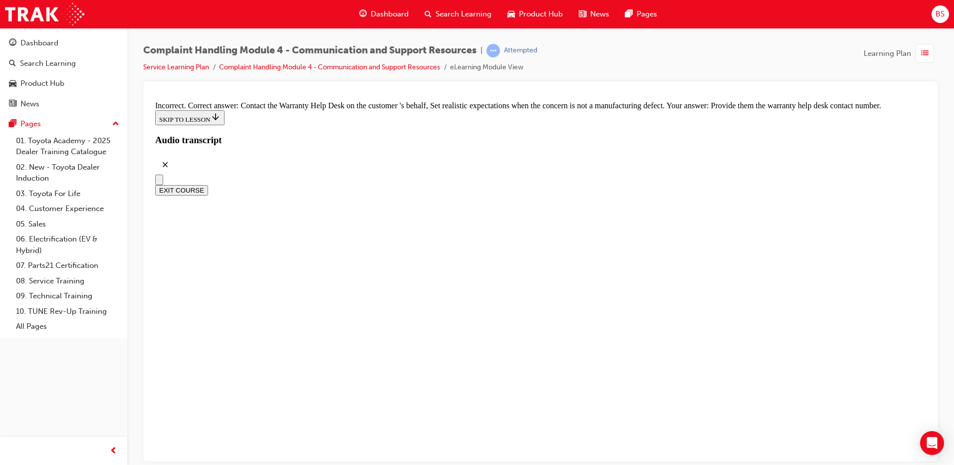
scroll to position [6552, 0]
checkbox input "true"
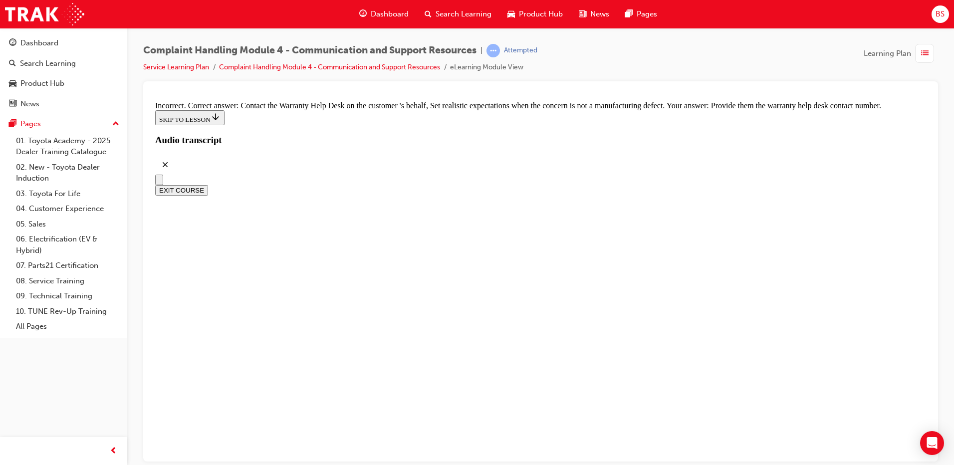
drag, startPoint x: 399, startPoint y: 294, endPoint x: 396, endPoint y: 285, distance: 9.6
checkbox input "true"
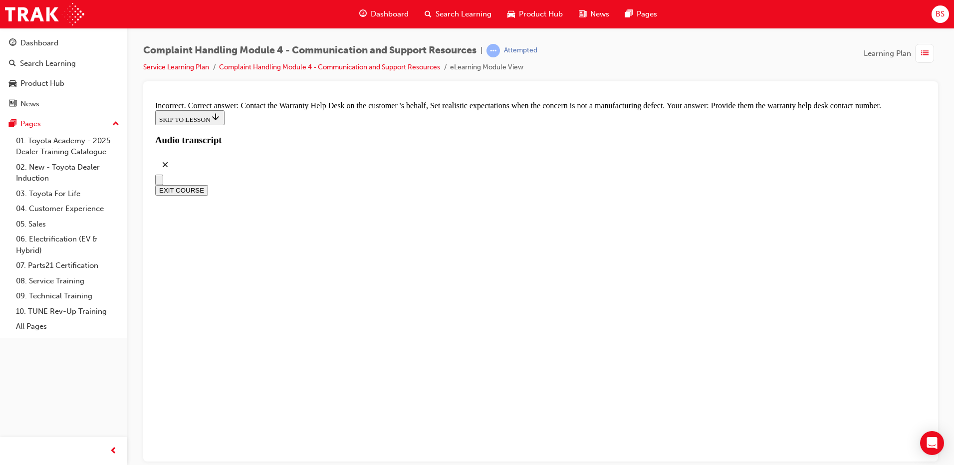
checkbox input "true"
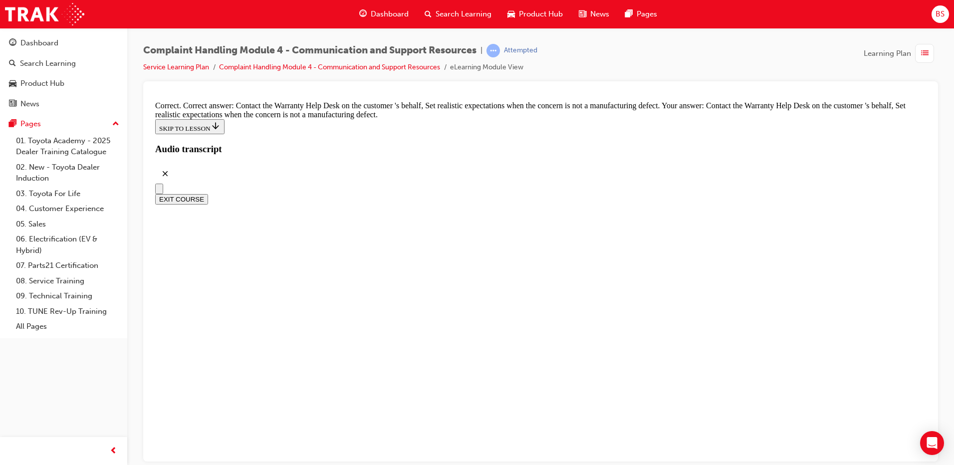
checkbox input "true"
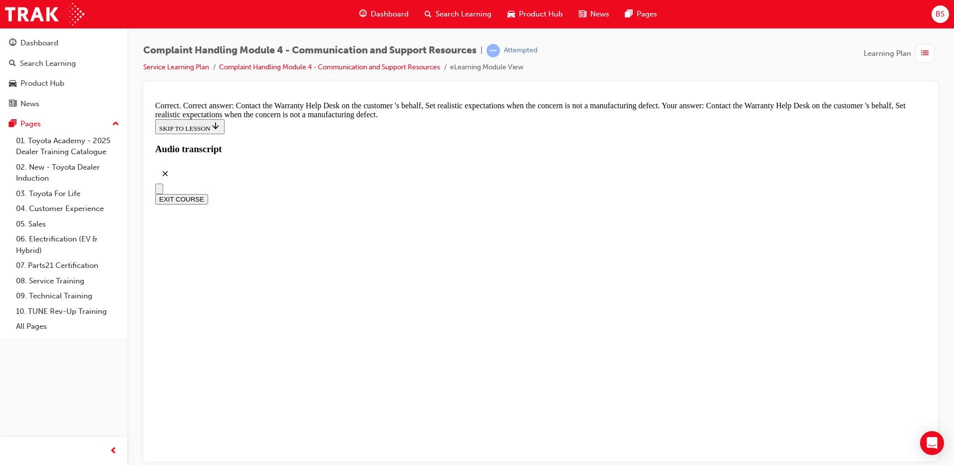
checkbox input "true"
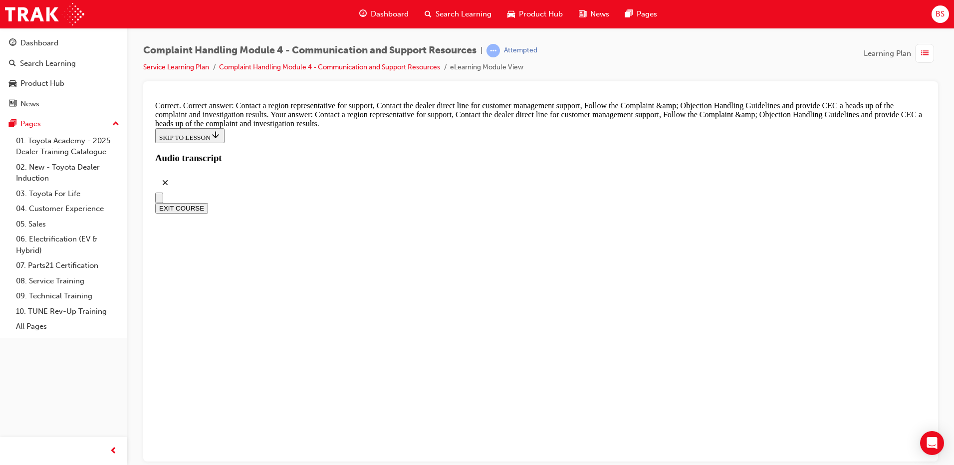
scroll to position [7351, 0]
radio input "true"
drag, startPoint x: 530, startPoint y: 391, endPoint x: 532, endPoint y: 401, distance: 10.2
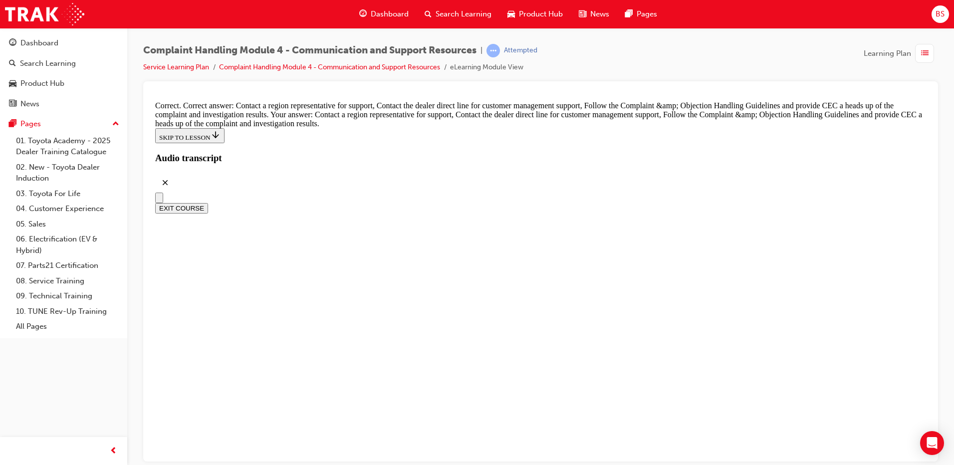
drag, startPoint x: 532, startPoint y: 401, endPoint x: 533, endPoint y: 409, distance: 8.1
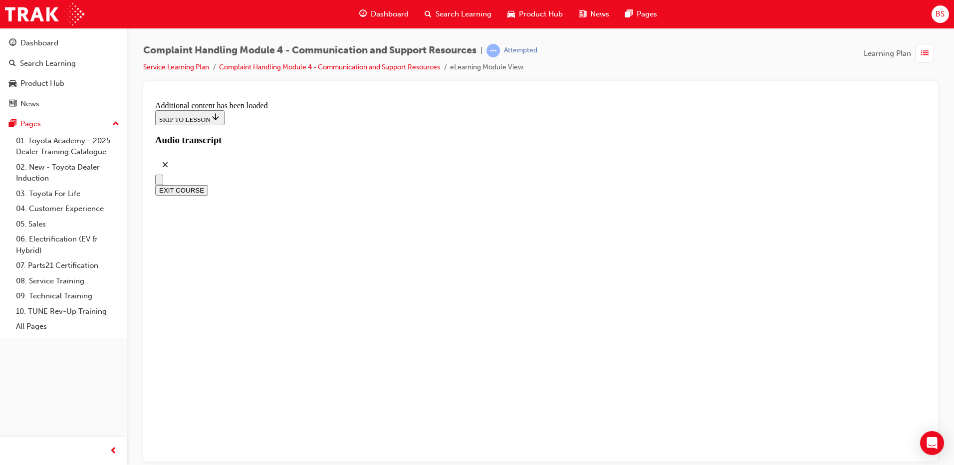
click at [208, 185] on button "EXIT COURSE" at bounding box center [181, 190] width 53 height 10
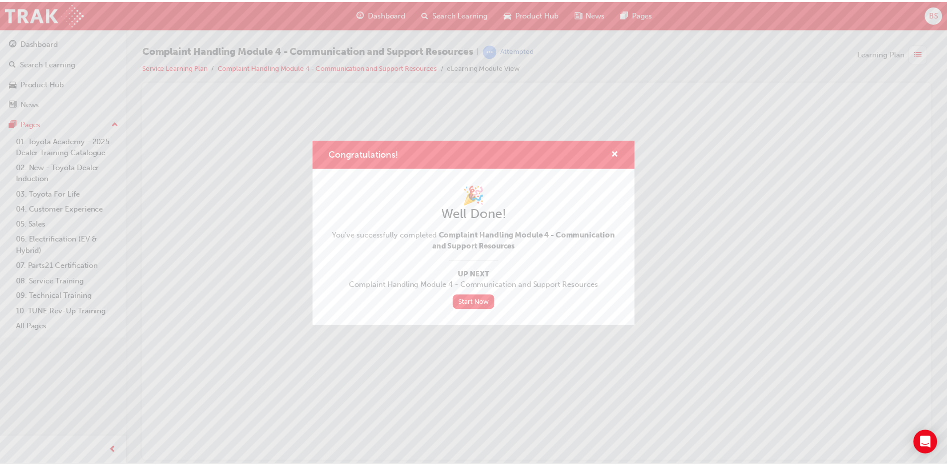
scroll to position [0, 0]
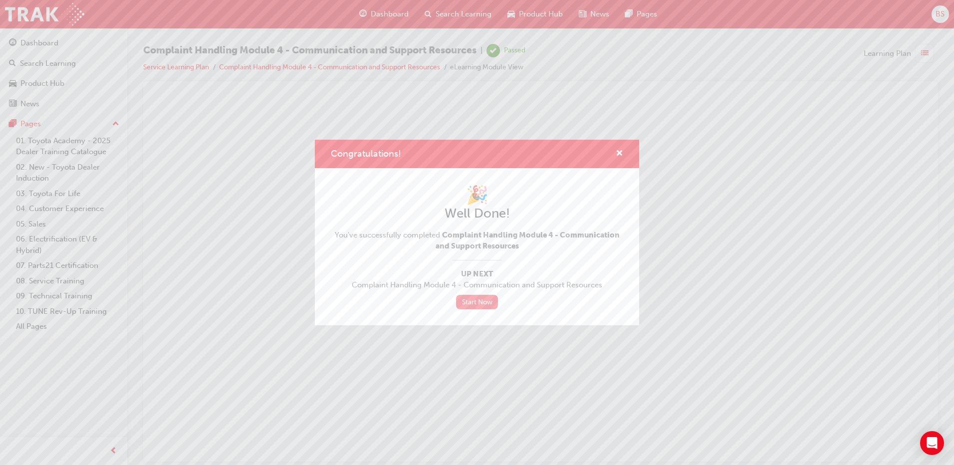
click at [470, 302] on link "Start Now" at bounding box center [477, 302] width 42 height 14
click at [619, 152] on span "cross-icon" at bounding box center [619, 154] width 7 height 9
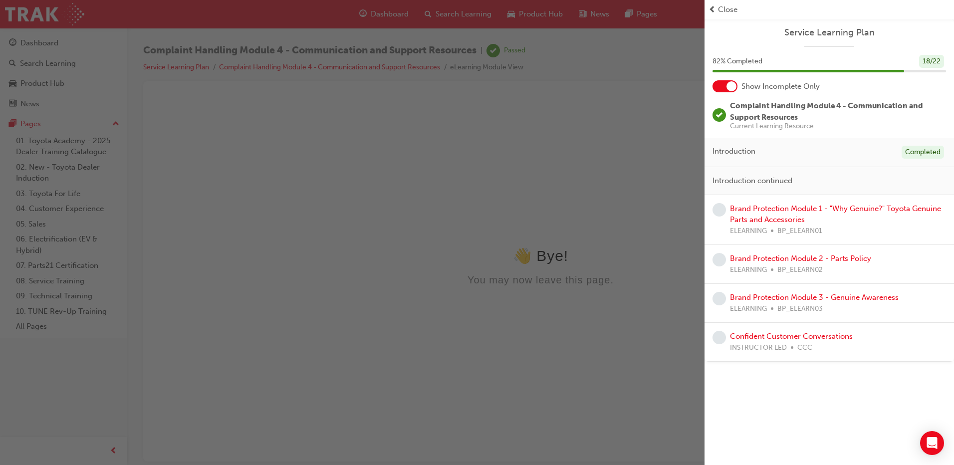
click at [423, 100] on div "button" at bounding box center [352, 232] width 705 height 465
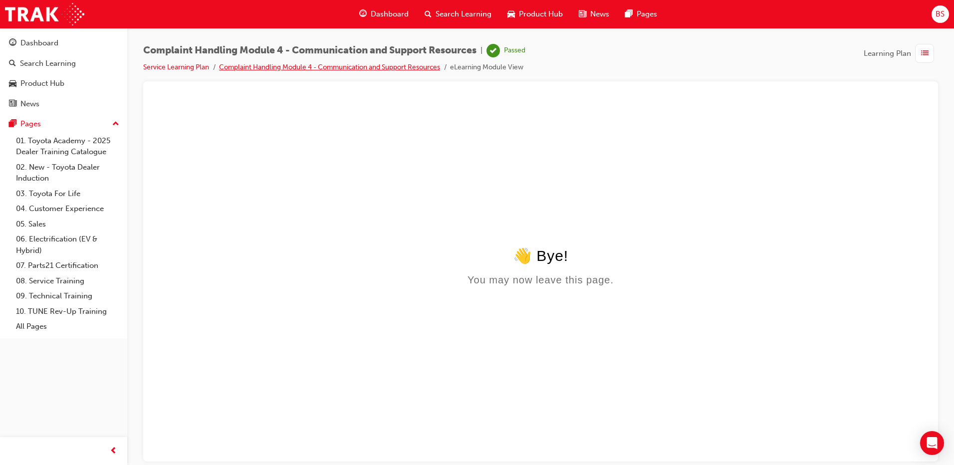
click at [394, 66] on link "Complaint Handling Module 4 - Communication and Support Resources" at bounding box center [329, 67] width 221 height 8
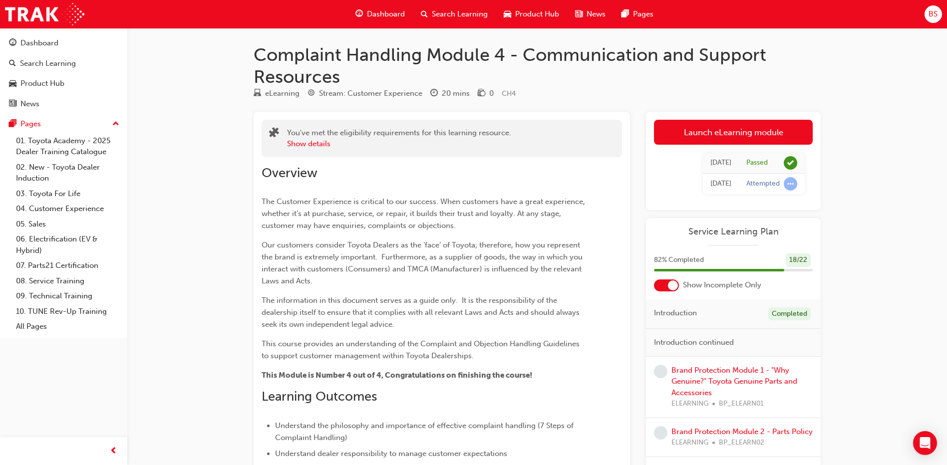
click at [669, 284] on div at bounding box center [666, 286] width 25 height 12
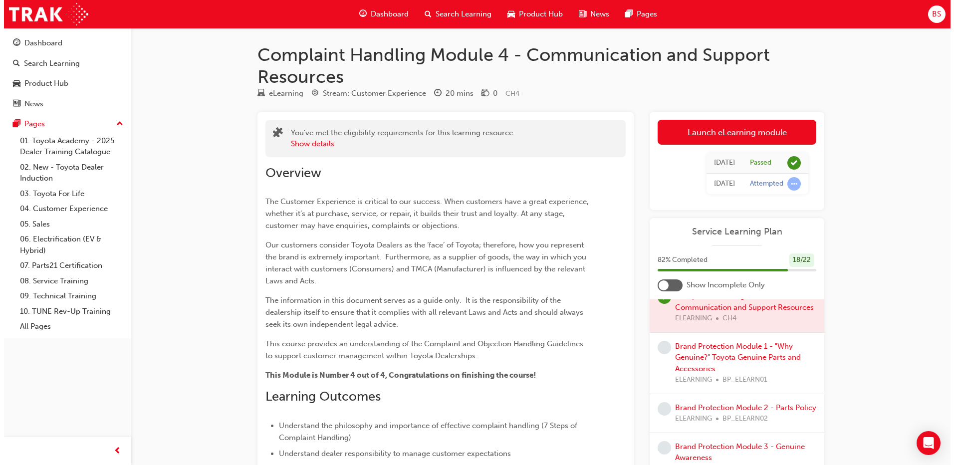
scroll to position [799, 0]
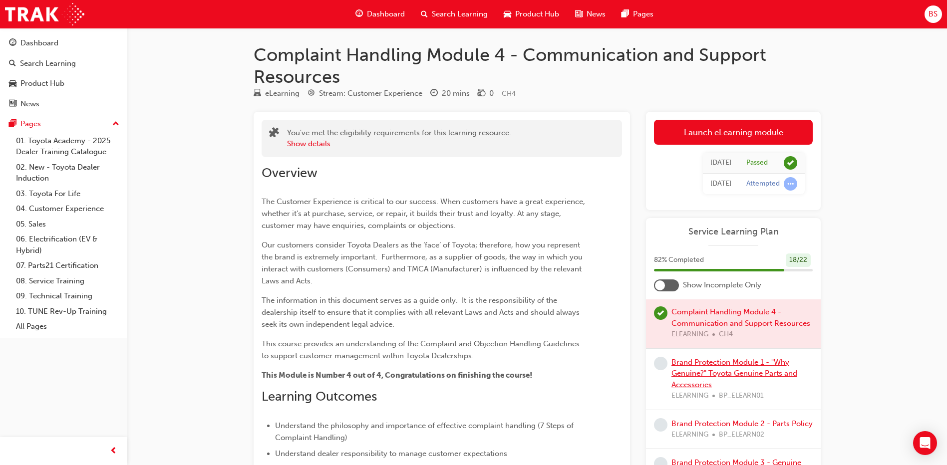
click at [686, 384] on link "Brand Protection Module 1 - "Why Genuine?" Toyota Genuine Parts and Accessories" at bounding box center [734, 373] width 126 height 31
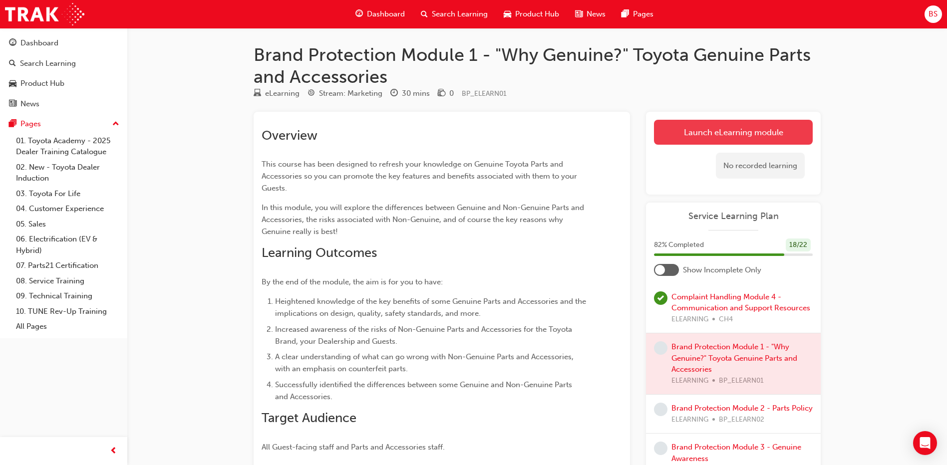
click at [719, 126] on link "Launch eLearning module" at bounding box center [733, 132] width 159 height 25
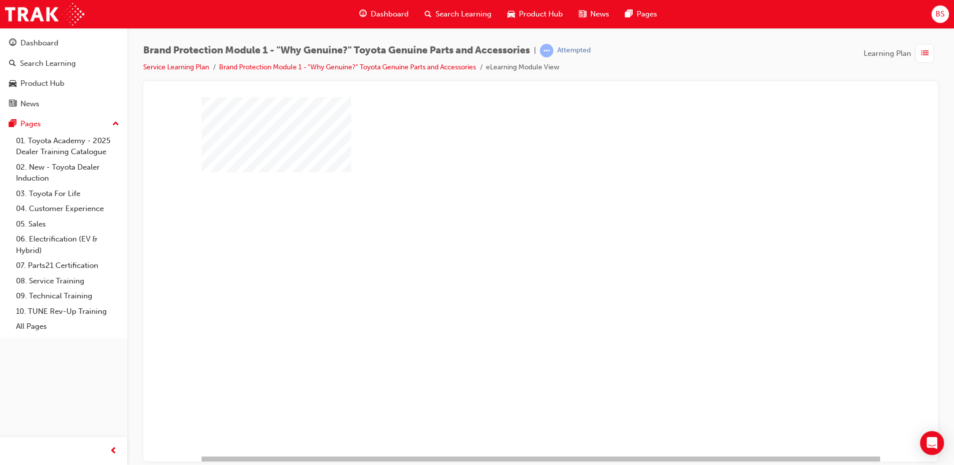
drag, startPoint x: 528, startPoint y: 280, endPoint x: 521, endPoint y: 275, distance: 9.0
click at [512, 248] on div "play" at bounding box center [512, 248] width 0 height 0
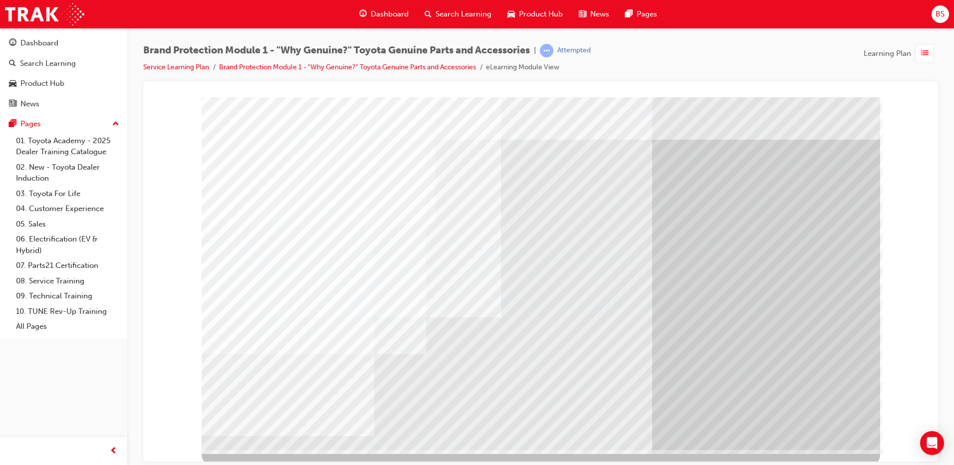
scroll to position [10, 0]
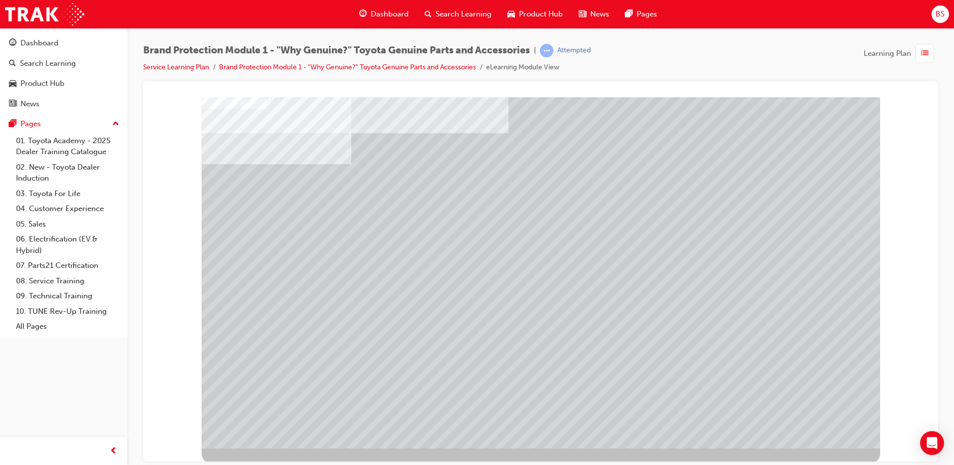
scroll to position [10, 0]
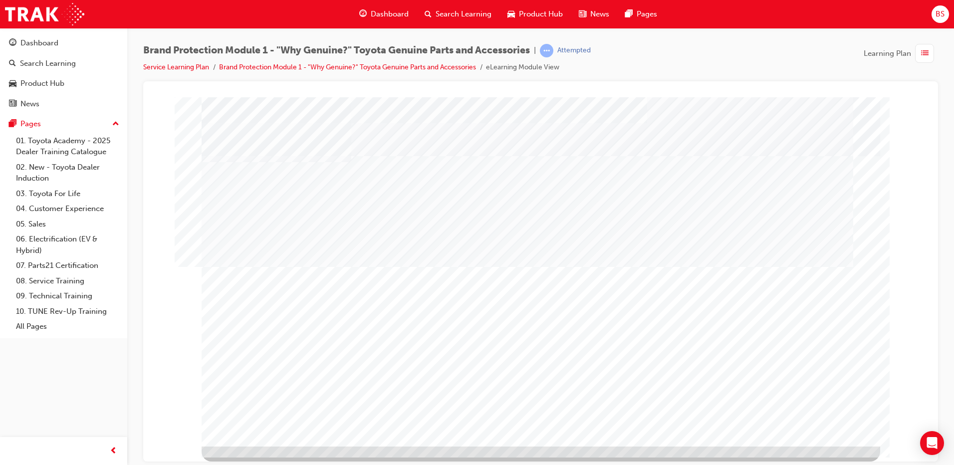
scroll to position [0, 0]
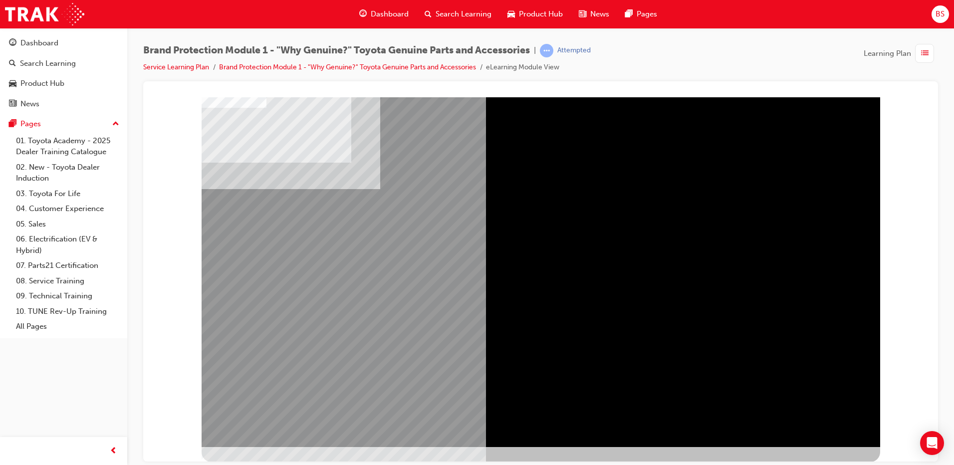
scroll to position [10, 0]
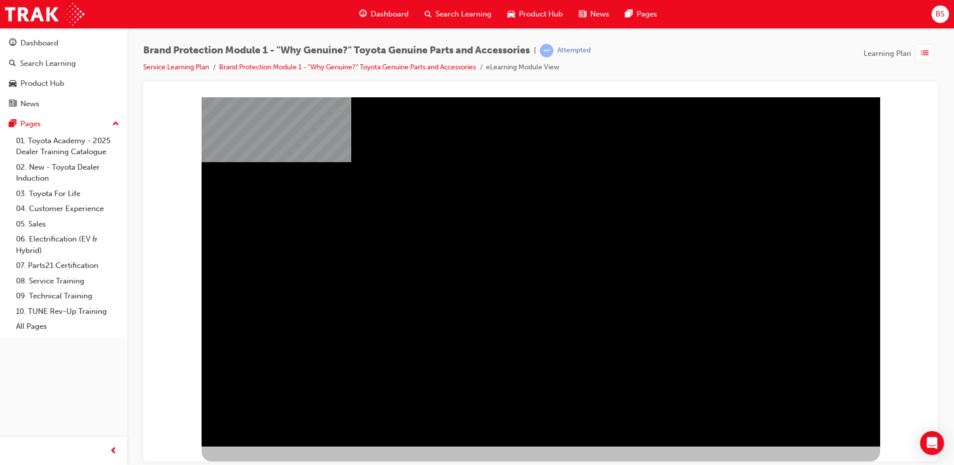
scroll to position [0, 0]
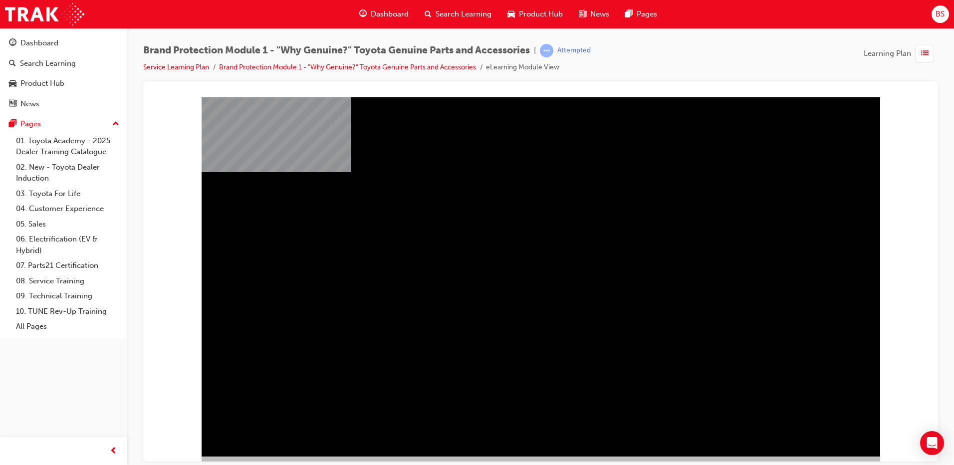
click at [452, 399] on div "video_sparkplugs" at bounding box center [541, 285] width 679 height 359
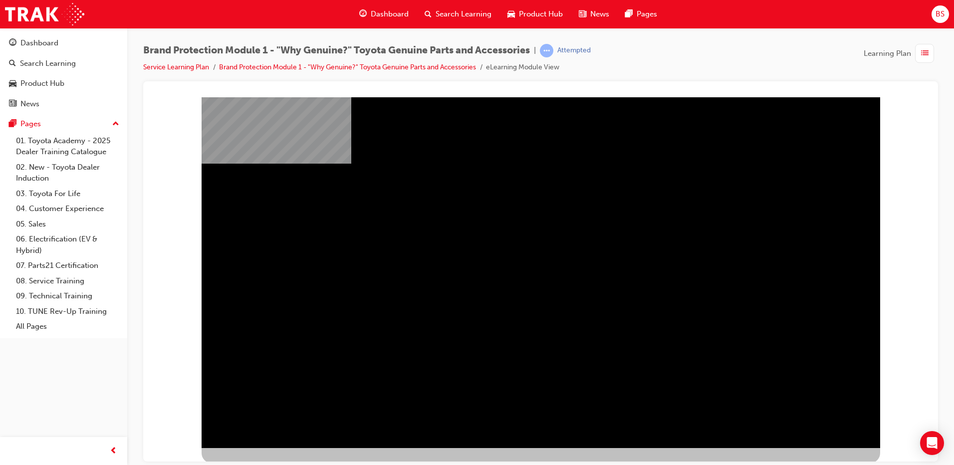
scroll to position [10, 0]
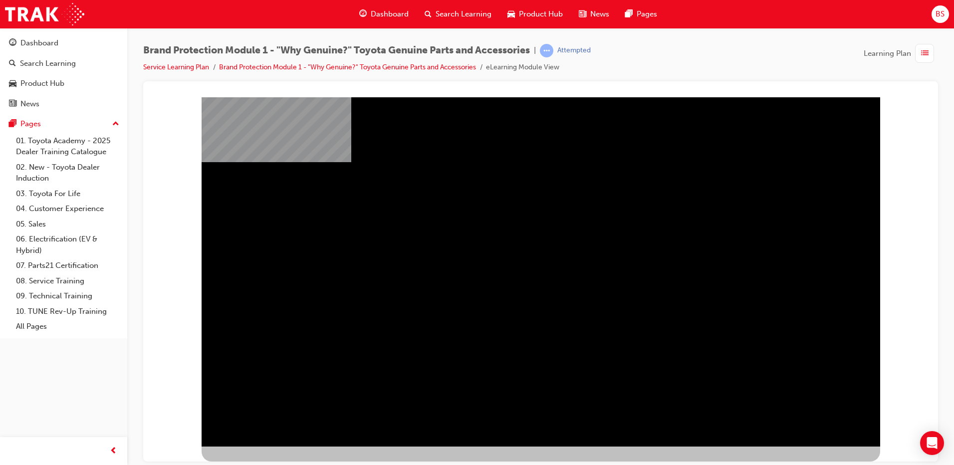
click at [611, 398] on div "video_sparkplugs" at bounding box center [541, 275] width 679 height 359
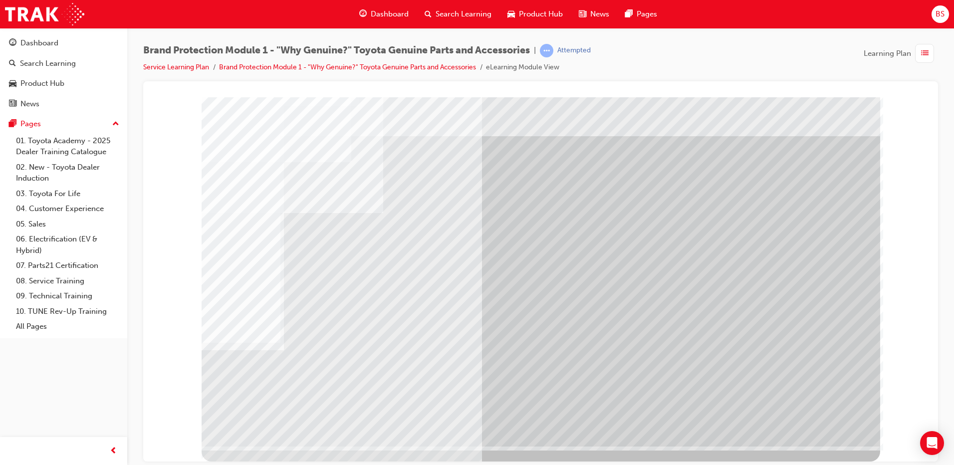
scroll to position [0, 0]
